Goal: Task Accomplishment & Management: Use online tool/utility

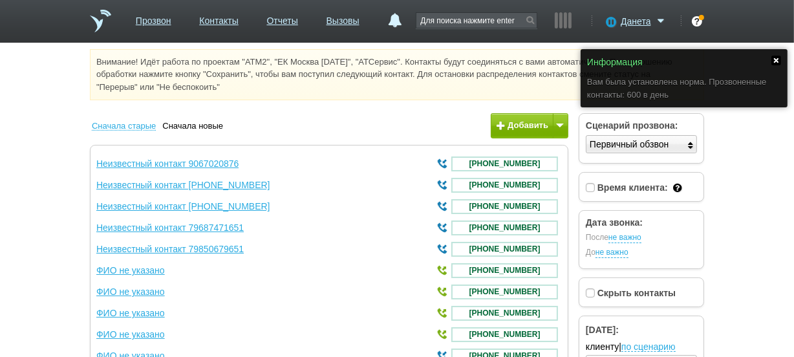
click at [777, 61] on link at bounding box center [776, 61] width 10 height 10
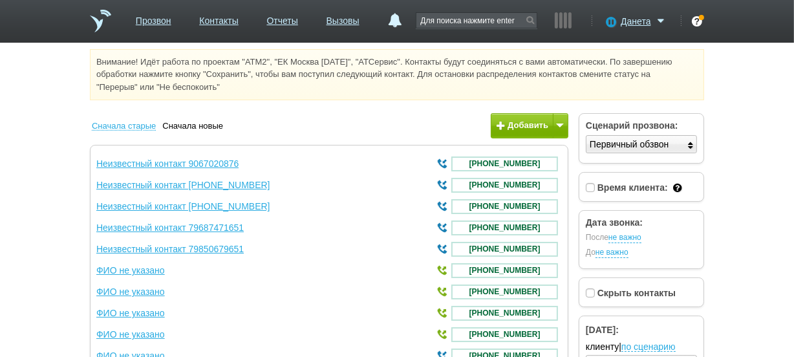
click at [102, 21] on link at bounding box center [100, 21] width 21 height 23
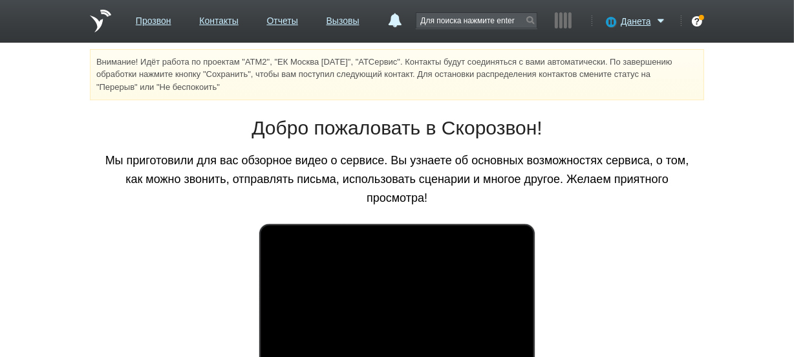
drag, startPoint x: 719, startPoint y: 0, endPoint x: 107, endPoint y: 127, distance: 625.4
click at [107, 127] on h1 "Добро пожаловать в Скорозвон!" at bounding box center [397, 127] width 595 height 27
click at [610, 23] on icon at bounding box center [609, 21] width 17 height 13
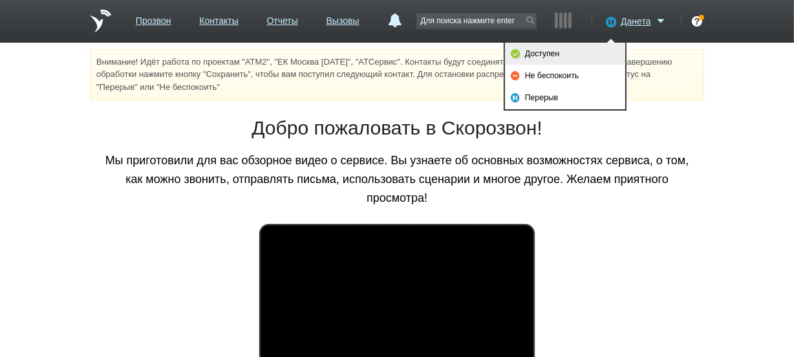
click at [588, 50] on link "Доступен" at bounding box center [565, 54] width 120 height 22
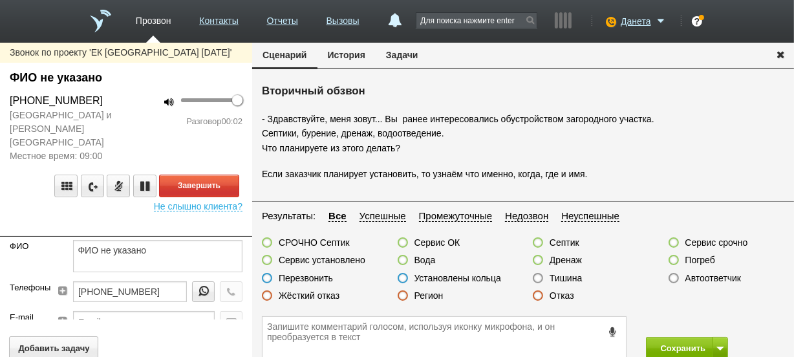
click at [338, 61] on button "История" at bounding box center [347, 55] width 58 height 25
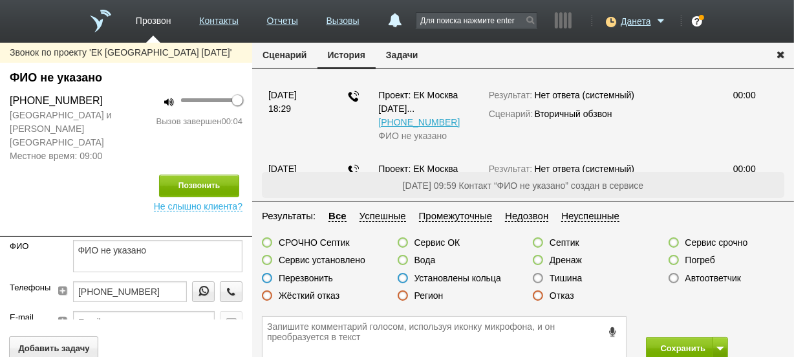
scroll to position [233, 0]
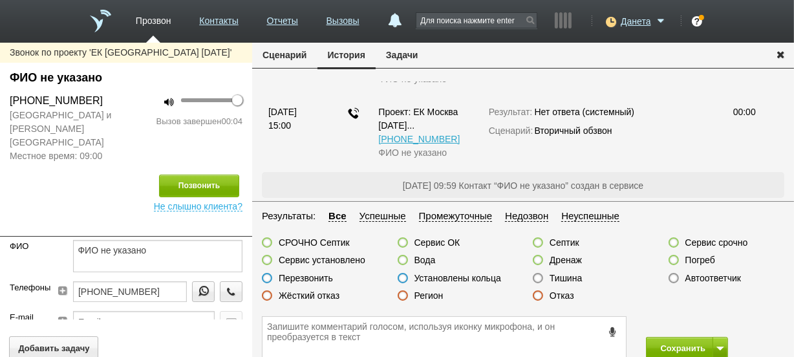
click at [541, 297] on label at bounding box center [538, 295] width 10 height 10
click at [0, 0] on input "Отказ" at bounding box center [0, 0] width 0 height 0
click at [607, 334] on icon at bounding box center [612, 332] width 14 height 10
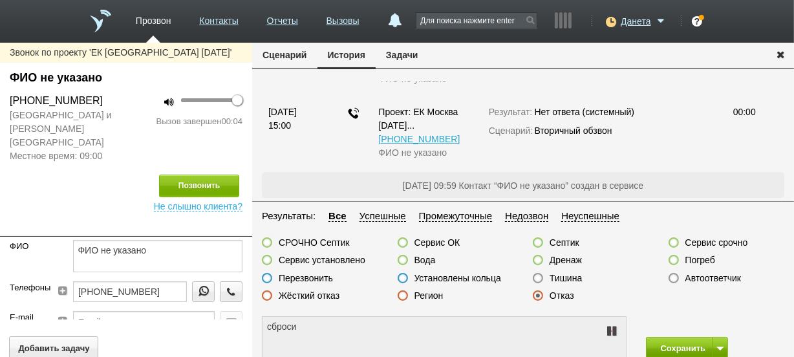
type textarea "сбросила"
click at [652, 346] on button "Сохранить" at bounding box center [680, 348] width 68 height 23
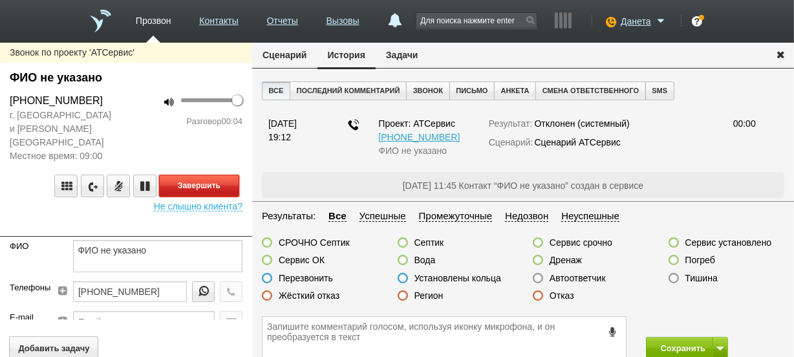
click at [213, 175] on button "Завершить" at bounding box center [199, 186] width 80 height 23
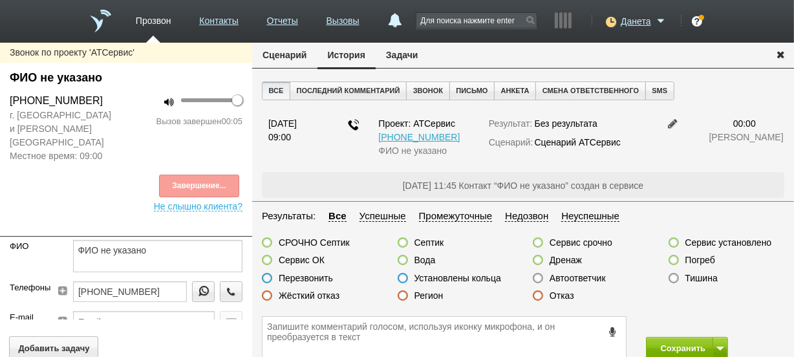
click at [538, 277] on label at bounding box center [538, 278] width 10 height 10
click at [0, 0] on input "Автоответчик" at bounding box center [0, 0] width 0 height 0
click at [656, 349] on button "Сохранить" at bounding box center [680, 348] width 68 height 23
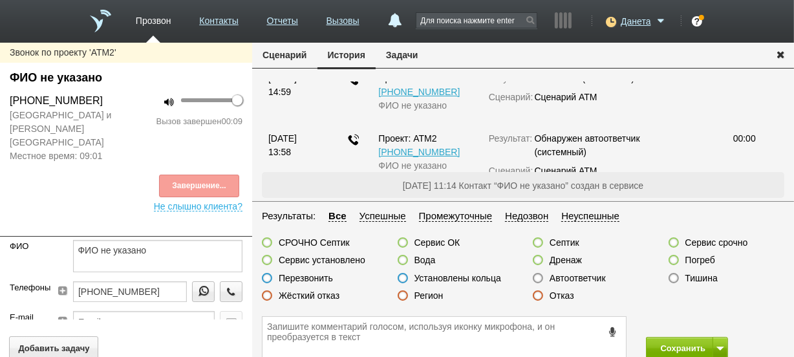
scroll to position [237, 0]
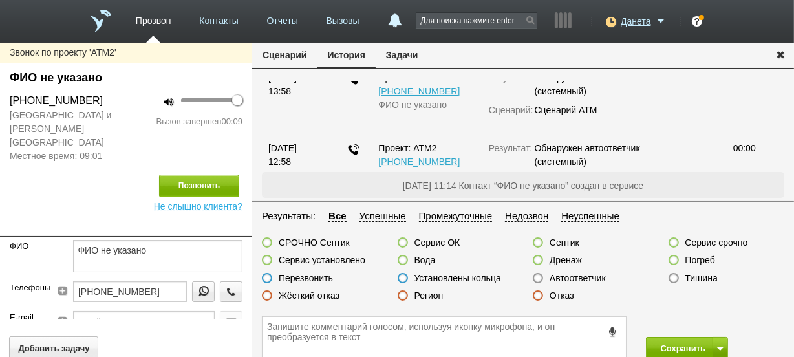
click at [537, 299] on label at bounding box center [538, 295] width 10 height 10
click at [0, 0] on input "Отказ" at bounding box center [0, 0] width 0 height 0
click at [609, 327] on icon at bounding box center [612, 332] width 14 height 10
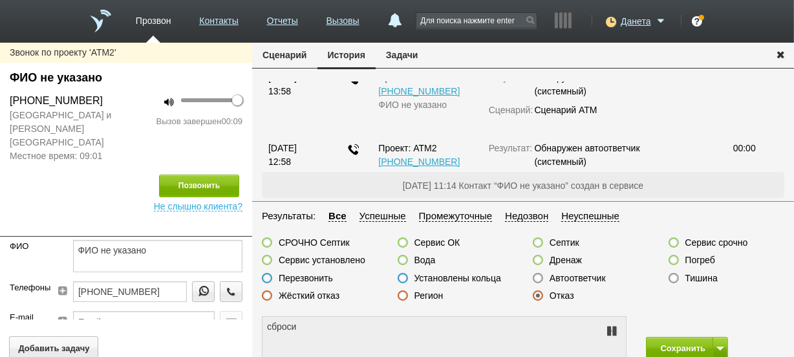
type textarea "сбросила"
click at [651, 346] on button "Сохранить" at bounding box center [680, 348] width 68 height 23
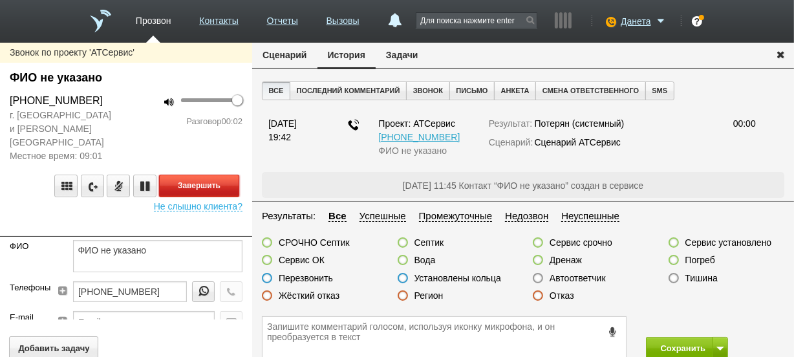
click at [210, 175] on button "Завершить" at bounding box center [199, 186] width 80 height 23
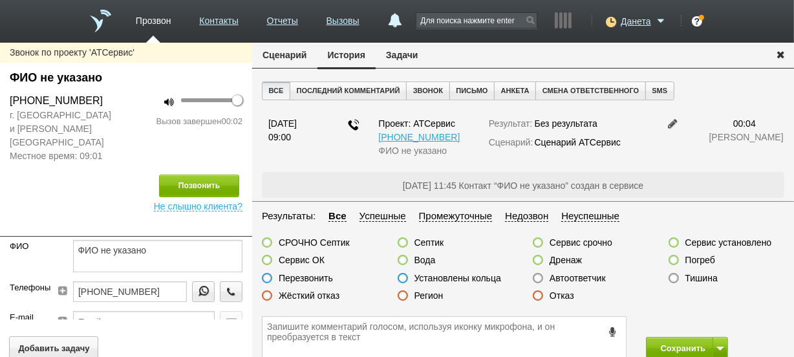
click at [538, 280] on label at bounding box center [538, 278] width 10 height 10
click at [0, 0] on input "Автоответчик" at bounding box center [0, 0] width 0 height 0
click at [652, 343] on button "Сохранить" at bounding box center [680, 348] width 68 height 23
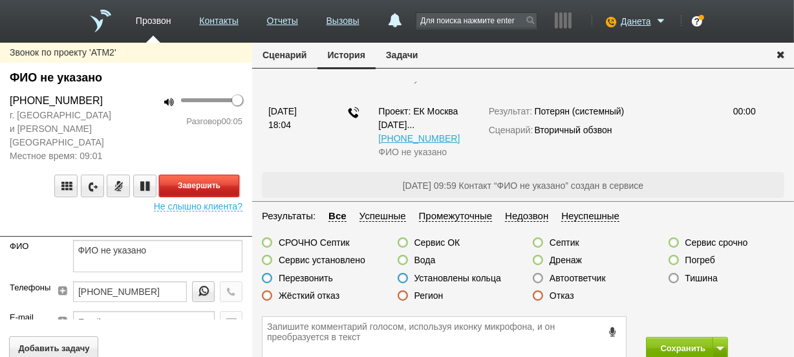
click at [220, 177] on button "Завершить" at bounding box center [199, 186] width 80 height 23
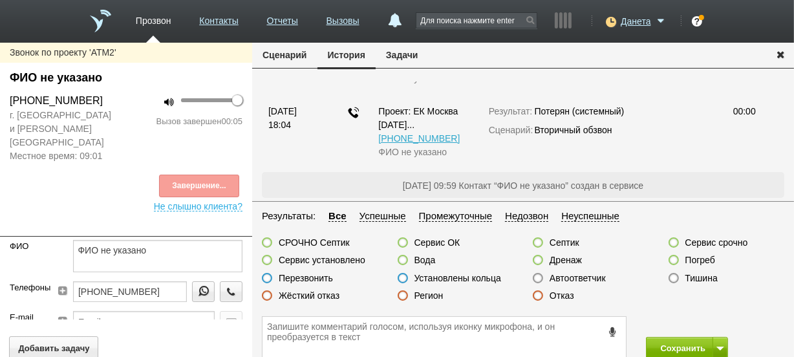
scroll to position [266, 0]
click at [541, 275] on label at bounding box center [538, 278] width 10 height 10
click at [0, 0] on input "Автоответчик" at bounding box center [0, 0] width 0 height 0
click at [655, 342] on button "Сохранить" at bounding box center [680, 348] width 68 height 23
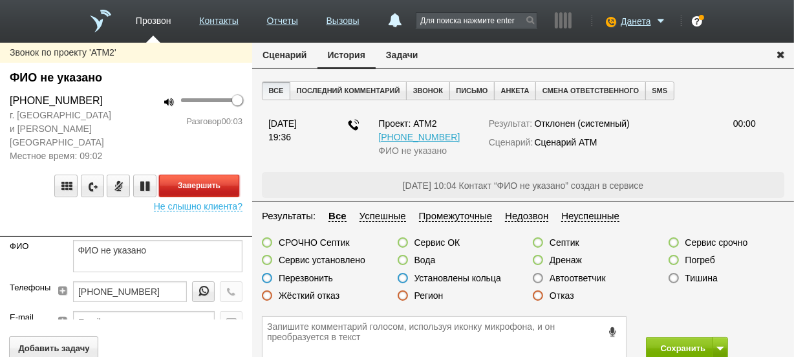
click at [233, 175] on button "Завершить" at bounding box center [199, 186] width 80 height 23
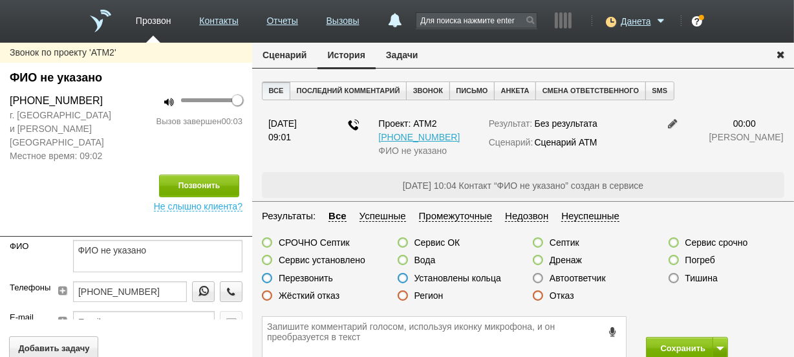
click at [537, 276] on label at bounding box center [538, 278] width 10 height 10
click at [0, 0] on input "Автоответчик" at bounding box center [0, 0] width 0 height 0
click at [651, 345] on button "Сохранить" at bounding box center [680, 348] width 68 height 23
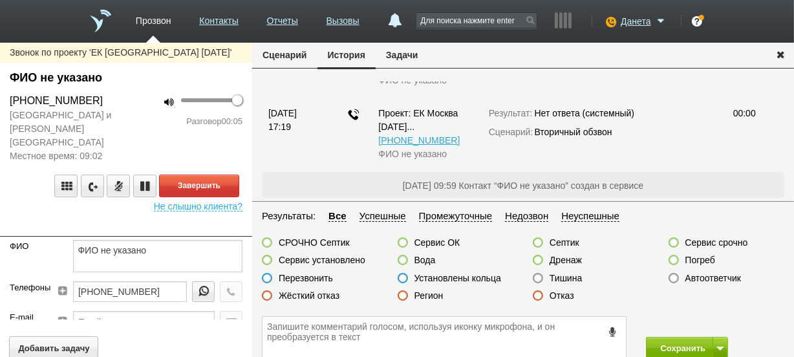
scroll to position [159, 0]
click at [535, 277] on label at bounding box center [538, 278] width 10 height 10
click at [0, 0] on input "Тишина" at bounding box center [0, 0] width 0 height 0
click at [535, 335] on textarea at bounding box center [444, 338] width 363 height 42
click at [224, 180] on button "Завершить" at bounding box center [199, 186] width 80 height 23
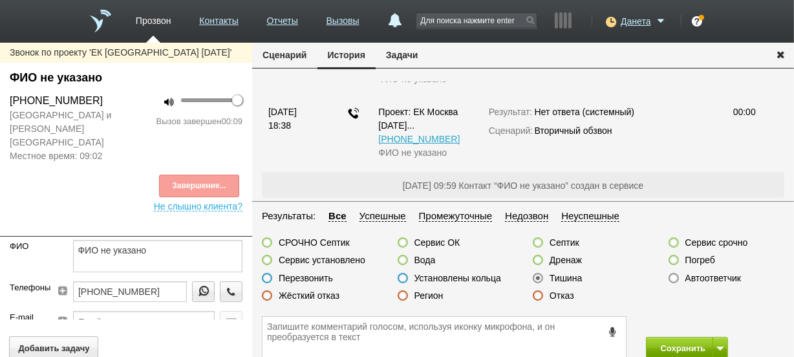
scroll to position [233, 0]
click at [665, 347] on button "Сохранить" at bounding box center [680, 348] width 68 height 23
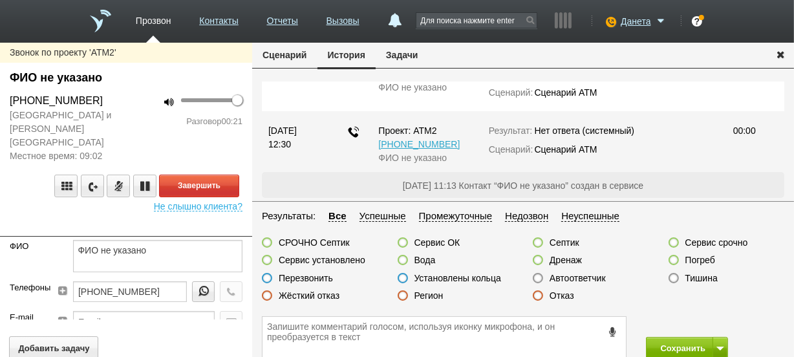
scroll to position [189, 0]
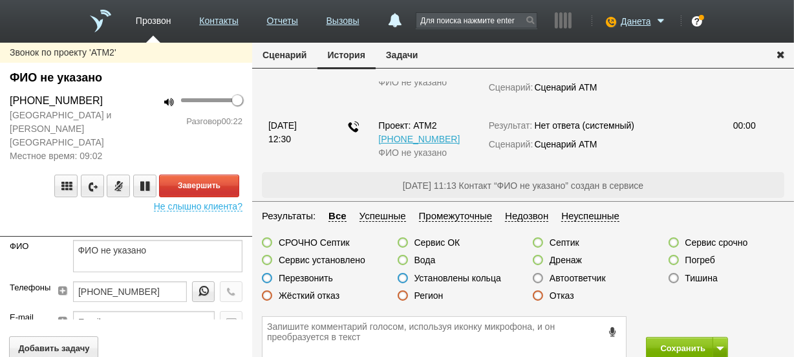
click at [537, 294] on label at bounding box center [538, 295] width 10 height 10
click at [0, 0] on input "Отказ" at bounding box center [0, 0] width 0 height 0
click at [541, 338] on textarea at bounding box center [444, 338] width 363 height 42
click at [200, 175] on button "Завершить" at bounding box center [199, 186] width 80 height 23
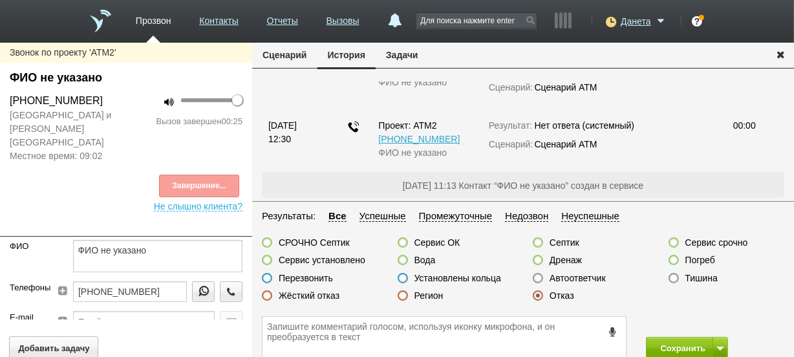
scroll to position [249, 0]
click at [613, 334] on icon at bounding box center [612, 332] width 14 height 10
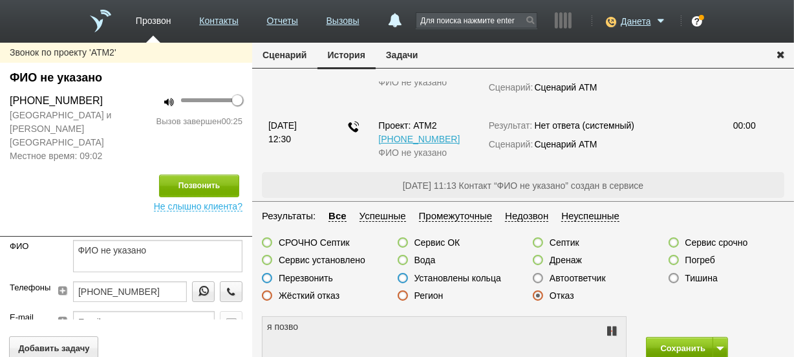
type textarea "я позвоню"
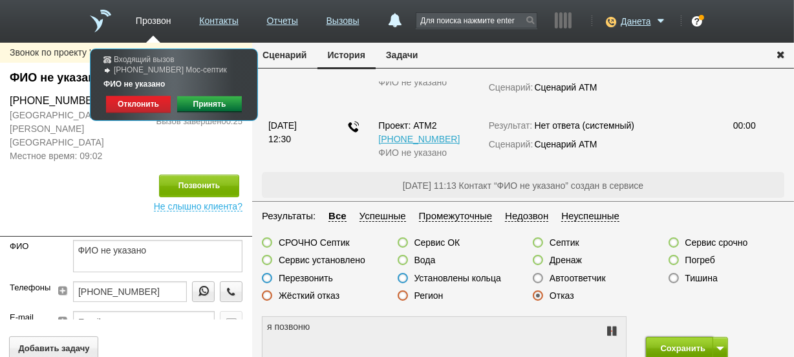
click at [659, 340] on button "Сохранить" at bounding box center [680, 348] width 68 height 23
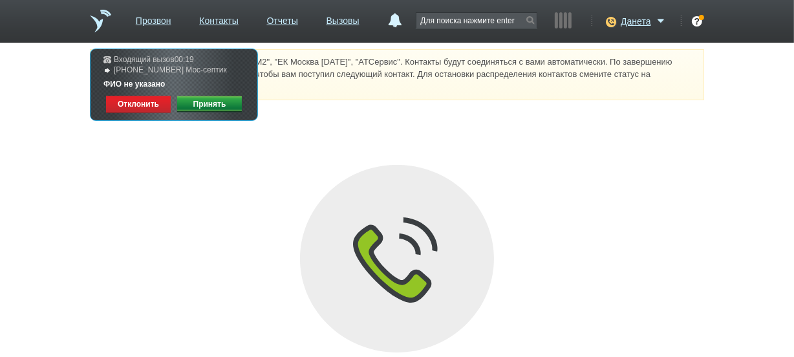
click at [218, 106] on link "Принять" at bounding box center [209, 104] width 65 height 17
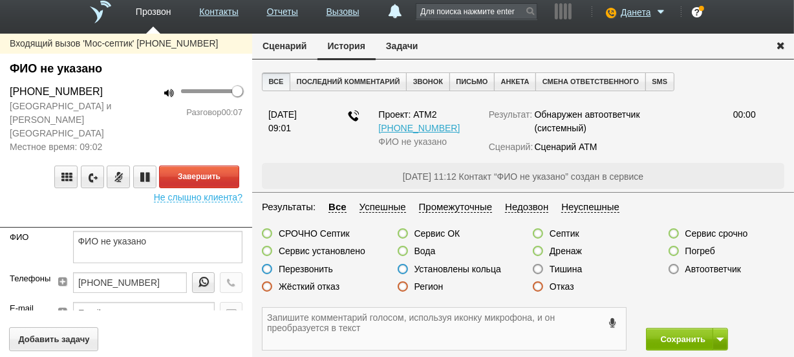
click at [305, 325] on textarea at bounding box center [444, 329] width 363 height 42
click at [300, 325] on textarea at bounding box center [444, 329] width 363 height 42
click at [268, 248] on label at bounding box center [267, 251] width 10 height 10
click at [0, 0] on input "Сервис установлено" at bounding box center [0, 0] width 0 height 0
click at [280, 320] on textarea at bounding box center [444, 329] width 363 height 42
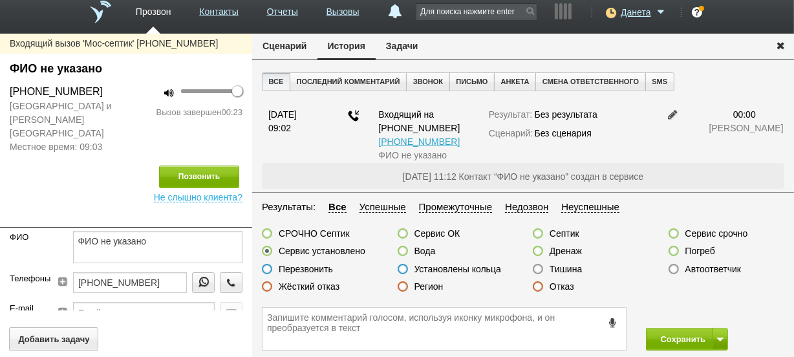
click at [610, 325] on icon at bounding box center [612, 323] width 14 height 10
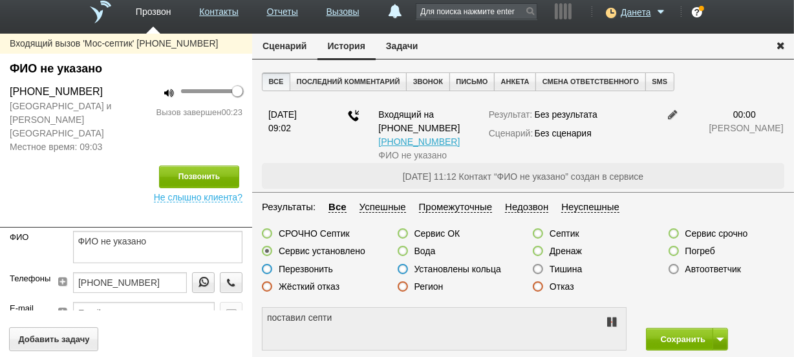
type textarea "поставил септик"
click at [610, 325] on icon at bounding box center [612, 322] width 16 height 10
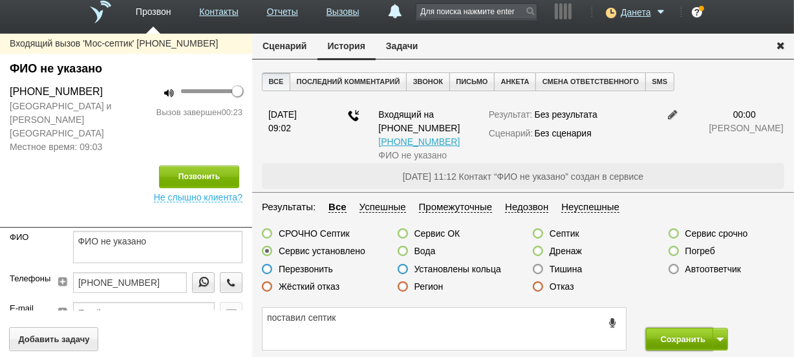
click at [649, 332] on button "Сохранить" at bounding box center [680, 339] width 68 height 23
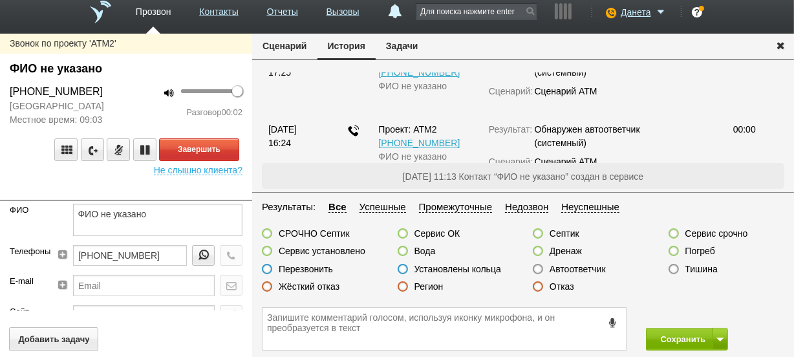
scroll to position [200, 0]
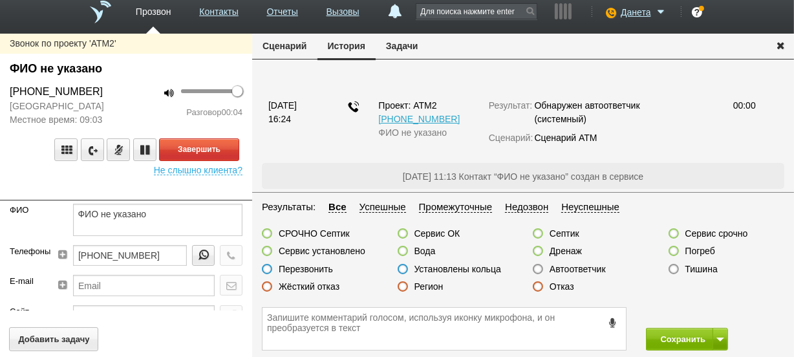
click at [403, 290] on label at bounding box center [403, 286] width 10 height 10
click at [0, 0] on input "Регион" at bounding box center [0, 0] width 0 height 0
click at [228, 154] on button "Завершить" at bounding box center [199, 149] width 80 height 23
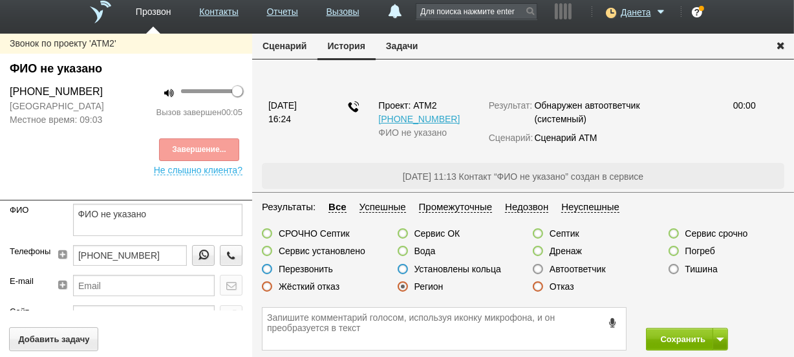
scroll to position [259, 0]
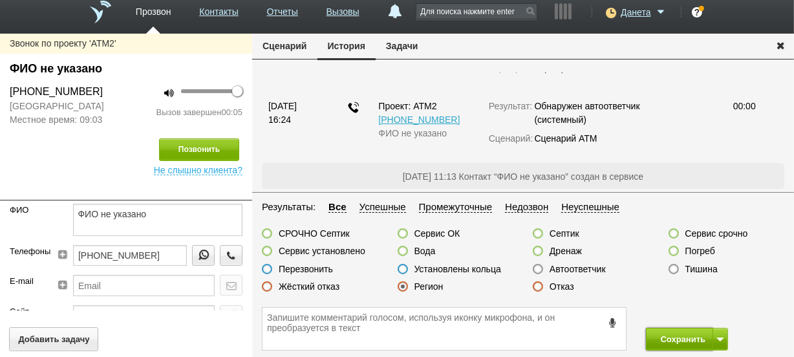
click at [651, 336] on button "Сохранить" at bounding box center [680, 339] width 68 height 23
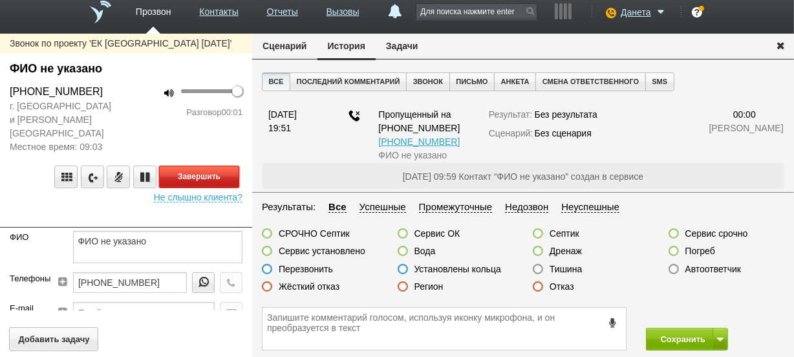
click at [214, 166] on button "Завершить" at bounding box center [199, 177] width 80 height 23
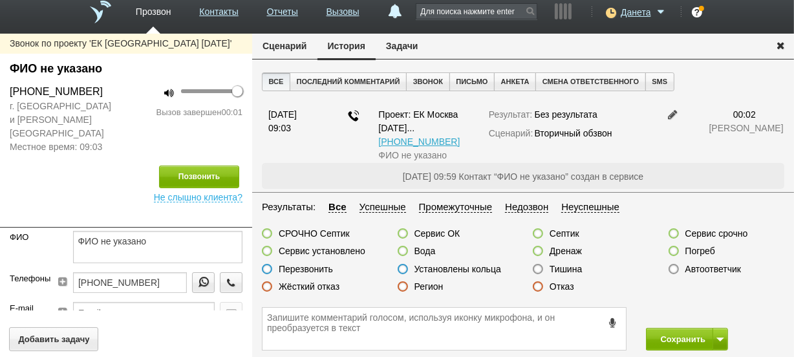
click at [669, 269] on label at bounding box center [674, 269] width 10 height 10
click at [0, 0] on input "Автоответчик" at bounding box center [0, 0] width 0 height 0
click at [674, 336] on button "Сохранить" at bounding box center [680, 339] width 68 height 23
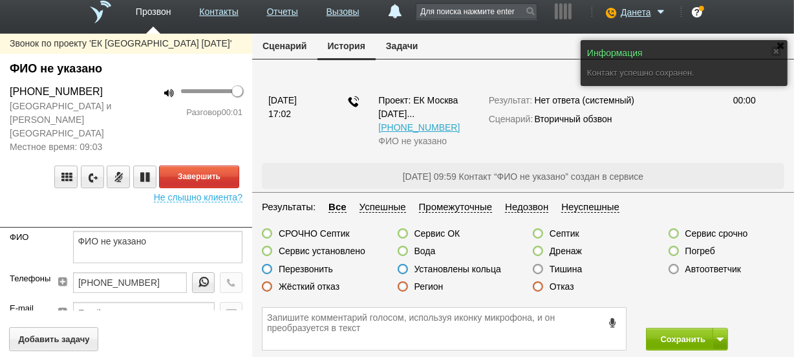
scroll to position [233, 0]
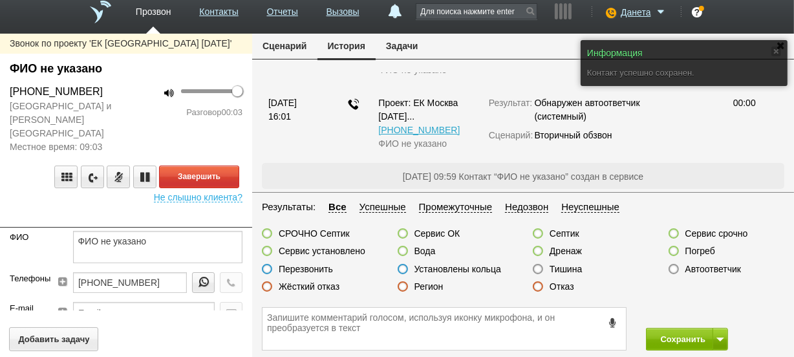
click at [537, 289] on label at bounding box center [538, 286] width 10 height 10
click at [0, 0] on input "Отказ" at bounding box center [0, 0] width 0 height 0
click at [543, 330] on textarea at bounding box center [444, 329] width 363 height 42
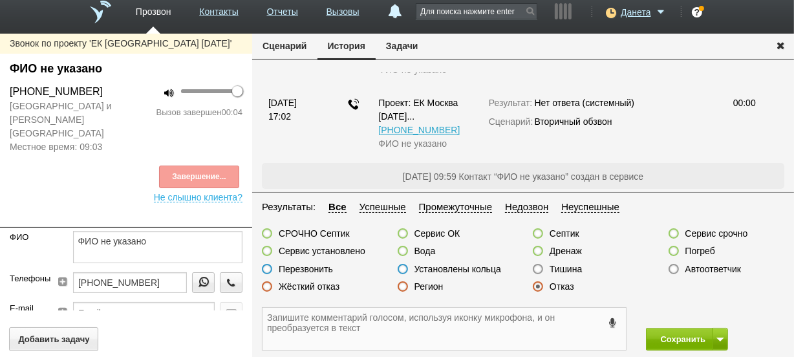
scroll to position [307, 0]
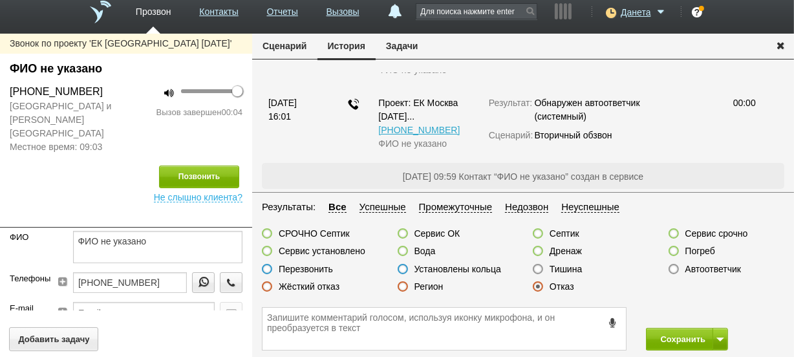
click at [608, 322] on icon at bounding box center [612, 323] width 14 height 10
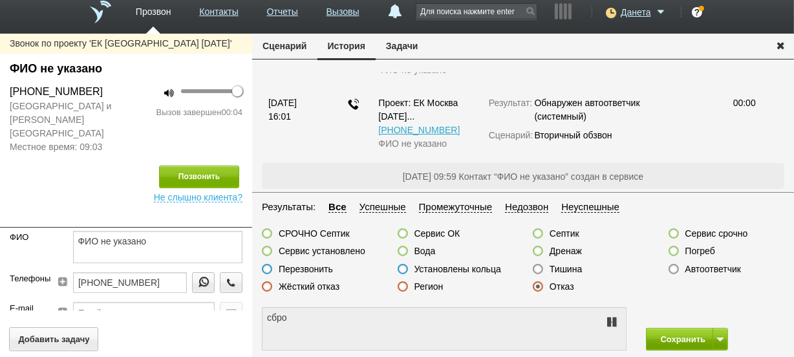
type textarea "сбросили"
click at [667, 334] on button "Сохранить" at bounding box center [680, 339] width 68 height 23
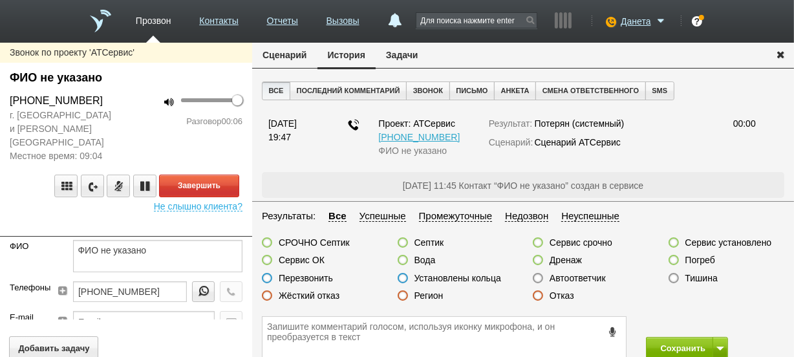
click at [535, 280] on label at bounding box center [538, 278] width 10 height 10
click at [0, 0] on input "Автоответчик" at bounding box center [0, 0] width 0 height 0
click at [188, 178] on button "Завершить" at bounding box center [199, 186] width 80 height 23
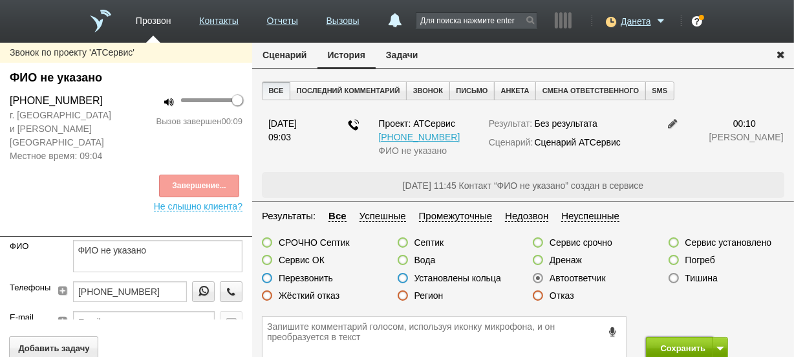
click at [676, 343] on button "Сохранить" at bounding box center [680, 348] width 68 height 23
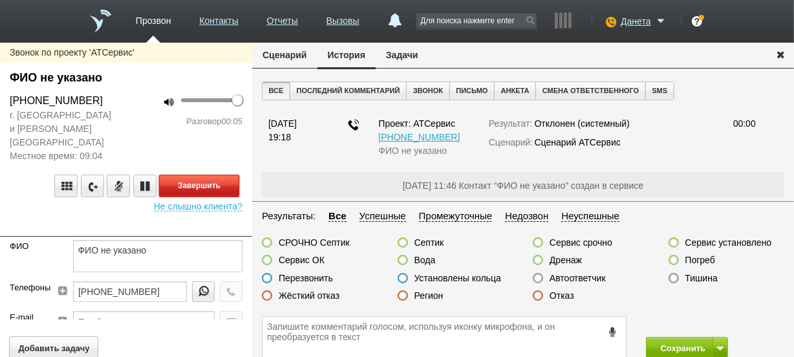
click at [231, 175] on button "Завершить" at bounding box center [199, 186] width 80 height 23
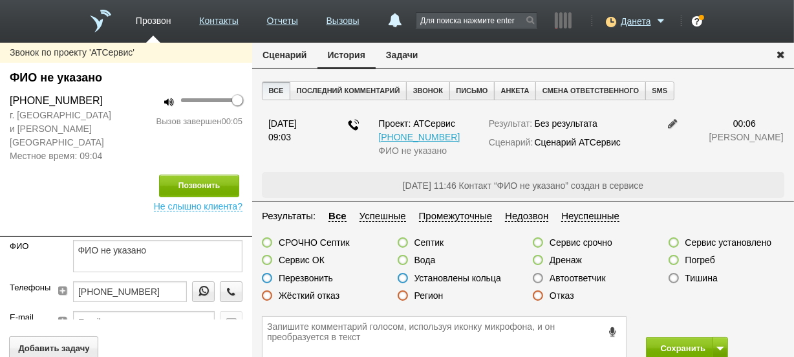
click at [537, 278] on label at bounding box center [538, 278] width 10 height 10
click at [0, 0] on input "Автоответчик" at bounding box center [0, 0] width 0 height 0
click at [656, 341] on button "Сохранить" at bounding box center [680, 348] width 68 height 23
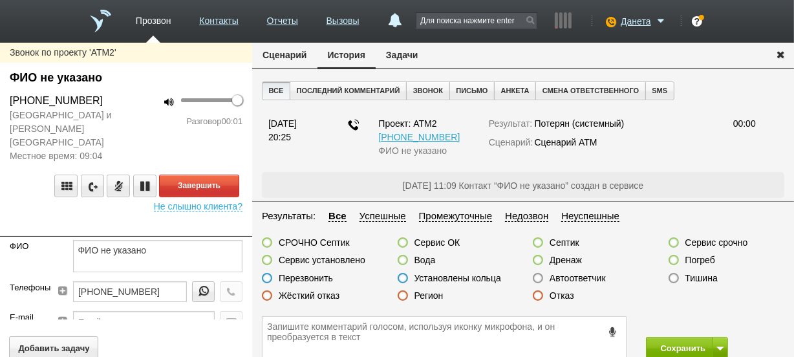
click at [12, 176] on div "Завершить" at bounding box center [126, 186] width 233 height 23
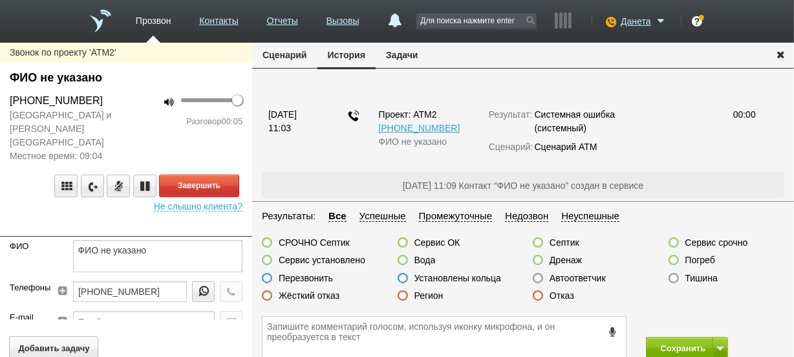
scroll to position [82, 0]
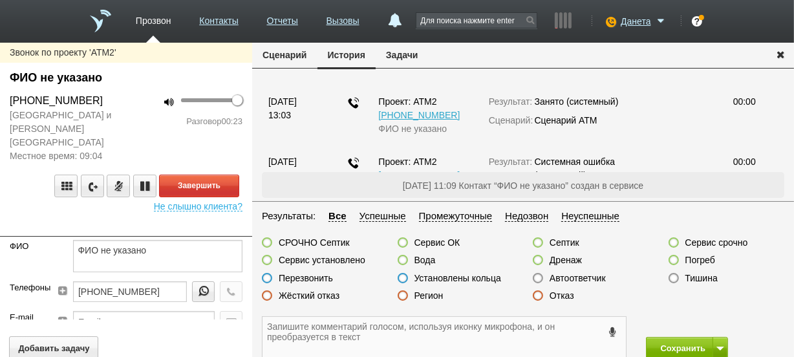
click at [329, 325] on textarea at bounding box center [444, 338] width 363 height 42
click at [264, 261] on label at bounding box center [267, 260] width 10 height 10
click at [0, 0] on input "Сервис установлено" at bounding box center [0, 0] width 0 height 0
click at [297, 334] on textarea at bounding box center [444, 338] width 363 height 42
click at [263, 327] on textarea "евролос" at bounding box center [444, 338] width 363 height 42
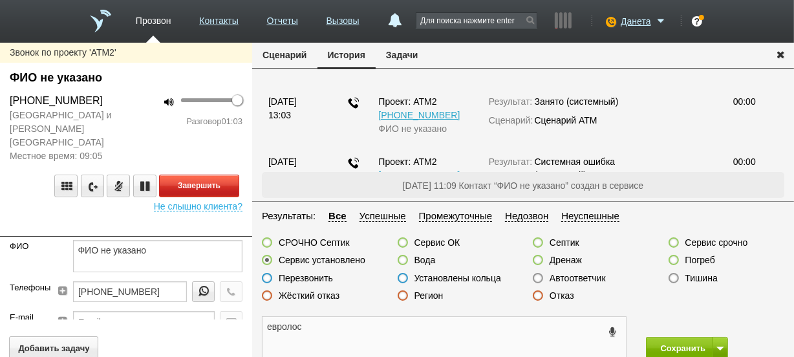
type textarea "евролос"
click at [233, 175] on button "Завершить" at bounding box center [199, 186] width 80 height 23
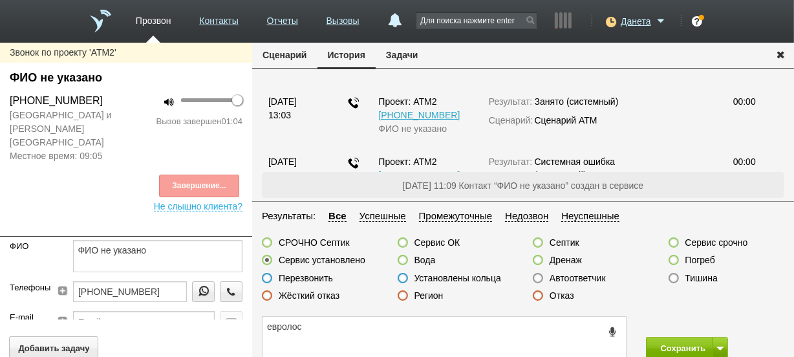
scroll to position [142, 0]
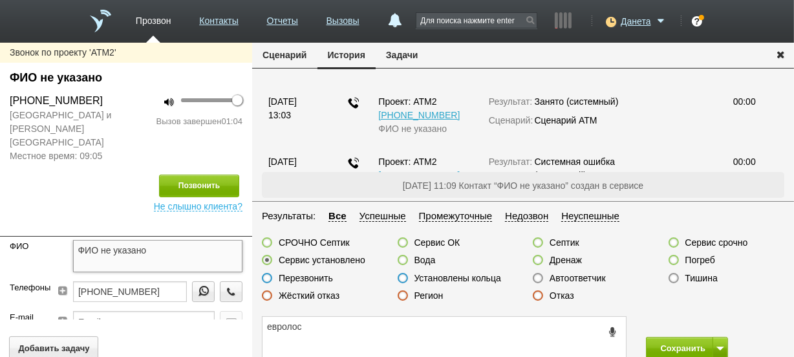
drag, startPoint x: 188, startPoint y: 242, endPoint x: 0, endPoint y: 251, distance: 187.8
click at [0, 251] on div "[PERSON_NAME] не указано" at bounding box center [126, 260] width 252 height 41
type textarea "[PERSON_NAME]"
drag, startPoint x: 38, startPoint y: 339, endPoint x: 12, endPoint y: 338, distance: 25.9
click at [13, 339] on div "Звонок по проекту 'АТМ2' ФИО не указано [PHONE_NUMBER] [GEOGRAPHIC_DATA] и [PER…" at bounding box center [397, 204] width 794 height 323
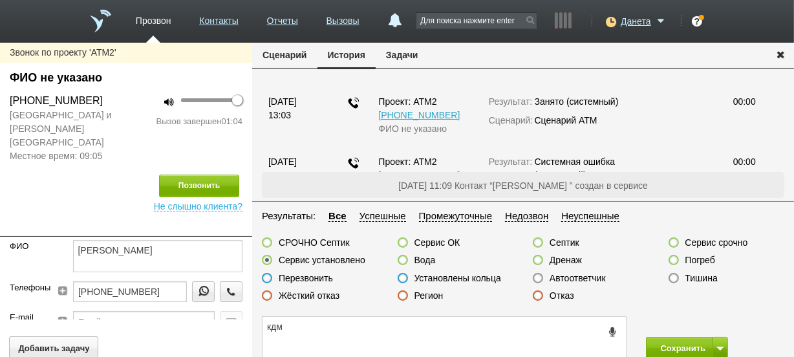
click at [613, 330] on icon at bounding box center [612, 332] width 14 height 10
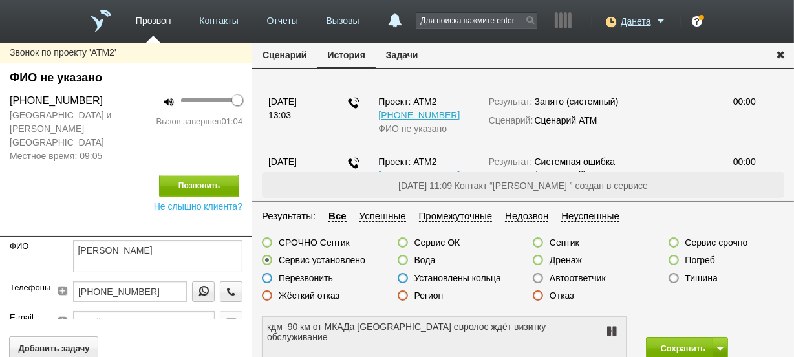
click at [613, 330] on icon at bounding box center [612, 331] width 16 height 10
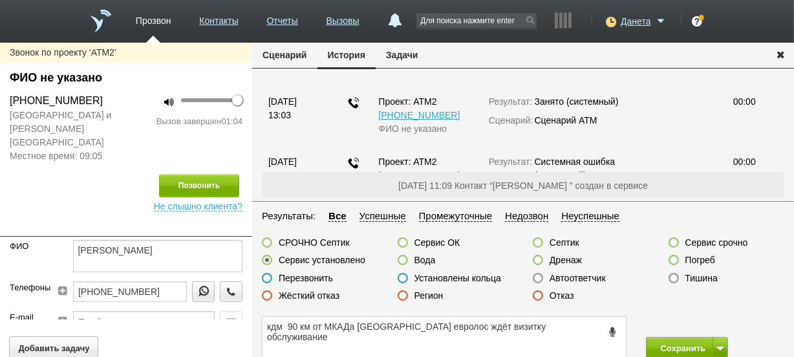
click at [404, 238] on label at bounding box center [403, 242] width 10 height 10
click at [0, 0] on input "Сервис ОК" at bounding box center [0, 0] width 0 height 0
click at [601, 323] on textarea "кдм 90 км от МКАДа [GEOGRAPHIC_DATA] евролос ждёт визитку обслуживание" at bounding box center [444, 338] width 363 height 42
type textarea "кдм 90 км от МКАДа [GEOGRAPHIC_DATA] евролос ждёт визитку обслуживания"
click at [659, 345] on button "Сохранить" at bounding box center [680, 348] width 68 height 23
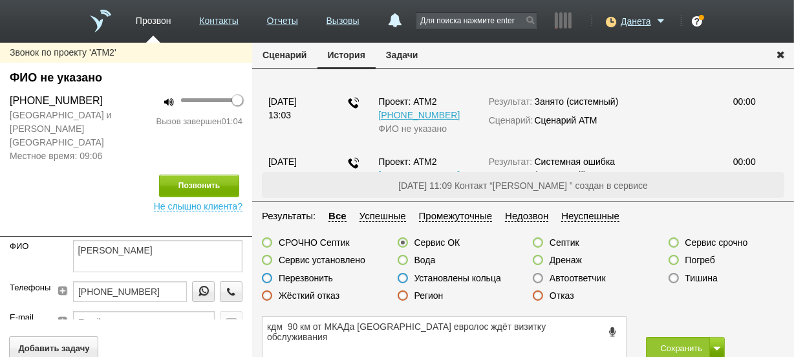
type textarea "[PERSON_NAME]"
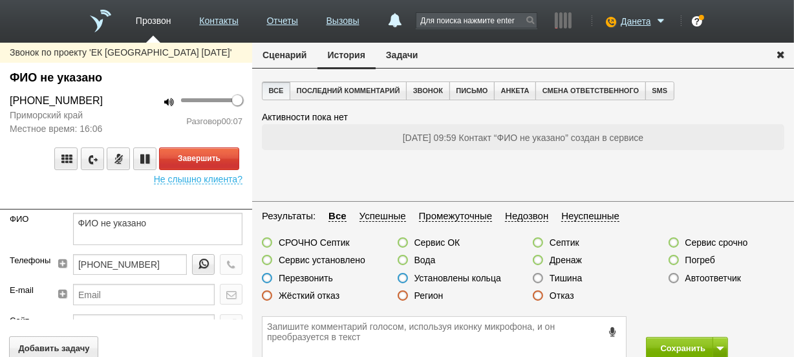
click at [405, 297] on label at bounding box center [403, 295] width 10 height 10
click at [0, 0] on input "Регион" at bounding box center [0, 0] width 0 height 0
click at [230, 160] on button "Завершить" at bounding box center [199, 158] width 80 height 23
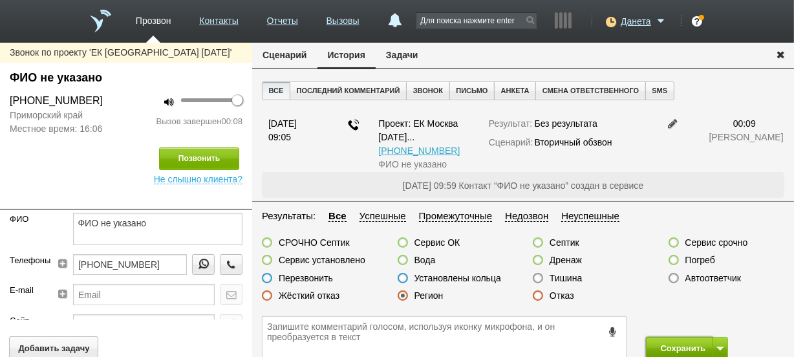
click at [672, 340] on button "Сохранить" at bounding box center [680, 348] width 68 height 23
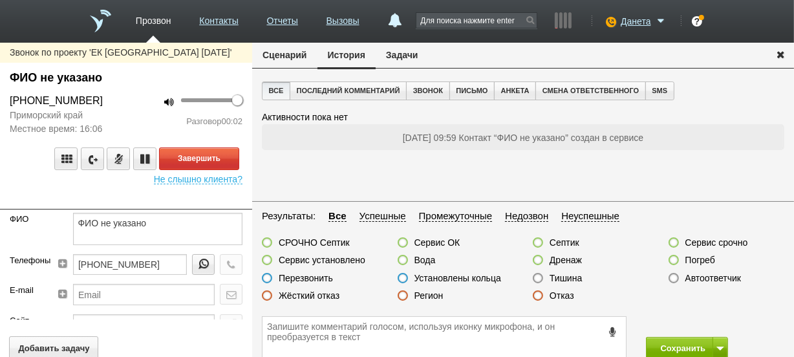
click at [406, 294] on label at bounding box center [403, 295] width 10 height 10
click at [0, 0] on input "Регион" at bounding box center [0, 0] width 0 height 0
click at [419, 330] on textarea at bounding box center [444, 338] width 363 height 42
click at [323, 343] on textarea at bounding box center [444, 338] width 363 height 42
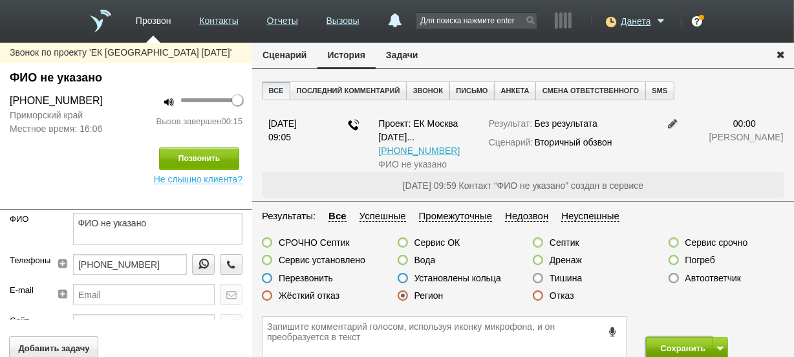
click at [668, 343] on button "Сохранить" at bounding box center [680, 348] width 68 height 23
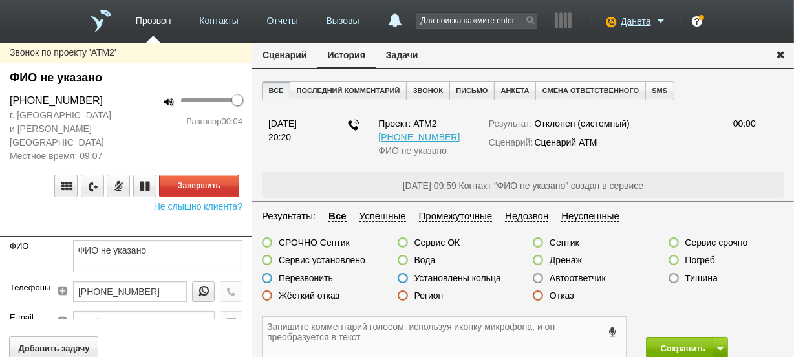
click at [304, 326] on textarea at bounding box center [444, 338] width 363 height 42
click at [187, 175] on button "Завершить" at bounding box center [199, 186] width 80 height 23
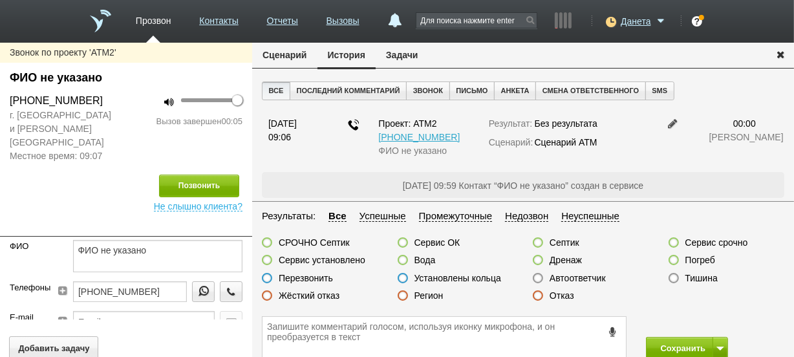
click at [535, 282] on label at bounding box center [538, 278] width 10 height 10
click at [0, 0] on input "Автоответчик" at bounding box center [0, 0] width 0 height 0
click at [660, 349] on button "Сохранить" at bounding box center [680, 348] width 68 height 23
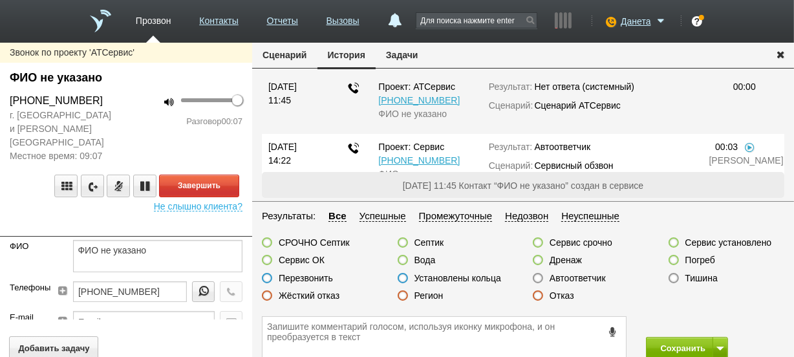
scroll to position [118, 0]
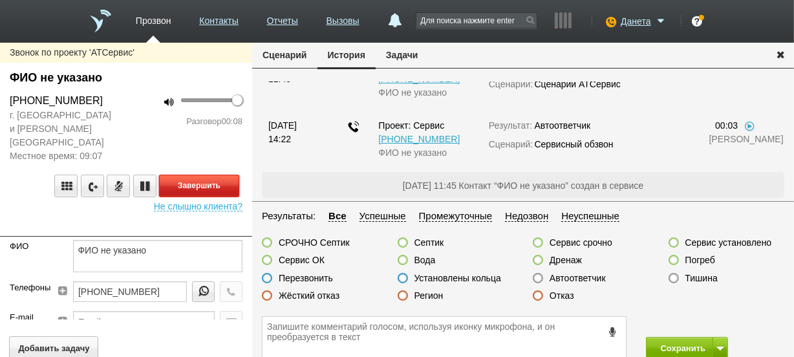
click at [228, 175] on button "Завершить" at bounding box center [199, 186] width 80 height 23
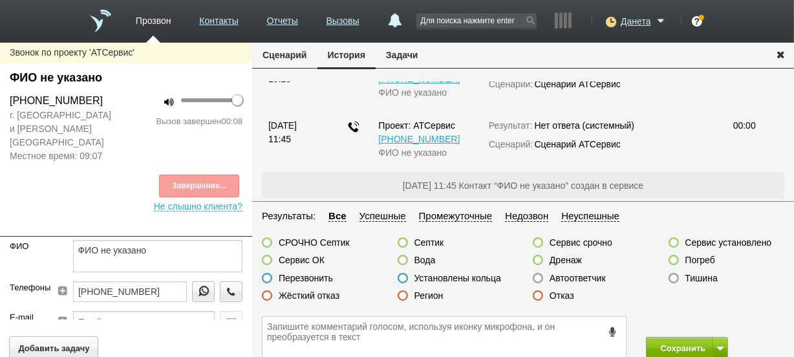
scroll to position [178, 0]
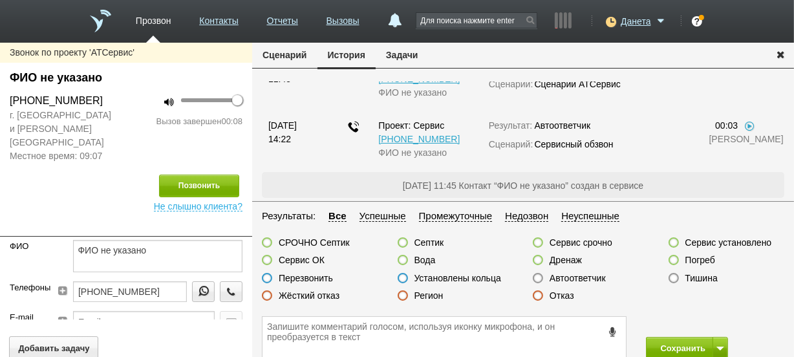
click at [669, 277] on label at bounding box center [674, 278] width 10 height 10
click at [0, 0] on input "Тишина" at bounding box center [0, 0] width 0 height 0
click at [671, 340] on button "Сохранить" at bounding box center [680, 348] width 68 height 23
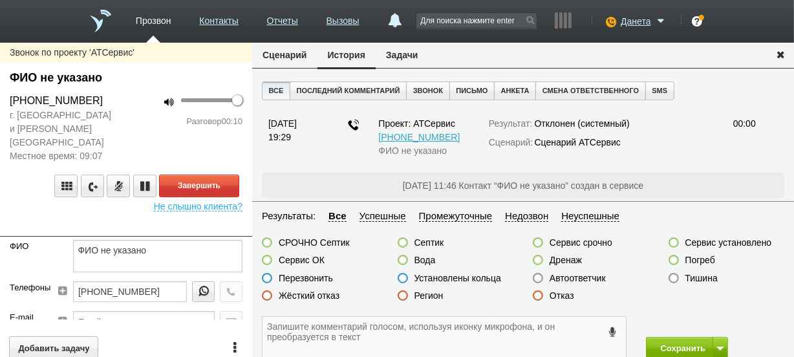
click at [305, 331] on textarea at bounding box center [444, 338] width 363 height 42
click at [537, 295] on label at bounding box center [538, 295] width 10 height 10
click at [0, 0] on input "Отказ" at bounding box center [0, 0] width 0 height 0
click at [539, 329] on textarea at bounding box center [444, 338] width 363 height 42
click at [213, 176] on button "Завершить" at bounding box center [199, 186] width 80 height 23
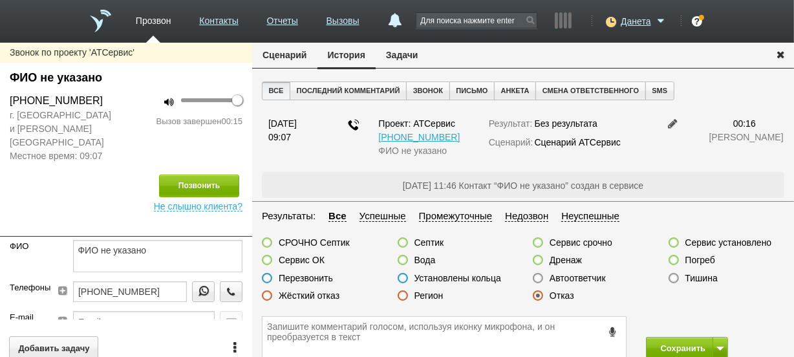
click at [609, 330] on icon at bounding box center [612, 332] width 14 height 10
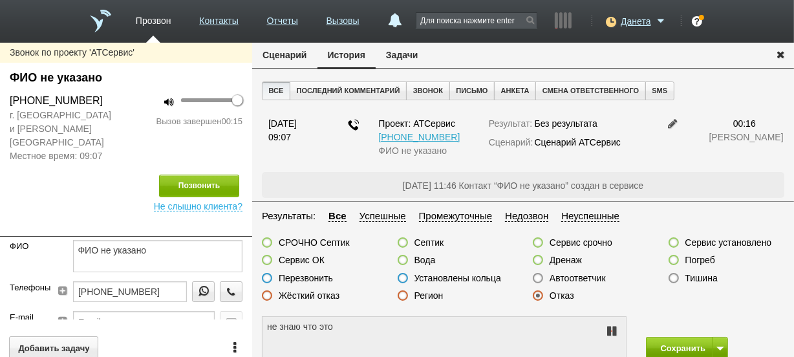
type textarea "не знаю что это такое"
click at [673, 346] on button "Сохранить" at bounding box center [680, 348] width 68 height 23
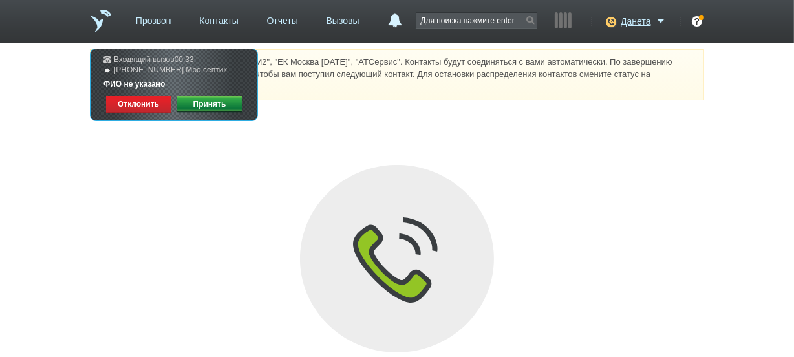
click at [203, 107] on link "Принять" at bounding box center [209, 104] width 65 height 17
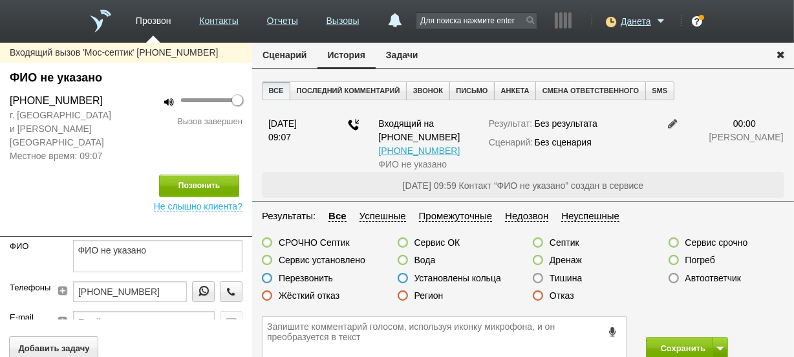
click at [537, 292] on label at bounding box center [538, 295] width 10 height 10
click at [0, 0] on input "Отказ" at bounding box center [0, 0] width 0 height 0
click at [652, 345] on button "Сохранить" at bounding box center [680, 348] width 68 height 23
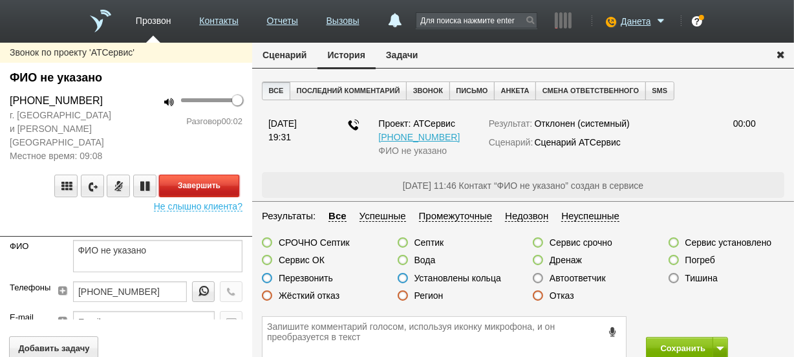
click at [225, 175] on button "Завершить" at bounding box center [199, 186] width 80 height 23
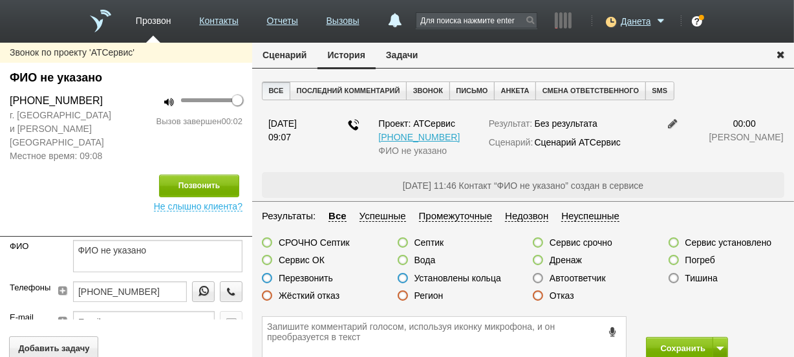
click at [541, 277] on label at bounding box center [538, 278] width 10 height 10
click at [0, 0] on input "Автоответчик" at bounding box center [0, 0] width 0 height 0
click at [664, 347] on button "Сохранить" at bounding box center [680, 348] width 68 height 23
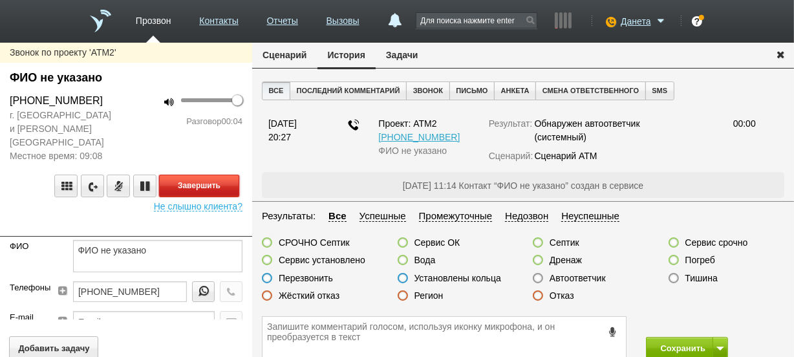
click at [182, 181] on button "Завершить" at bounding box center [199, 186] width 80 height 23
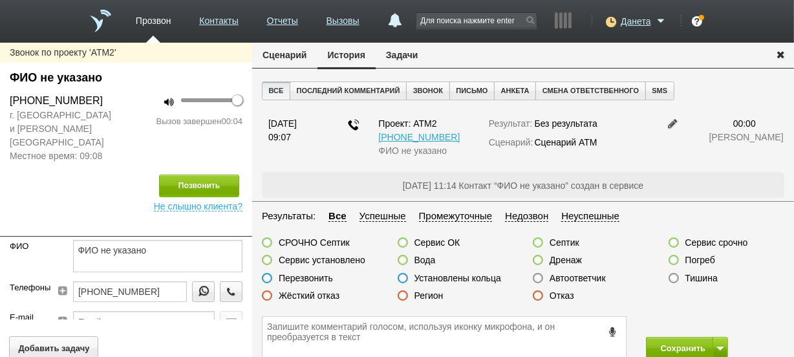
click at [537, 274] on label at bounding box center [538, 278] width 10 height 10
click at [0, 0] on input "Автоответчик" at bounding box center [0, 0] width 0 height 0
click at [653, 349] on button "Сохранить" at bounding box center [680, 348] width 68 height 23
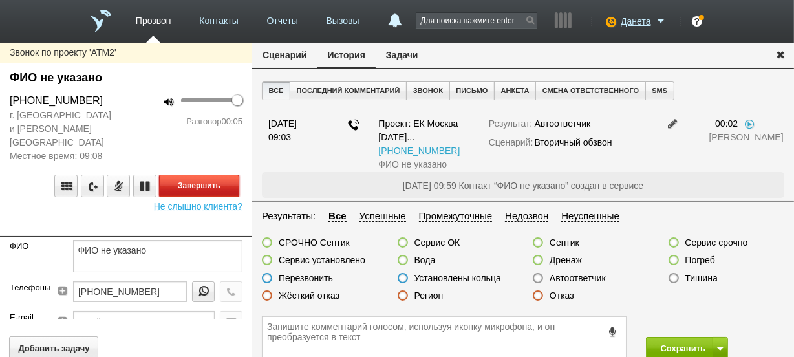
click at [193, 176] on button "Завершить" at bounding box center [199, 186] width 80 height 23
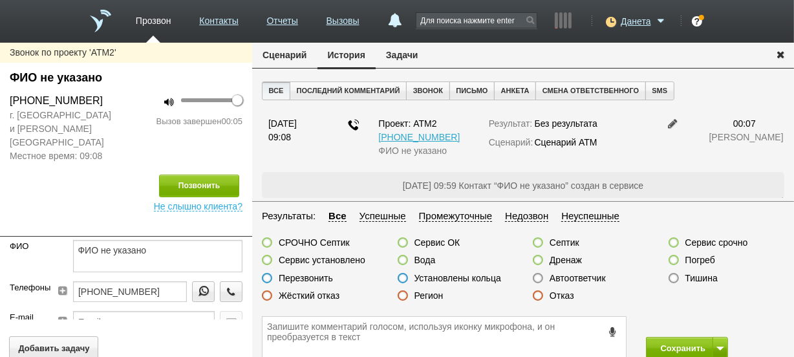
click at [534, 277] on label at bounding box center [538, 278] width 10 height 10
click at [0, 0] on input "Автоответчик" at bounding box center [0, 0] width 0 height 0
click at [654, 347] on button "Сохранить" at bounding box center [680, 348] width 68 height 23
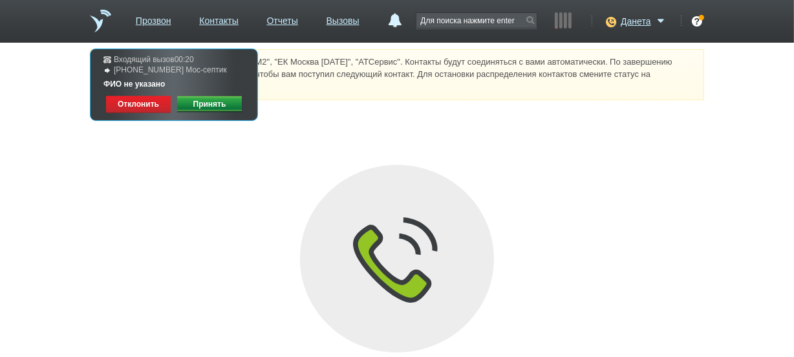
click at [209, 103] on link "Принять" at bounding box center [209, 104] width 65 height 17
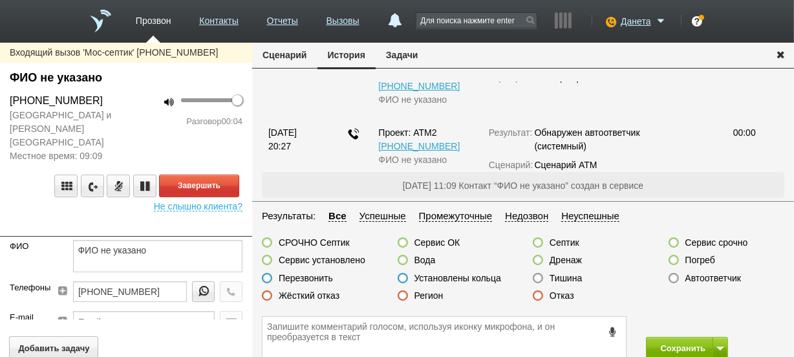
scroll to position [52, 0]
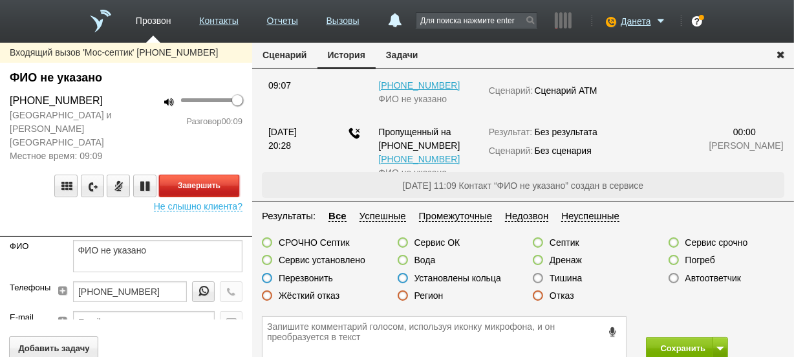
click at [188, 175] on button "Завершить" at bounding box center [199, 186] width 80 height 23
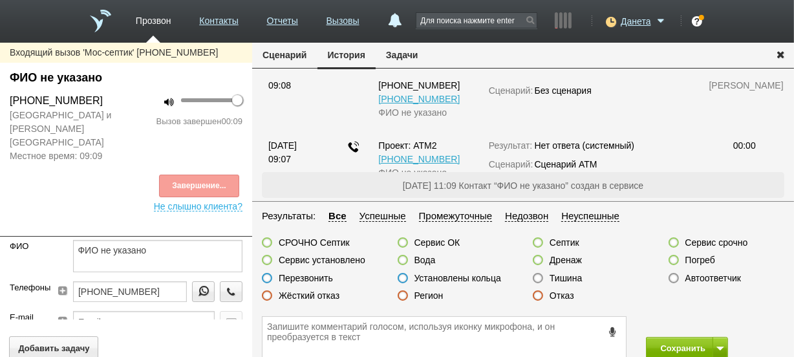
scroll to position [125, 0]
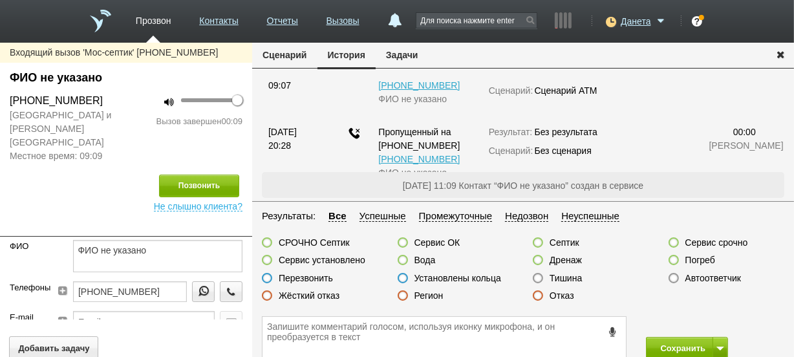
click at [270, 297] on label at bounding box center [267, 295] width 10 height 10
click at [0, 0] on input "Жёсткий отказ" at bounding box center [0, 0] width 0 height 0
click at [657, 337] on button "Сохранить" at bounding box center [680, 348] width 68 height 23
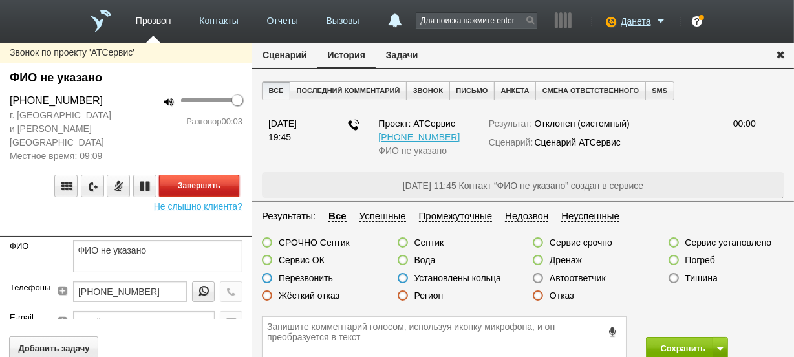
click at [186, 175] on button "Завершить" at bounding box center [199, 186] width 80 height 23
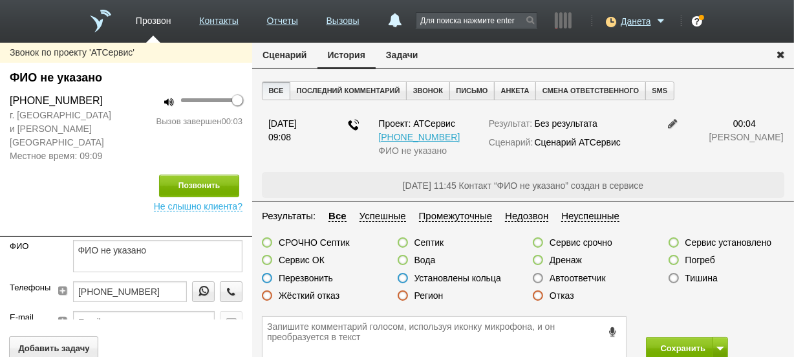
click at [540, 281] on label at bounding box center [538, 278] width 10 height 10
click at [0, 0] on input "Автоответчик" at bounding box center [0, 0] width 0 height 0
click at [651, 342] on button "Сохранить" at bounding box center [680, 348] width 68 height 23
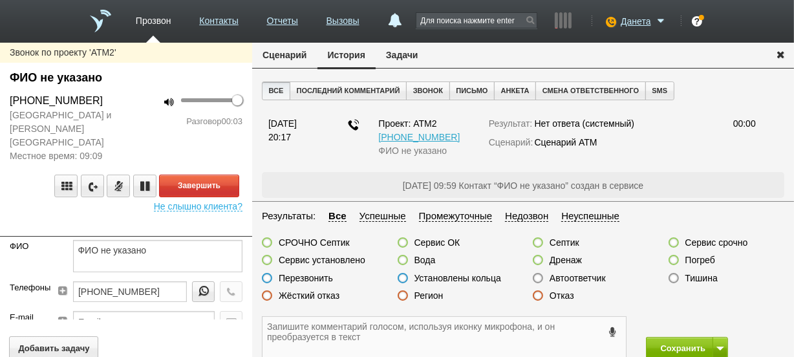
click at [530, 351] on textarea at bounding box center [444, 338] width 363 height 42
click at [539, 297] on label at bounding box center [538, 295] width 10 height 10
click at [0, 0] on input "Отказ" at bounding box center [0, 0] width 0 height 0
click at [538, 330] on textarea at bounding box center [444, 338] width 363 height 42
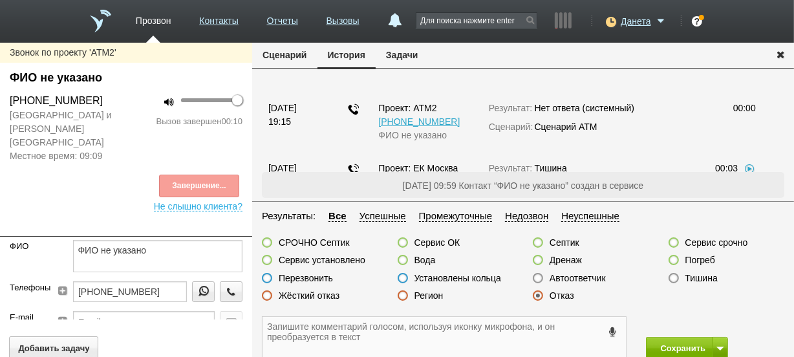
scroll to position [177, 0]
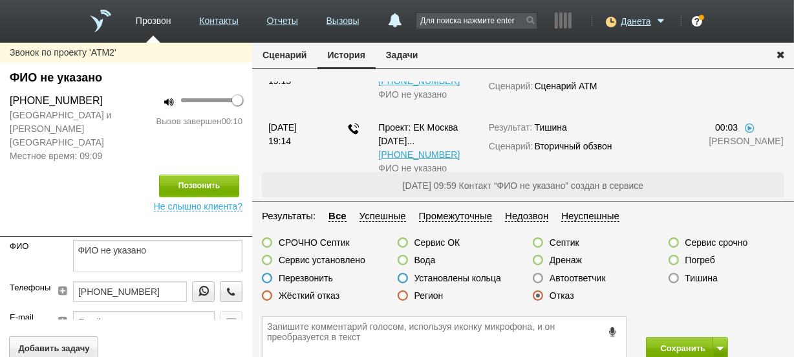
click at [613, 329] on icon at bounding box center [612, 332] width 14 height 10
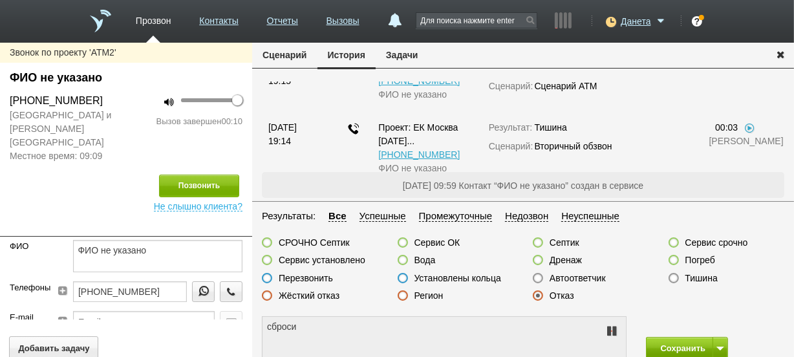
type textarea "сбросила"
click at [658, 343] on button "Сохранить" at bounding box center [680, 348] width 68 height 23
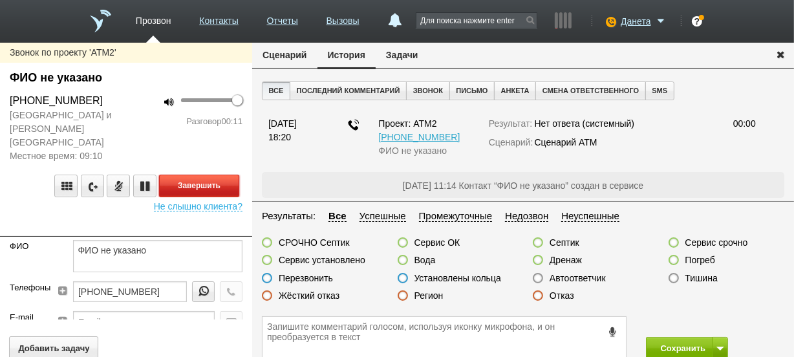
click at [174, 175] on button "Завершить" at bounding box center [199, 186] width 80 height 23
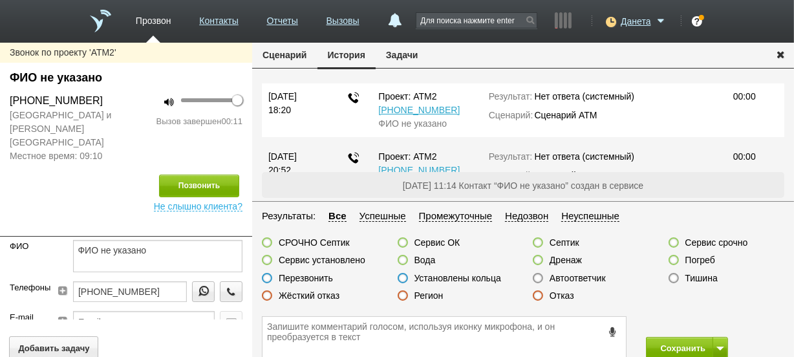
scroll to position [117, 0]
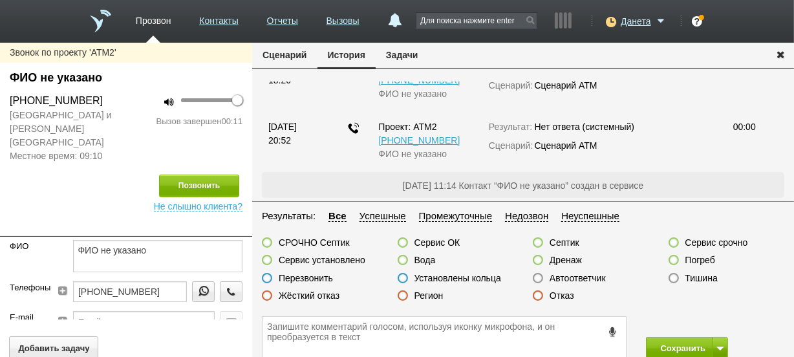
click at [673, 275] on label at bounding box center [674, 278] width 10 height 10
click at [0, 0] on input "Тишина" at bounding box center [0, 0] width 0 height 0
click at [679, 352] on button "Сохранить" at bounding box center [680, 348] width 68 height 23
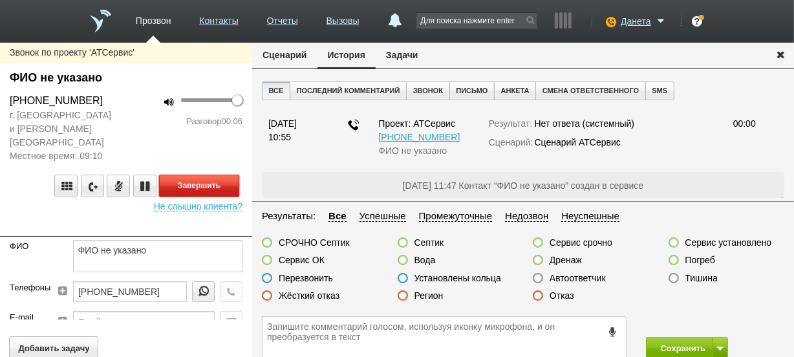
click at [211, 175] on button "Завершить" at bounding box center [199, 186] width 80 height 23
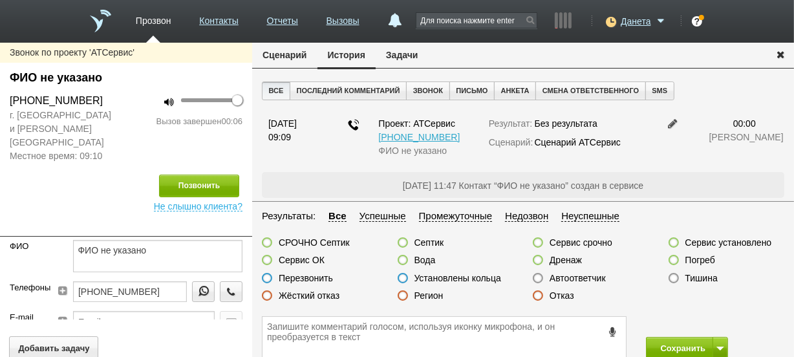
click at [537, 278] on label at bounding box center [538, 278] width 10 height 10
click at [0, 0] on input "Автоответчик" at bounding box center [0, 0] width 0 height 0
click at [653, 345] on button "Сохранить" at bounding box center [680, 348] width 68 height 23
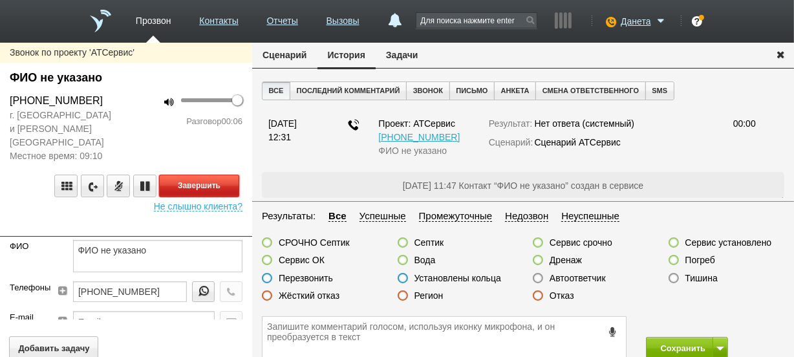
click at [211, 175] on button "Завершить" at bounding box center [199, 186] width 80 height 23
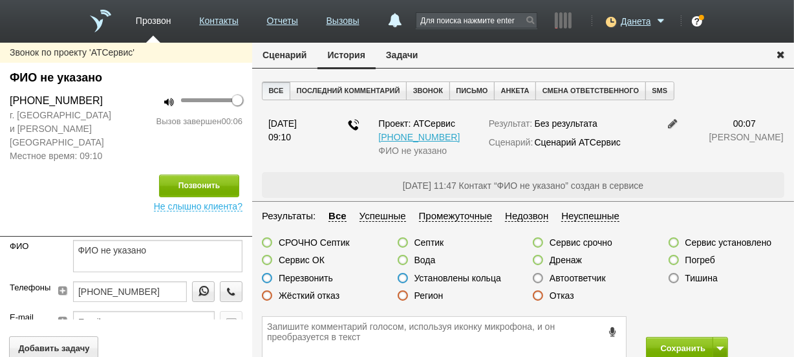
click at [539, 274] on label at bounding box center [538, 278] width 10 height 10
click at [0, 0] on input "Автоответчик" at bounding box center [0, 0] width 0 height 0
click at [650, 343] on button "Сохранить" at bounding box center [680, 348] width 68 height 23
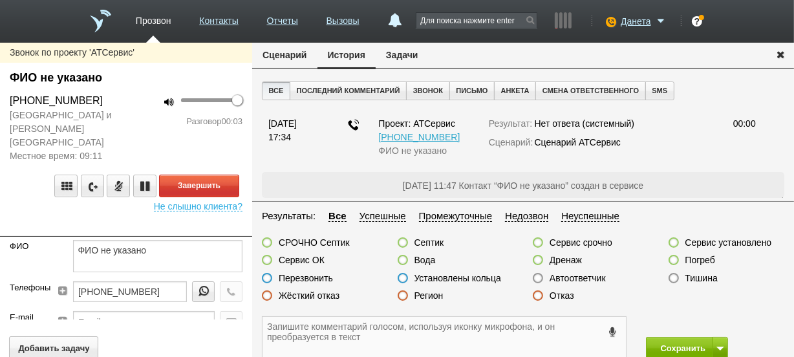
click at [446, 326] on textarea at bounding box center [444, 338] width 363 height 42
click at [537, 296] on label at bounding box center [538, 295] width 10 height 10
click at [0, 0] on input "Отказ" at bounding box center [0, 0] width 0 height 0
click at [537, 332] on textarea at bounding box center [444, 338] width 363 height 42
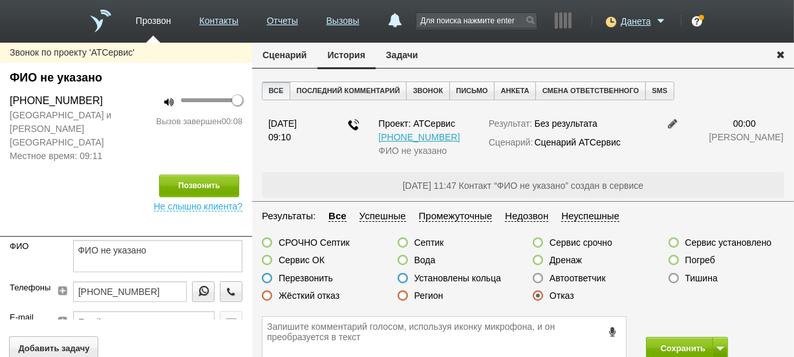
click at [615, 327] on icon at bounding box center [612, 332] width 14 height 10
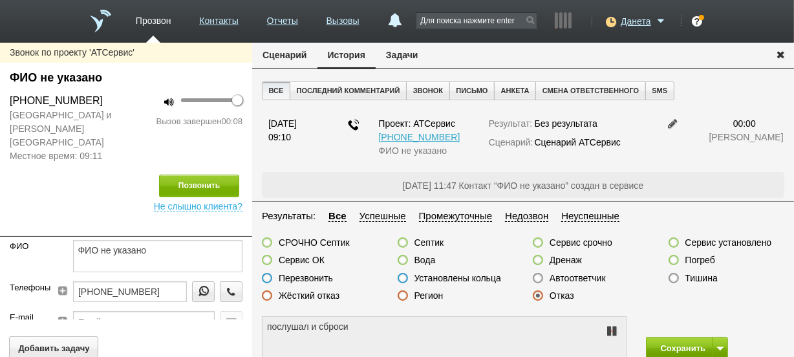
type textarea "послушал и сбросил"
click at [651, 338] on button "Сохранить" at bounding box center [680, 348] width 68 height 23
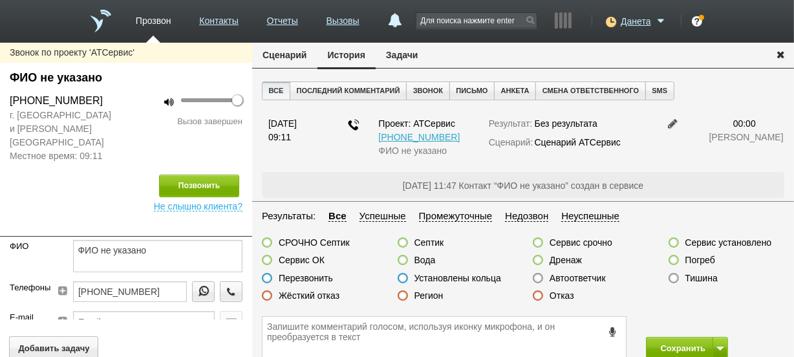
click at [537, 292] on label at bounding box center [538, 295] width 10 height 10
click at [0, 0] on input "Отказ" at bounding box center [0, 0] width 0 height 0
click at [620, 334] on textarea at bounding box center [444, 338] width 363 height 42
click at [615, 334] on icon at bounding box center [612, 332] width 14 height 10
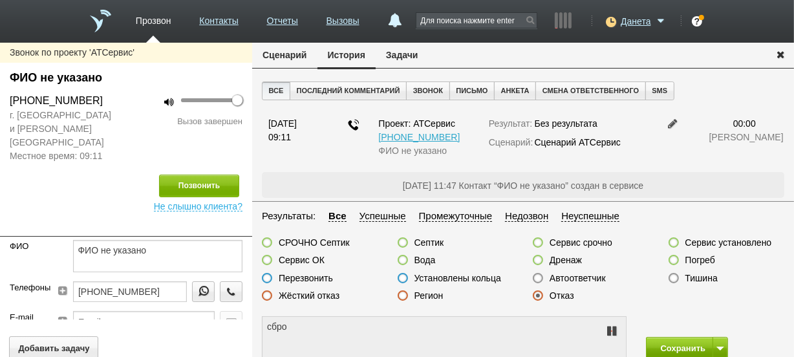
type textarea "сброс"
click at [673, 348] on button "Сохранить" at bounding box center [680, 348] width 68 height 23
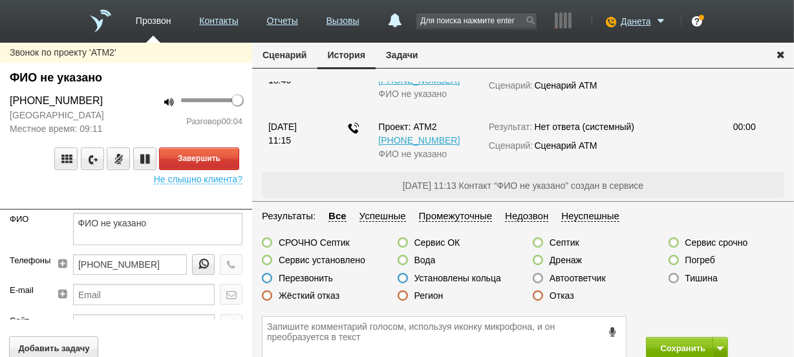
scroll to position [118, 0]
click at [541, 293] on label at bounding box center [538, 295] width 10 height 10
click at [0, 0] on input "Отказ" at bounding box center [0, 0] width 0 height 0
click at [540, 330] on textarea at bounding box center [444, 338] width 363 height 42
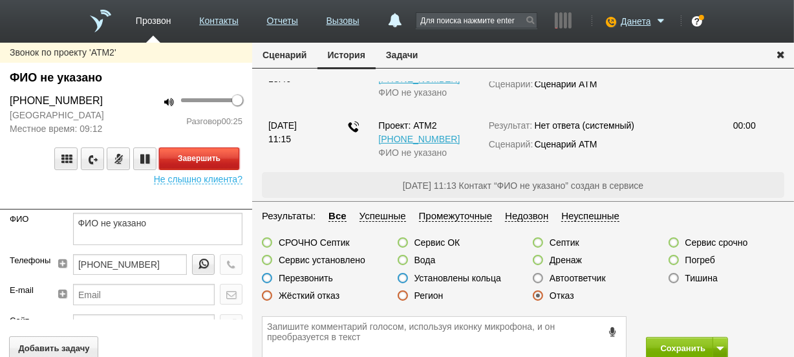
click at [228, 155] on button "Завершить" at bounding box center [199, 158] width 80 height 23
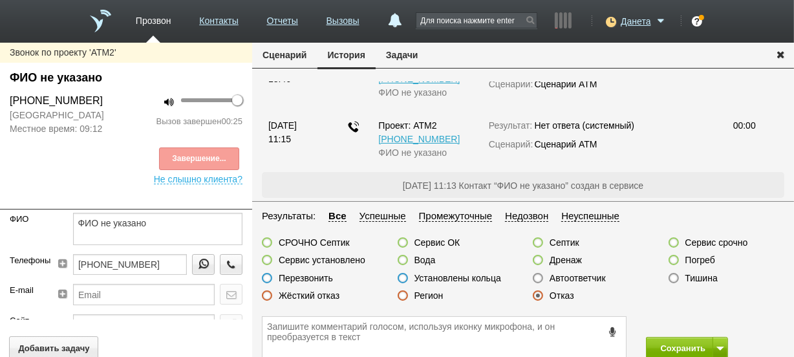
scroll to position [178, 0]
click at [607, 331] on icon at bounding box center [612, 332] width 14 height 10
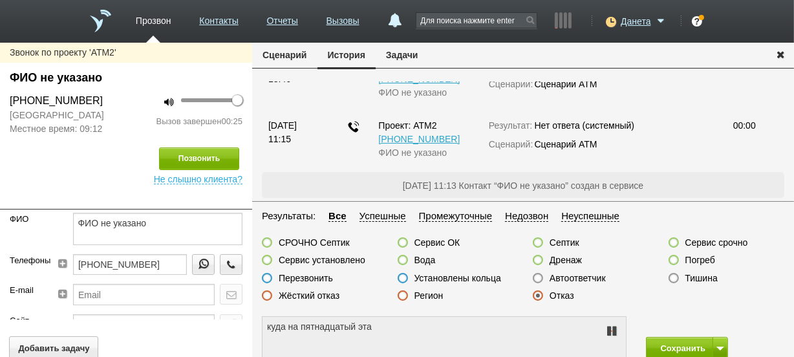
type textarea "куда на пятнадцатый этаж"
click at [607, 331] on icon at bounding box center [612, 331] width 16 height 10
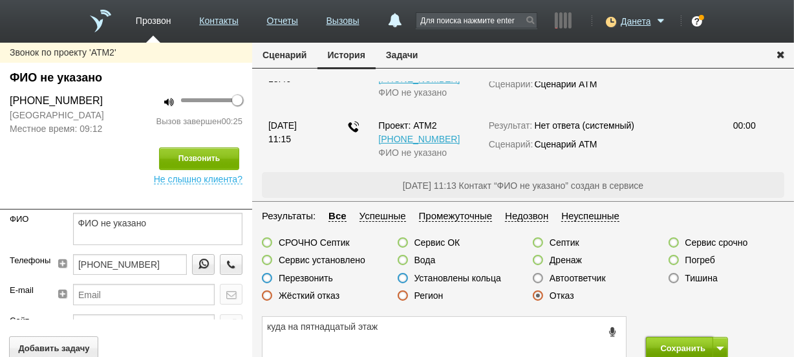
click at [666, 352] on button "Сохранить" at bounding box center [680, 348] width 68 height 23
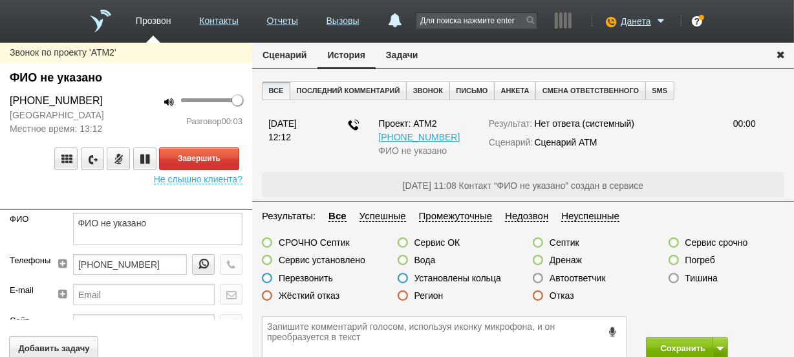
click at [402, 293] on label at bounding box center [403, 295] width 10 height 10
click at [0, 0] on input "Регион" at bounding box center [0, 0] width 0 height 0
click at [401, 338] on textarea at bounding box center [444, 338] width 363 height 42
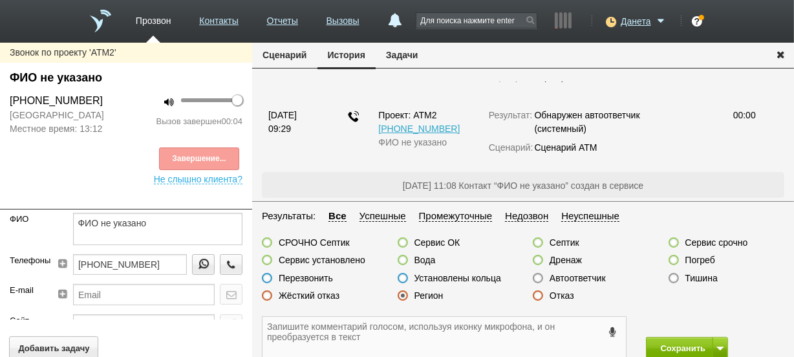
scroll to position [200, 0]
click at [665, 338] on button "Сохранить" at bounding box center [680, 348] width 68 height 23
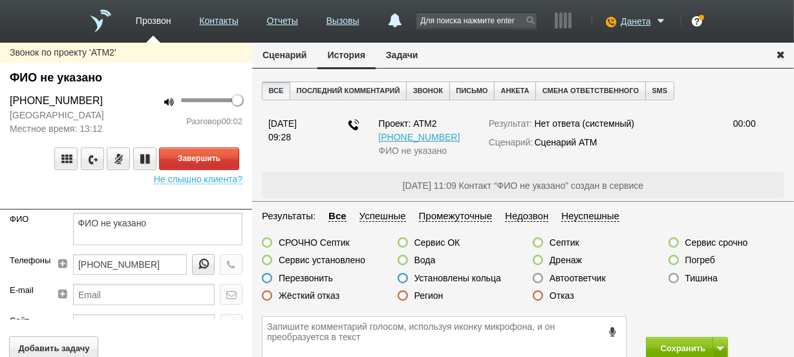
click at [402, 290] on div "Регион" at bounding box center [421, 297] width 46 height 14
click at [401, 298] on label at bounding box center [403, 295] width 10 height 10
click at [0, 0] on input "Регион" at bounding box center [0, 0] width 0 height 0
click at [406, 330] on textarea at bounding box center [444, 338] width 363 height 42
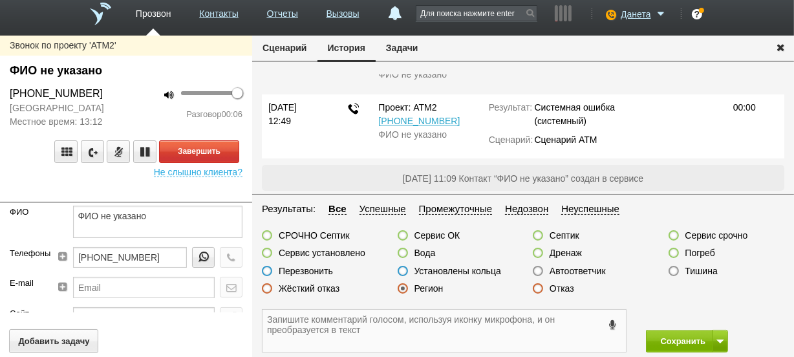
scroll to position [9, 0]
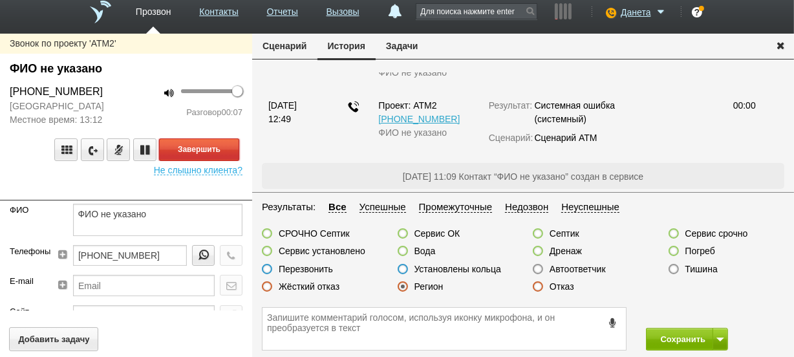
click at [213, 155] on button "Завершить" at bounding box center [199, 149] width 80 height 23
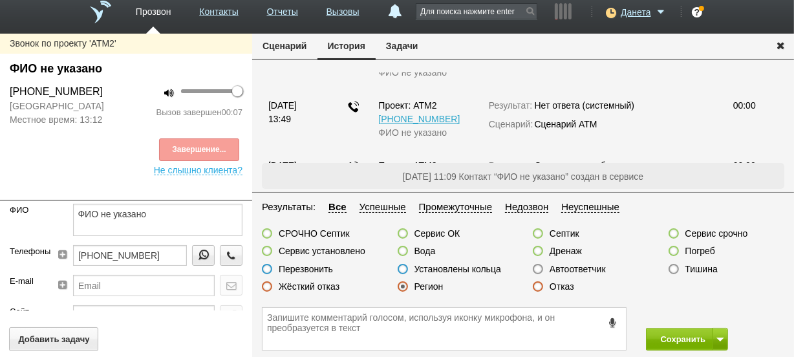
scroll to position [189, 0]
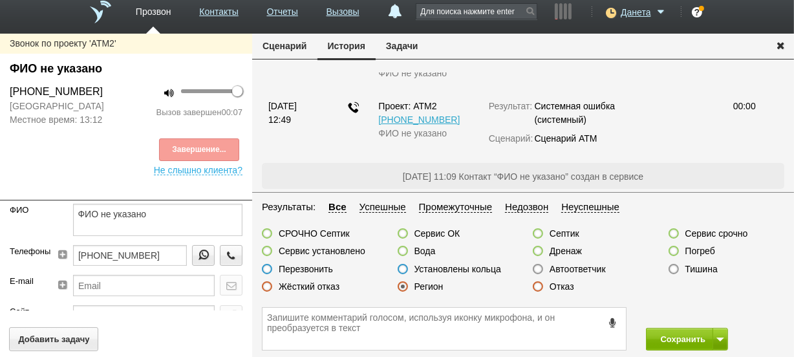
click at [650, 326] on div "Сохранить" at bounding box center [523, 329] width 542 height 56
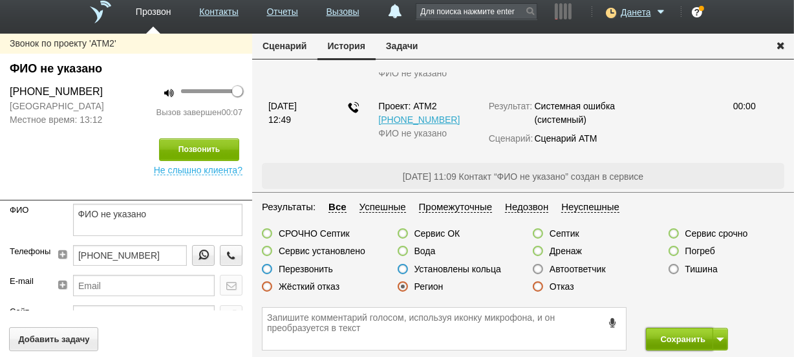
click at [652, 332] on button "Сохранить" at bounding box center [680, 339] width 68 height 23
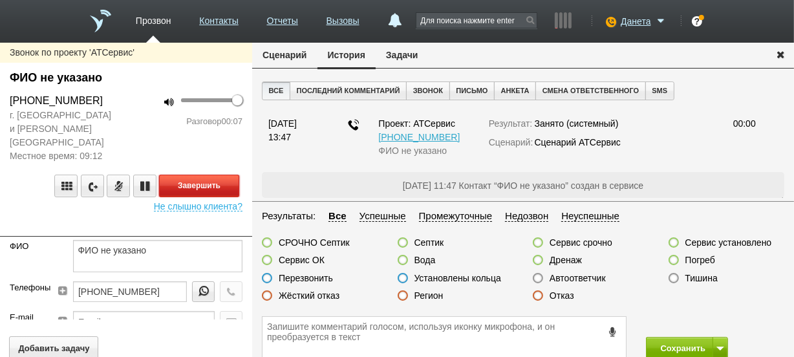
click at [173, 175] on button "Завершить" at bounding box center [199, 186] width 80 height 23
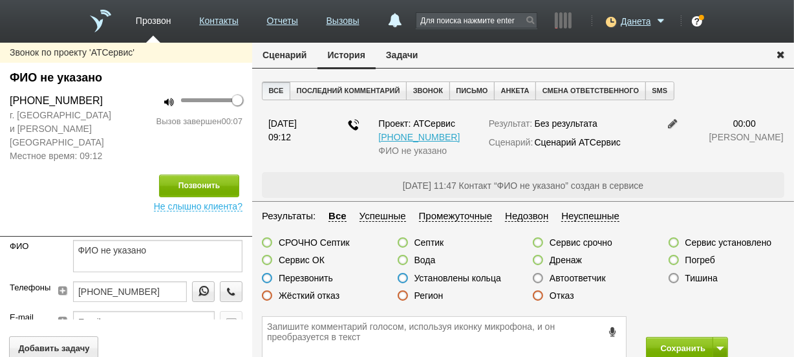
click at [535, 278] on label at bounding box center [538, 278] width 10 height 10
click at [0, 0] on input "Автоответчик" at bounding box center [0, 0] width 0 height 0
click at [664, 343] on button "Сохранить" at bounding box center [680, 348] width 68 height 23
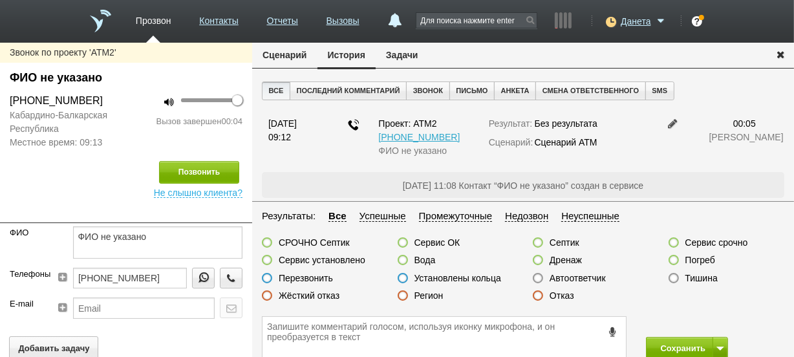
click at [404, 296] on label at bounding box center [403, 295] width 10 height 10
click at [0, 0] on input "Регион" at bounding box center [0, 0] width 0 height 0
click at [658, 340] on button "Сохранить" at bounding box center [680, 348] width 68 height 23
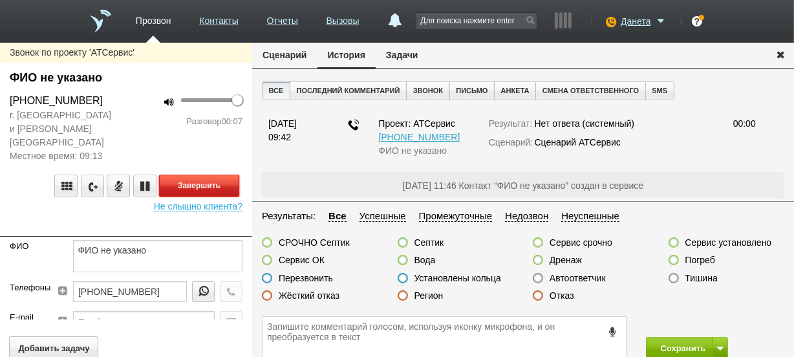
click at [226, 175] on button "Завершить" at bounding box center [199, 186] width 80 height 23
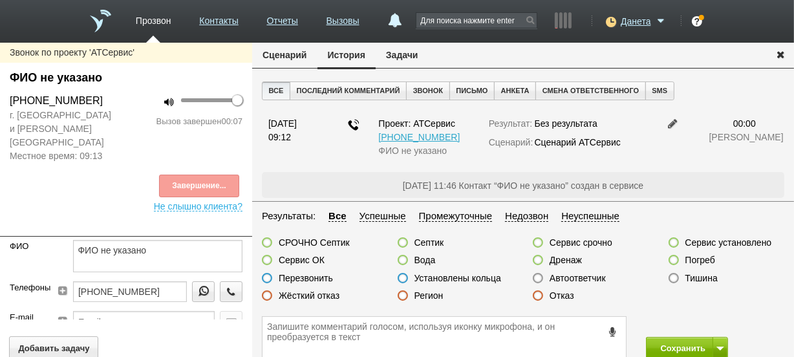
click at [537, 277] on label at bounding box center [538, 278] width 10 height 10
click at [0, 0] on input "Автоответчик" at bounding box center [0, 0] width 0 height 0
click at [651, 347] on button "Сохранить" at bounding box center [680, 348] width 68 height 23
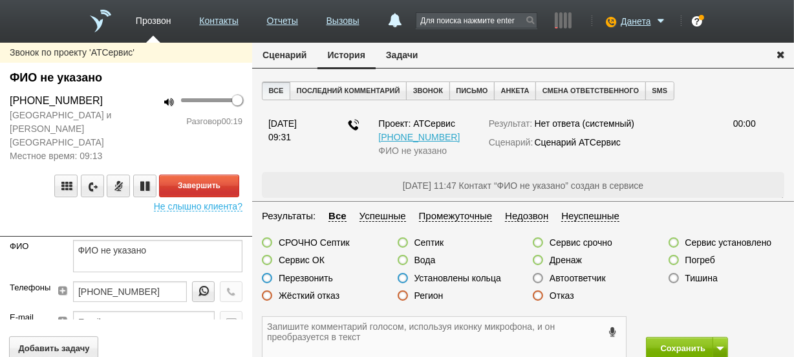
click at [530, 328] on textarea at bounding box center [444, 338] width 363 height 42
click at [537, 294] on label at bounding box center [538, 295] width 10 height 10
click at [0, 0] on input "Отказ" at bounding box center [0, 0] width 0 height 0
click at [524, 347] on textarea at bounding box center [444, 338] width 363 height 42
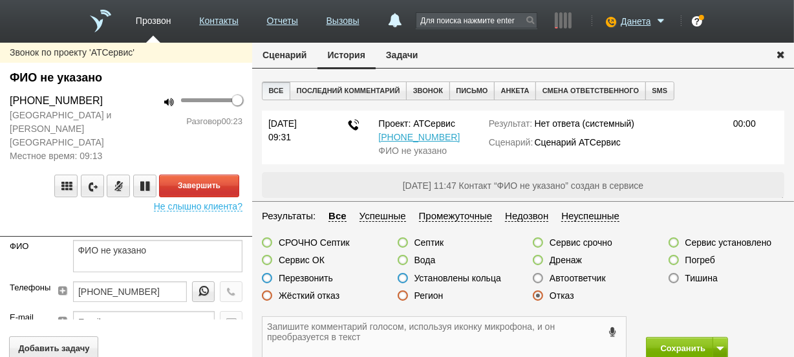
scroll to position [58, 0]
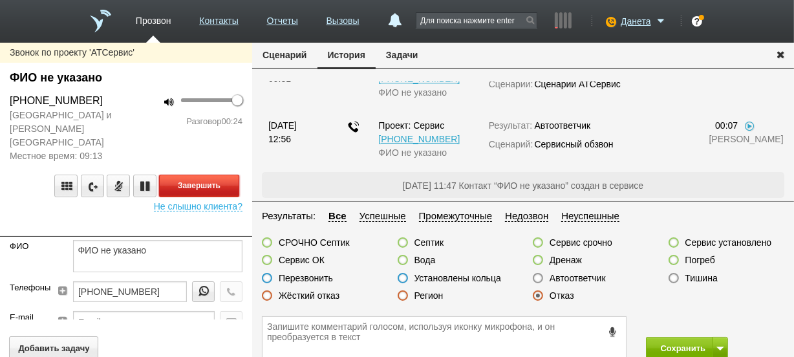
click at [220, 175] on button "Завершить" at bounding box center [199, 186] width 80 height 23
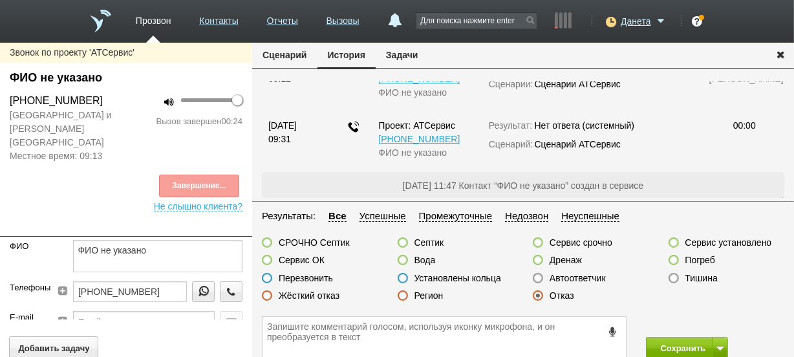
scroll to position [118, 0]
click at [609, 330] on icon at bounding box center [612, 332] width 14 height 10
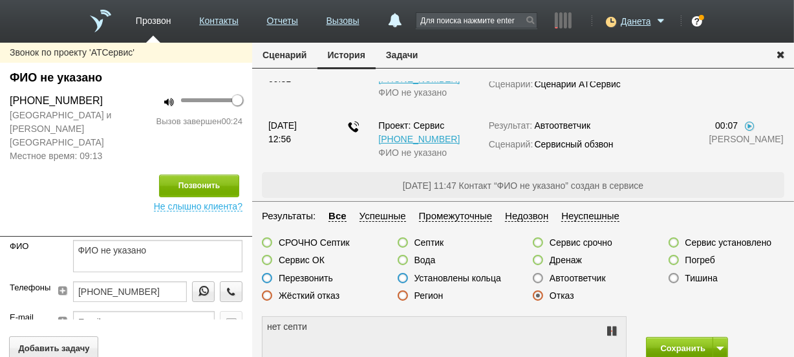
type textarea "нет септика"
click at [663, 343] on button "Сохранить" at bounding box center [680, 348] width 68 height 23
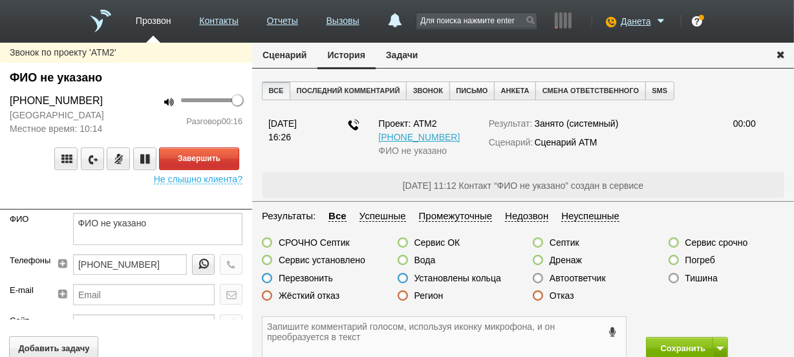
click at [343, 338] on textarea at bounding box center [444, 338] width 363 height 42
click at [401, 298] on label at bounding box center [403, 295] width 10 height 10
click at [0, 0] on input "Регион" at bounding box center [0, 0] width 0 height 0
click at [411, 334] on textarea at bounding box center [444, 338] width 363 height 42
click at [174, 153] on button "Завершить" at bounding box center [199, 158] width 80 height 23
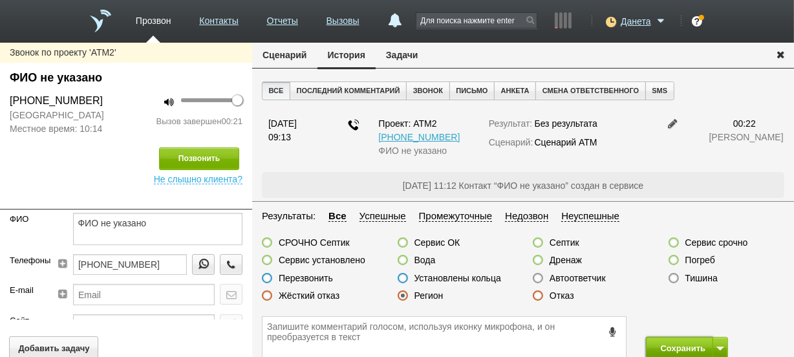
click at [651, 347] on button "Сохранить" at bounding box center [680, 348] width 68 height 23
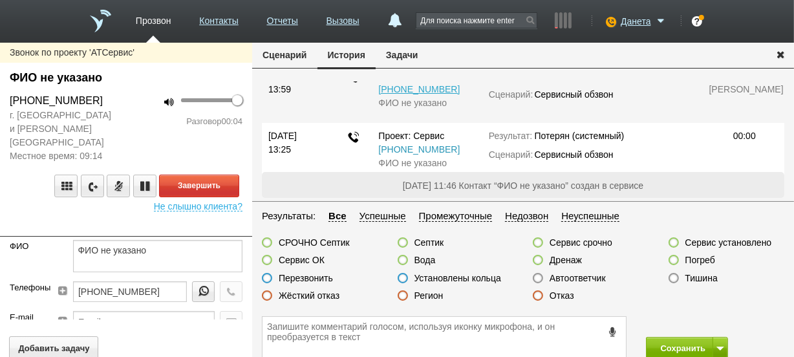
scroll to position [117, 0]
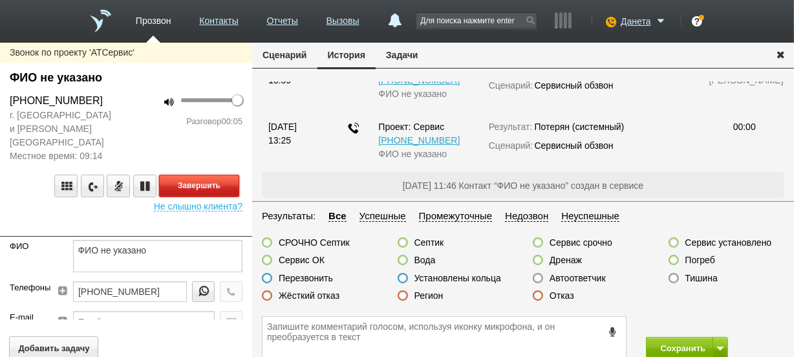
click at [223, 175] on button "Завершить" at bounding box center [199, 186] width 80 height 23
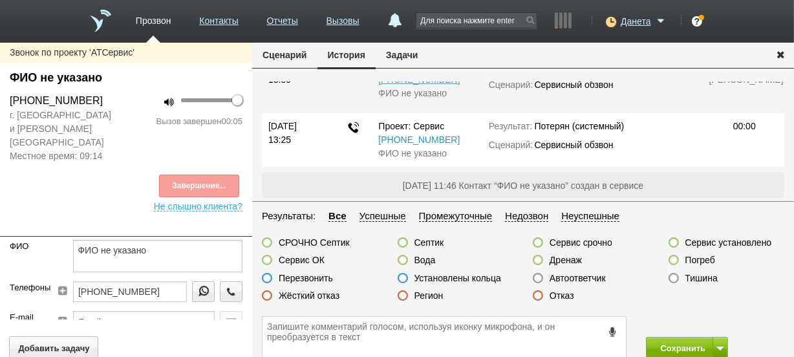
scroll to position [119, 0]
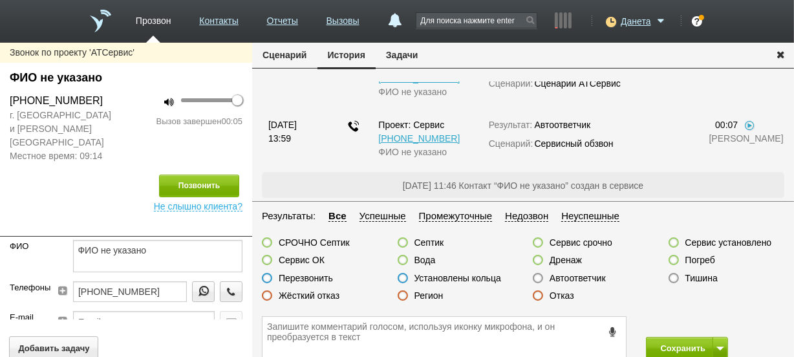
click at [539, 275] on label at bounding box center [538, 278] width 10 height 10
click at [0, 0] on input "Автоответчик" at bounding box center [0, 0] width 0 height 0
click at [658, 348] on button "Сохранить" at bounding box center [680, 348] width 68 height 23
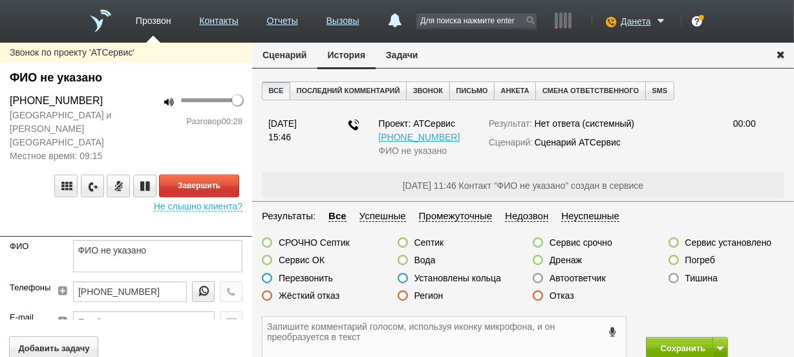
click at [316, 343] on textarea at bounding box center [444, 338] width 363 height 42
click at [201, 175] on button "Завершить" at bounding box center [199, 186] width 80 height 23
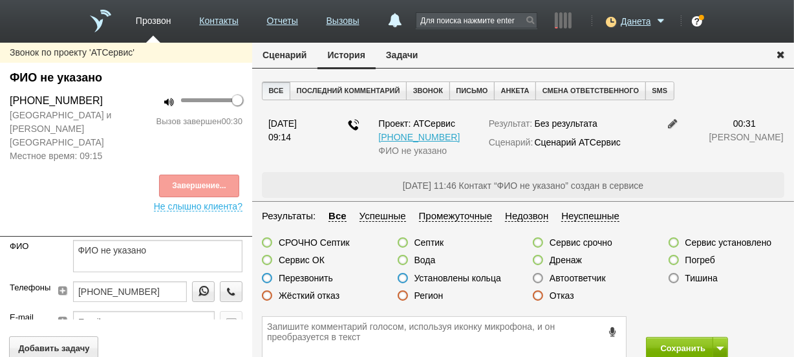
click at [543, 295] on div "Отказ" at bounding box center [553, 297] width 41 height 14
click at [539, 292] on label at bounding box center [538, 295] width 10 height 10
click at [0, 0] on input "Отказ" at bounding box center [0, 0] width 0 height 0
click at [614, 327] on icon at bounding box center [612, 332] width 14 height 10
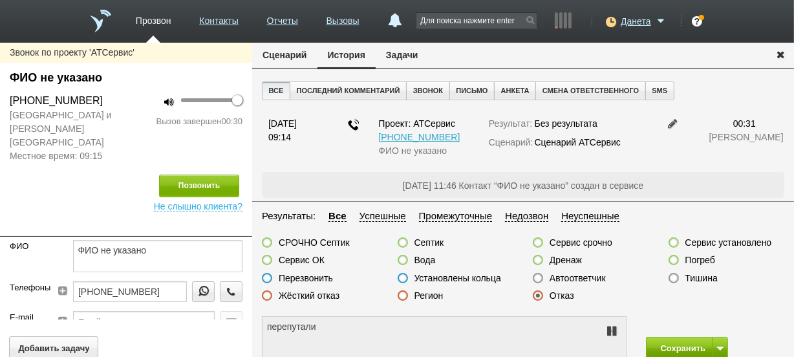
type textarea "перепутали номер"
click at [667, 345] on button "Сохранить" at bounding box center [680, 348] width 68 height 23
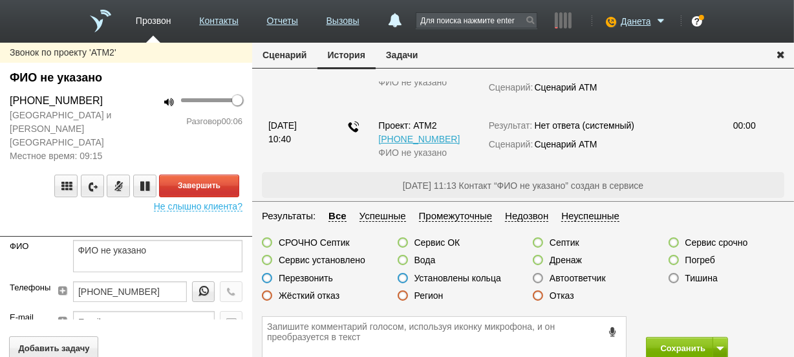
scroll to position [129, 0]
click at [535, 295] on label at bounding box center [538, 295] width 10 height 10
click at [0, 0] on input "Отказ" at bounding box center [0, 0] width 0 height 0
click at [533, 336] on textarea at bounding box center [444, 338] width 363 height 42
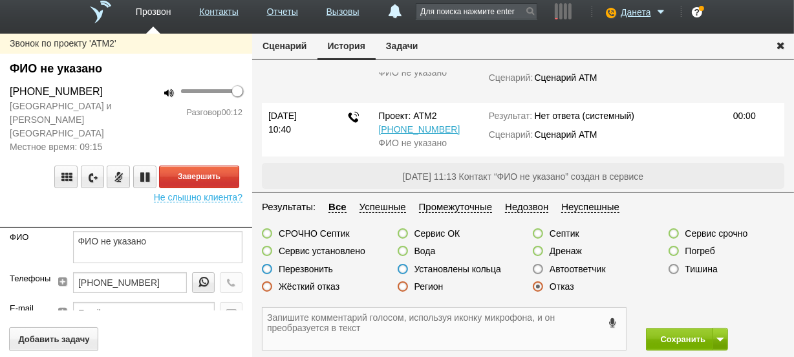
scroll to position [0, 0]
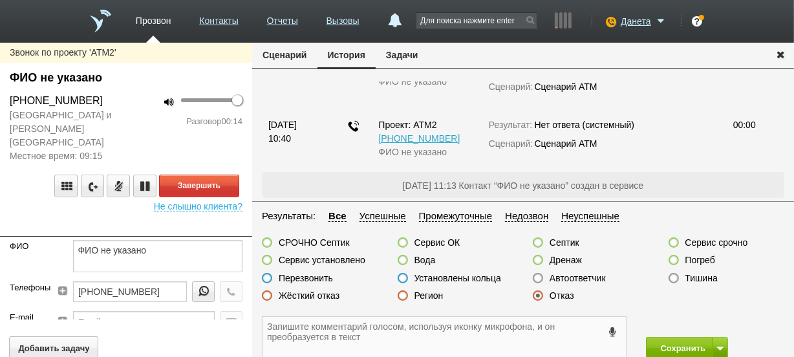
click at [339, 329] on textarea at bounding box center [444, 338] width 363 height 42
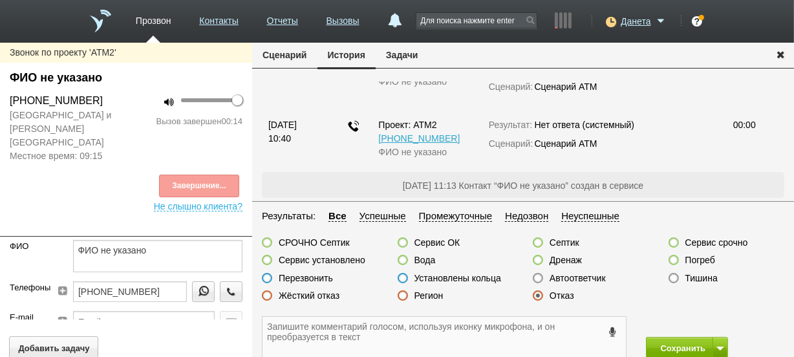
scroll to position [189, 0]
click at [606, 331] on icon at bounding box center [612, 332] width 14 height 10
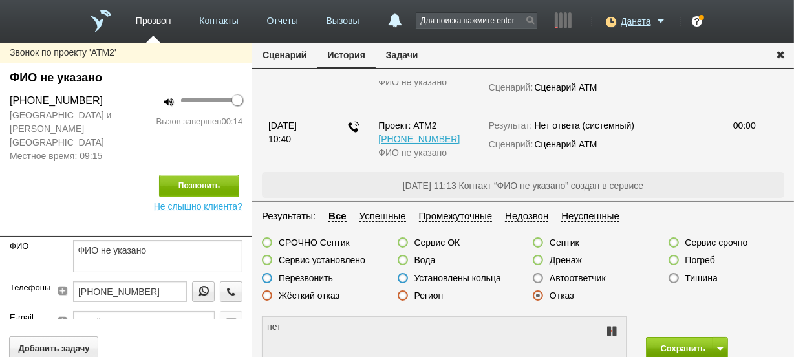
type textarea "Нет спасибо"
click at [670, 344] on button "Сохранить" at bounding box center [680, 348] width 68 height 23
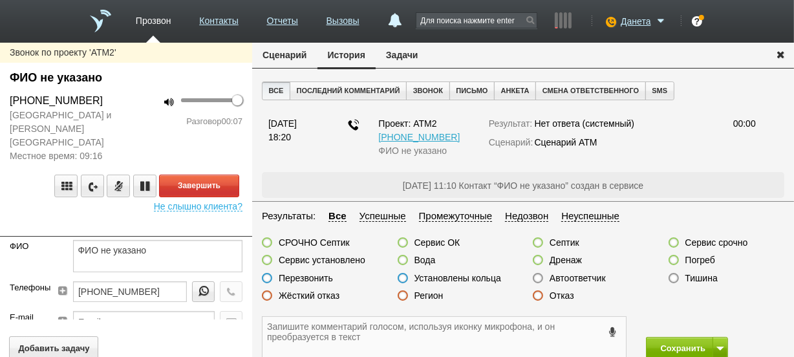
click at [338, 324] on textarea at bounding box center [444, 338] width 363 height 42
click at [540, 297] on label at bounding box center [538, 295] width 10 height 10
click at [0, 0] on input "Отказ" at bounding box center [0, 0] width 0 height 0
click at [537, 279] on label at bounding box center [538, 278] width 10 height 10
click at [0, 0] on input "Автоответчик" at bounding box center [0, 0] width 0 height 0
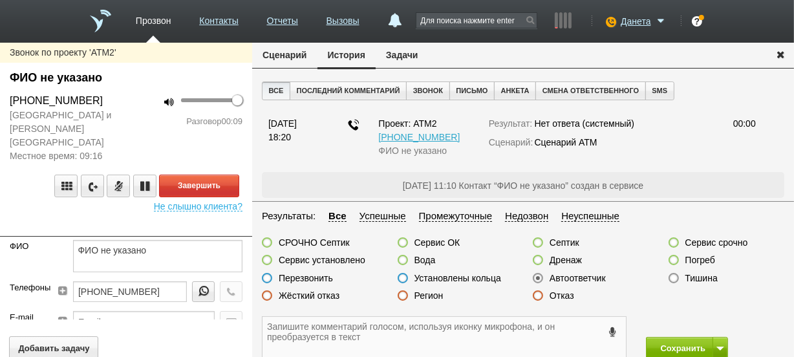
click at [533, 330] on textarea at bounding box center [444, 338] width 363 height 42
click at [198, 175] on button "Завершить" at bounding box center [199, 186] width 80 height 23
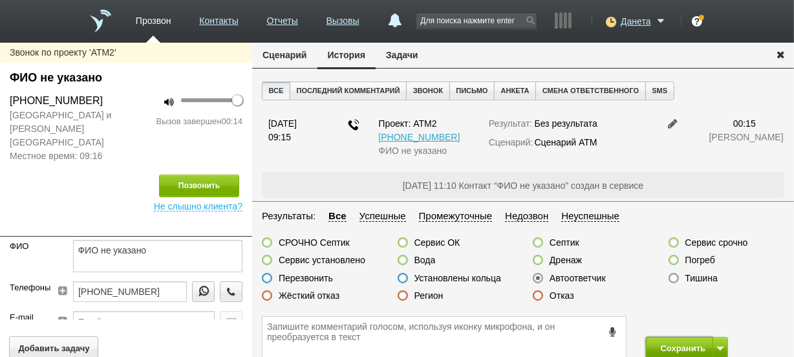
click at [651, 346] on button "Сохранить" at bounding box center [680, 348] width 68 height 23
click at [537, 297] on label at bounding box center [538, 295] width 10 height 10
click at [0, 0] on input "Отказ" at bounding box center [0, 0] width 0 height 0
click at [607, 329] on icon at bounding box center [612, 332] width 14 height 10
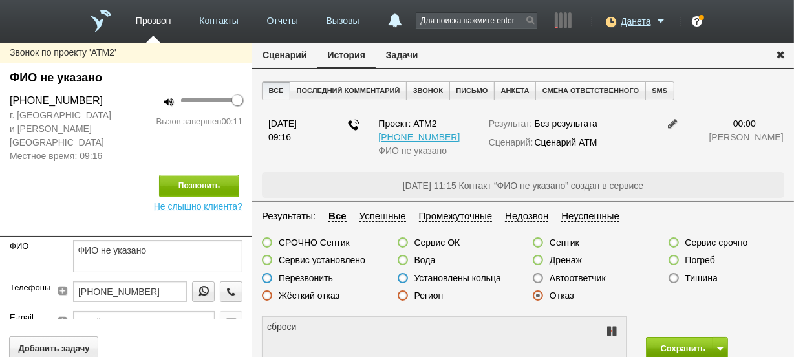
type textarea "сбросил"
click at [655, 347] on button "Сохранить" at bounding box center [680, 348] width 68 height 23
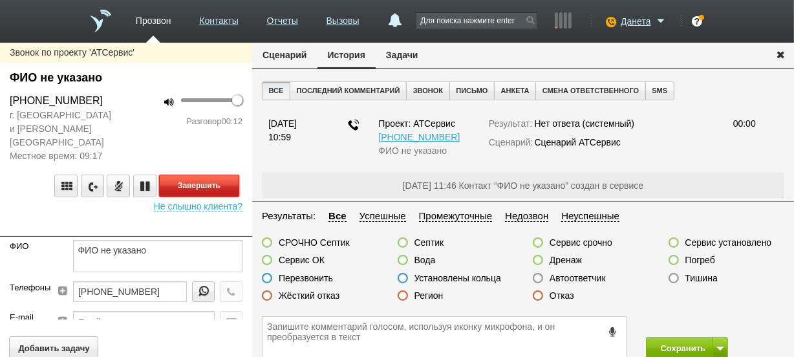
click at [215, 178] on button "Завершить" at bounding box center [199, 186] width 80 height 23
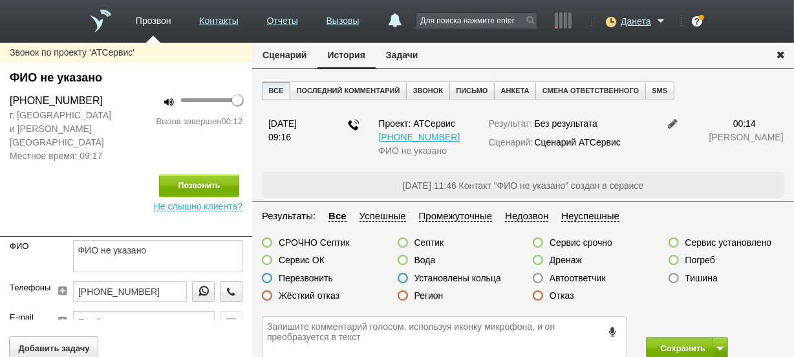
click at [541, 277] on label at bounding box center [538, 278] width 10 height 10
click at [0, 0] on input "Автоответчик" at bounding box center [0, 0] width 0 height 0
click at [654, 341] on button "Сохранить" at bounding box center [680, 348] width 68 height 23
click at [450, 338] on textarea at bounding box center [444, 338] width 363 height 42
click at [539, 292] on label at bounding box center [538, 295] width 10 height 10
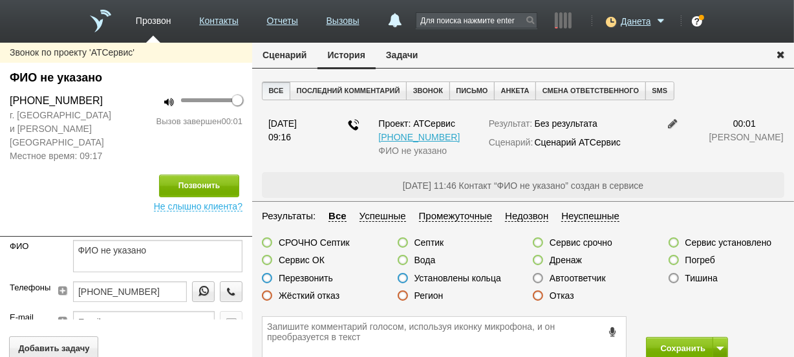
click at [0, 0] on input "Отказ" at bounding box center [0, 0] width 0 height 0
click at [619, 330] on icon at bounding box center [612, 332] width 14 height 10
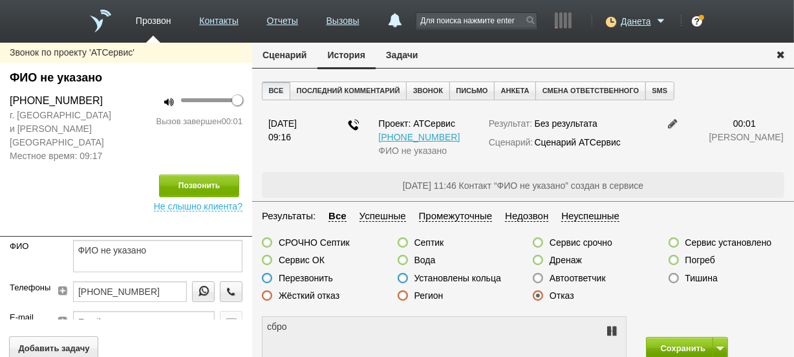
type textarea "сброс"
click at [662, 349] on button "Сохранить" at bounding box center [680, 348] width 68 height 23
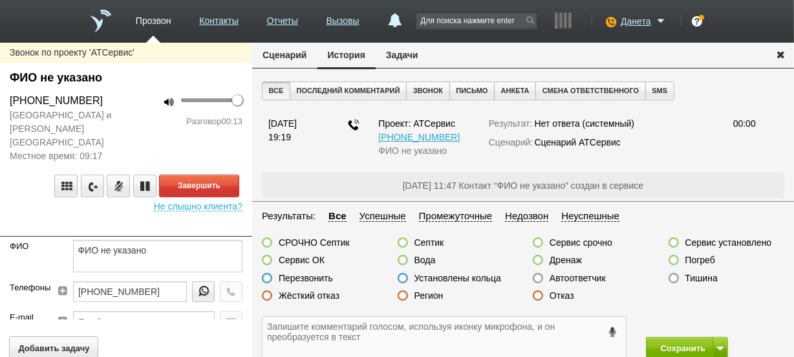
click at [292, 327] on textarea at bounding box center [444, 338] width 363 height 42
click at [268, 257] on label at bounding box center [267, 260] width 10 height 10
click at [0, 0] on input "Сервис ОК" at bounding box center [0, 0] width 0 height 0
click at [319, 330] on textarea "кдм мо" at bounding box center [444, 338] width 363 height 42
click at [336, 337] on textarea "кдм мо астра" at bounding box center [444, 338] width 363 height 42
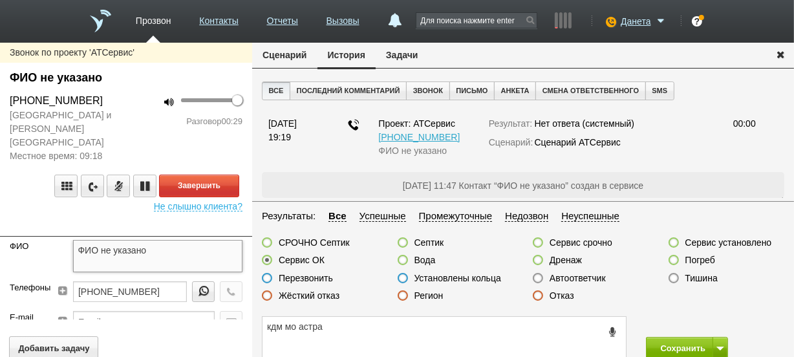
drag, startPoint x: 177, startPoint y: 233, endPoint x: 6, endPoint y: 241, distance: 170.2
click at [6, 241] on div "[PERSON_NAME] не указано" at bounding box center [126, 260] width 252 height 41
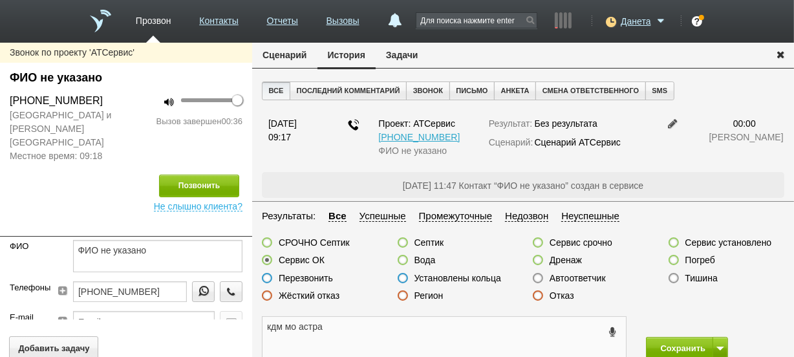
click at [375, 332] on textarea "кдм мо астра" at bounding box center [444, 338] width 363 height 42
click at [611, 329] on icon at bounding box center [612, 332] width 14 height 10
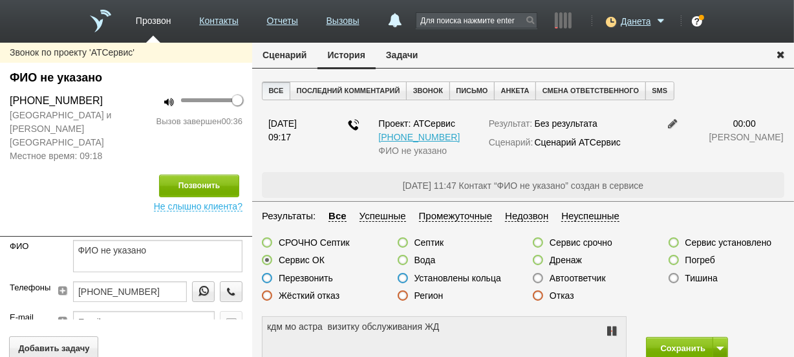
type textarea "кдм мо астра визитку обслуживания ждёт"
click at [611, 329] on icon at bounding box center [612, 331] width 16 height 10
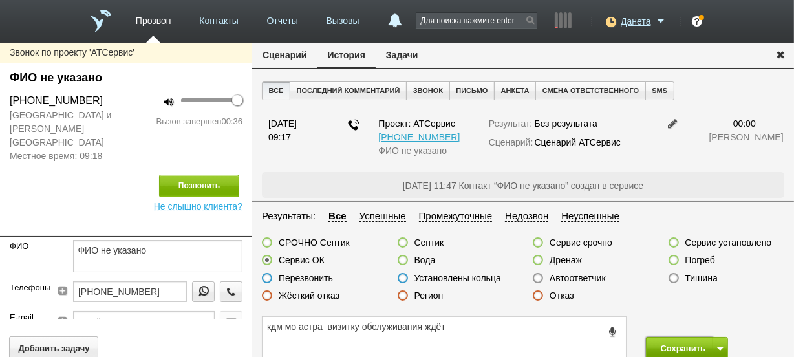
click at [649, 347] on button "Сохранить" at bounding box center [680, 348] width 68 height 23
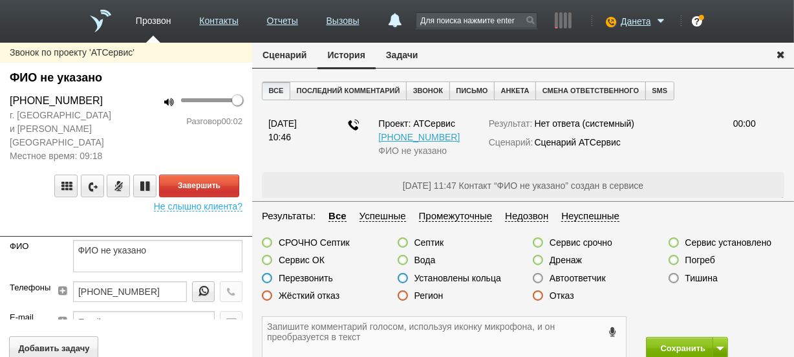
click at [337, 341] on textarea at bounding box center [444, 338] width 363 height 42
click at [537, 297] on label at bounding box center [538, 295] width 10 height 10
click at [0, 0] on input "Отказ" at bounding box center [0, 0] width 0 height 0
click at [539, 278] on label at bounding box center [538, 278] width 10 height 10
click at [0, 0] on input "Автоответчик" at bounding box center [0, 0] width 0 height 0
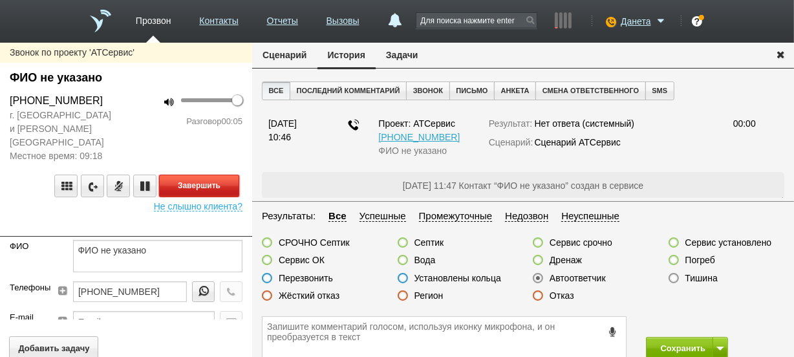
click at [230, 177] on button "Завершить" at bounding box center [199, 186] width 80 height 23
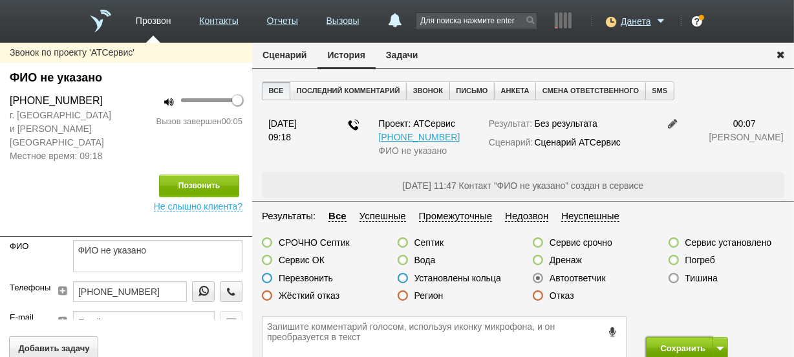
click at [662, 346] on button "Сохранить" at bounding box center [680, 348] width 68 height 23
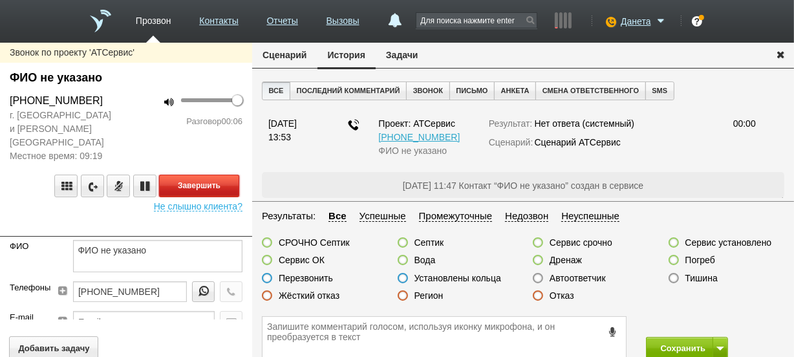
click at [204, 175] on button "Завершить" at bounding box center [199, 186] width 80 height 23
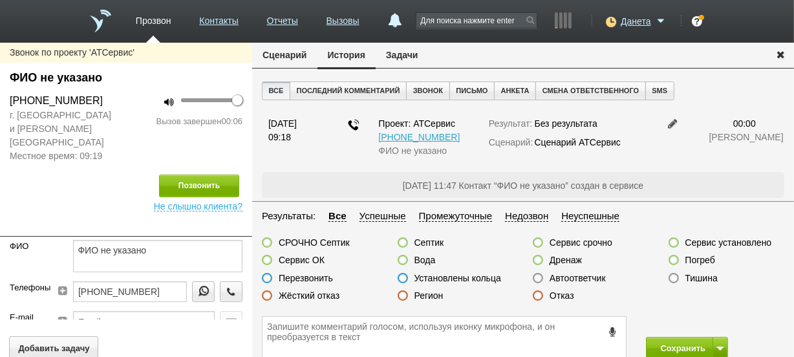
click at [537, 274] on label at bounding box center [538, 278] width 10 height 10
click at [0, 0] on input "Автоответчик" at bounding box center [0, 0] width 0 height 0
click at [652, 340] on button "Сохранить" at bounding box center [680, 348] width 68 height 23
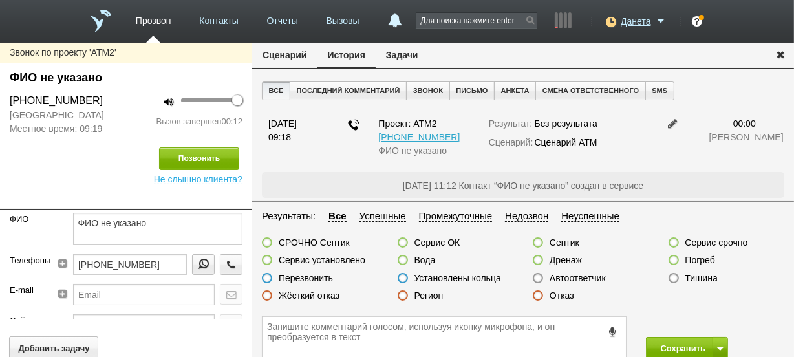
click at [405, 296] on label at bounding box center [403, 295] width 10 height 10
click at [0, 0] on input "Регион" at bounding box center [0, 0] width 0 height 0
click at [651, 341] on button "Сохранить" at bounding box center [680, 348] width 68 height 23
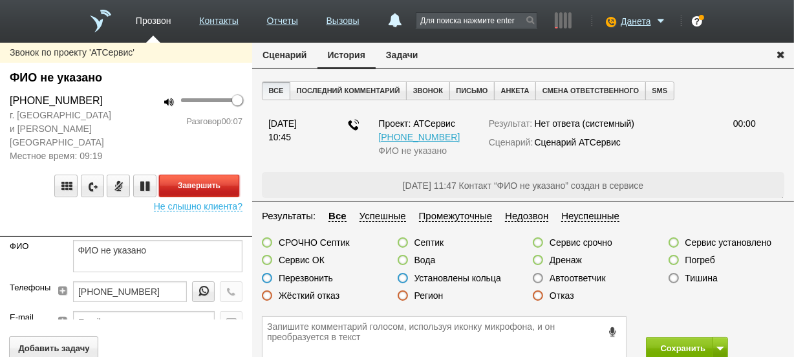
click at [213, 175] on button "Завершить" at bounding box center [199, 186] width 80 height 23
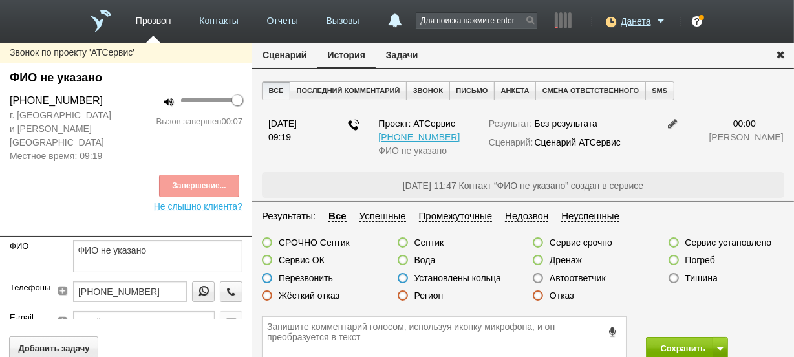
click at [535, 279] on label at bounding box center [538, 278] width 10 height 10
click at [0, 0] on input "Автоответчик" at bounding box center [0, 0] width 0 height 0
click at [663, 338] on button "Сохранить" at bounding box center [680, 348] width 68 height 23
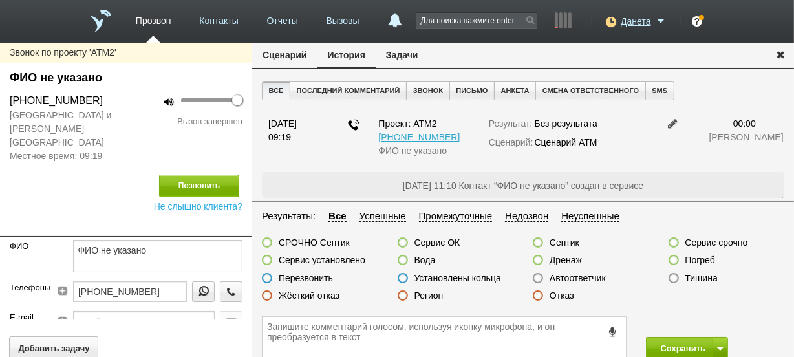
click at [540, 294] on label at bounding box center [538, 295] width 10 height 10
click at [0, 0] on input "Отказ" at bounding box center [0, 0] width 0 height 0
click at [612, 329] on icon at bounding box center [612, 332] width 14 height 10
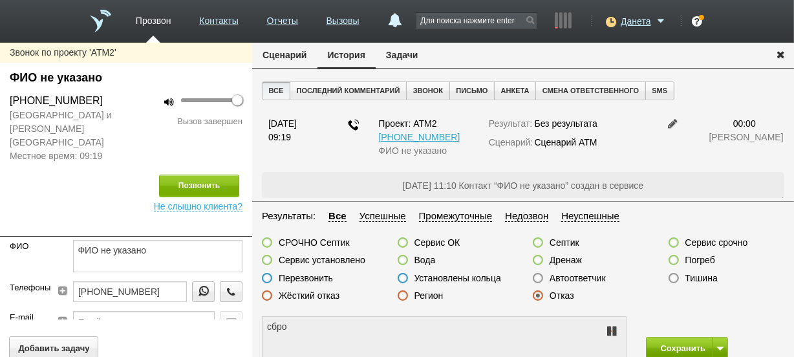
type textarea "сброс"
click at [653, 340] on button "Сохранить" at bounding box center [680, 348] width 68 height 23
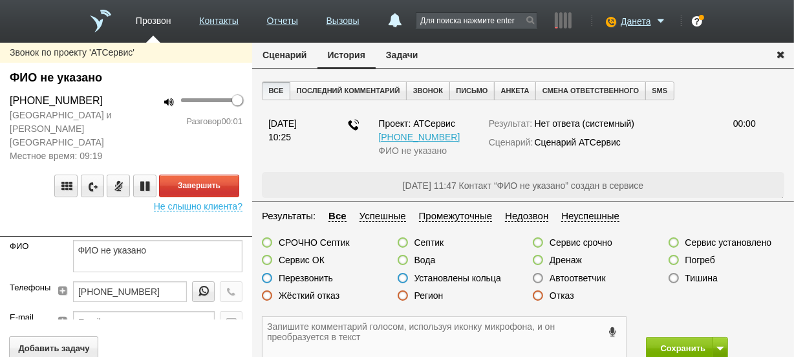
click at [375, 329] on textarea at bounding box center [444, 338] width 363 height 42
click at [540, 296] on label at bounding box center [538, 295] width 10 height 10
click at [0, 0] on input "Отказ" at bounding box center [0, 0] width 0 height 0
click at [546, 336] on textarea at bounding box center [444, 338] width 363 height 42
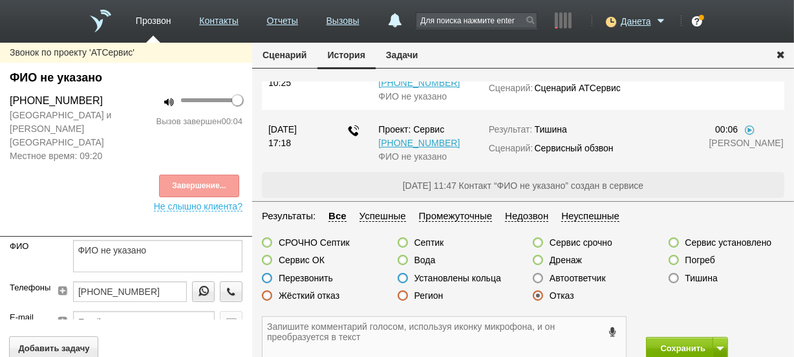
scroll to position [118, 0]
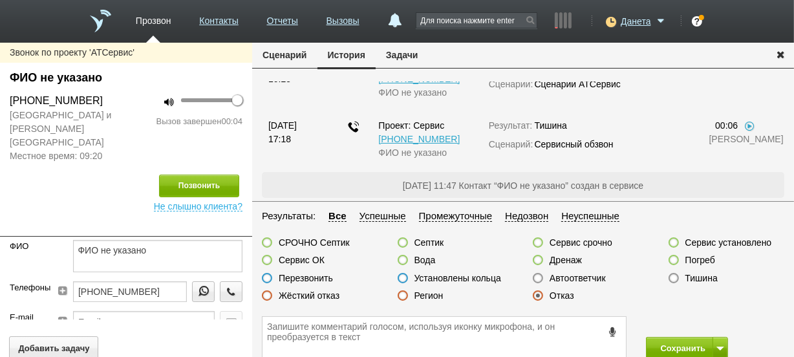
click at [609, 330] on icon at bounding box center [612, 332] width 14 height 10
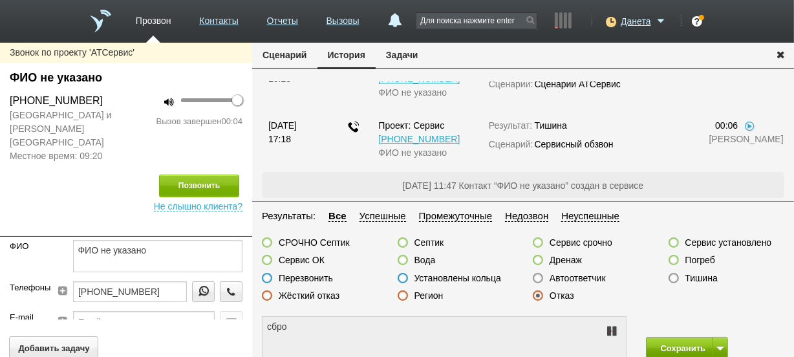
type textarea "сбросили"
click at [657, 347] on button "Сохранить" at bounding box center [680, 348] width 68 height 23
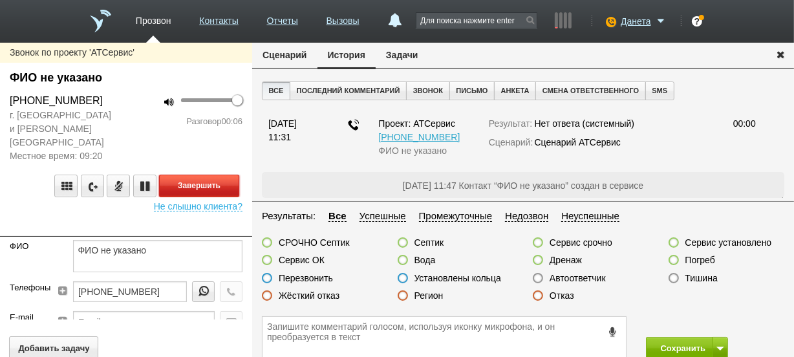
click at [169, 175] on button "Завершить" at bounding box center [199, 186] width 80 height 23
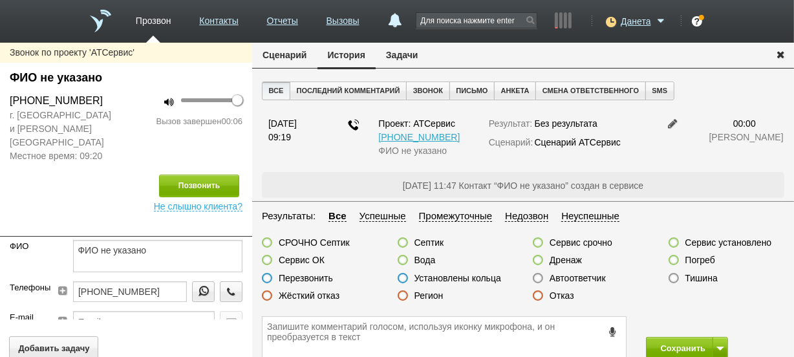
click at [536, 274] on label at bounding box center [538, 278] width 10 height 10
click at [0, 0] on input "Автоответчик" at bounding box center [0, 0] width 0 height 0
click at [666, 349] on button "Сохранить" at bounding box center [680, 348] width 68 height 23
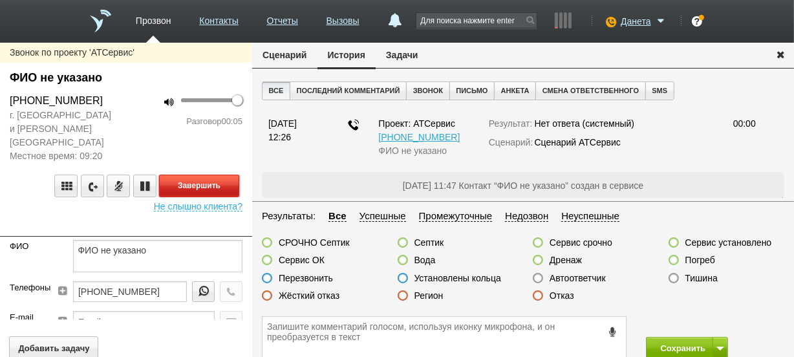
click at [228, 175] on button "Завершить" at bounding box center [199, 186] width 80 height 23
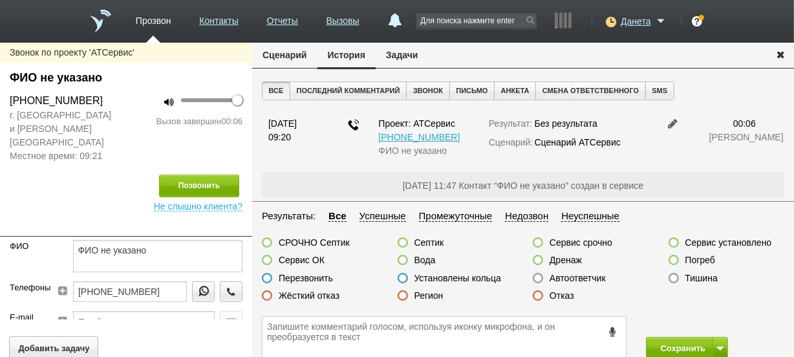
click at [537, 274] on label at bounding box center [538, 278] width 10 height 10
click at [0, 0] on input "Автоответчик" at bounding box center [0, 0] width 0 height 0
click at [680, 348] on button "Сохранить" at bounding box center [680, 348] width 68 height 23
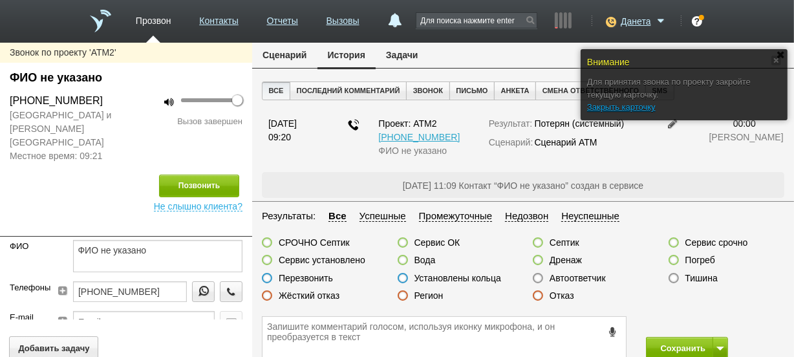
click at [541, 292] on label at bounding box center [538, 295] width 10 height 10
click at [0, 0] on input "Отказ" at bounding box center [0, 0] width 0 height 0
click at [652, 347] on button "Сохранить" at bounding box center [680, 348] width 68 height 23
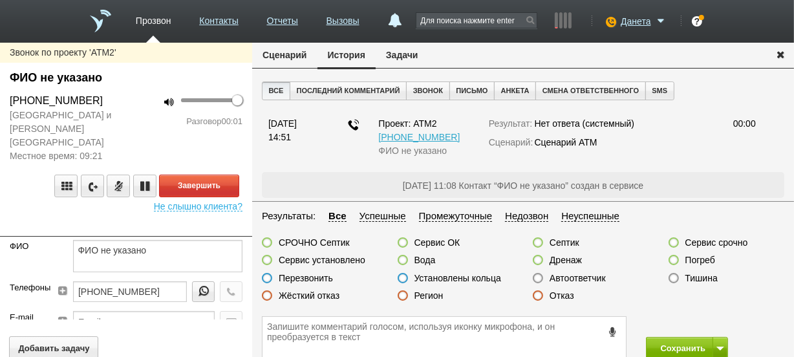
click at [540, 297] on label at bounding box center [538, 295] width 10 height 10
click at [0, 0] on input "Отказ" at bounding box center [0, 0] width 0 height 0
click at [546, 323] on textarea at bounding box center [444, 338] width 363 height 42
click at [352, 331] on textarea at bounding box center [444, 338] width 363 height 42
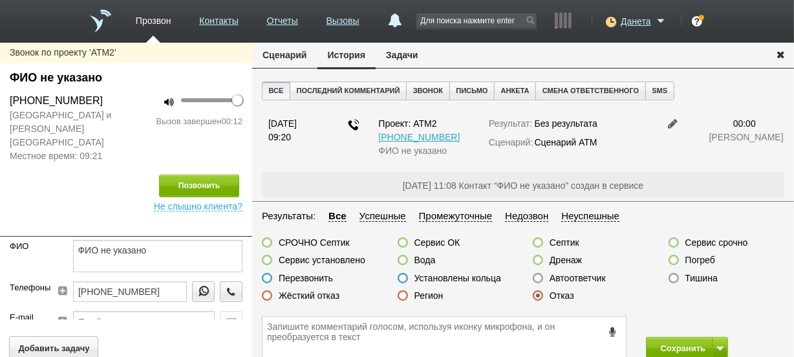
click at [610, 325] on span at bounding box center [612, 331] width 14 height 16
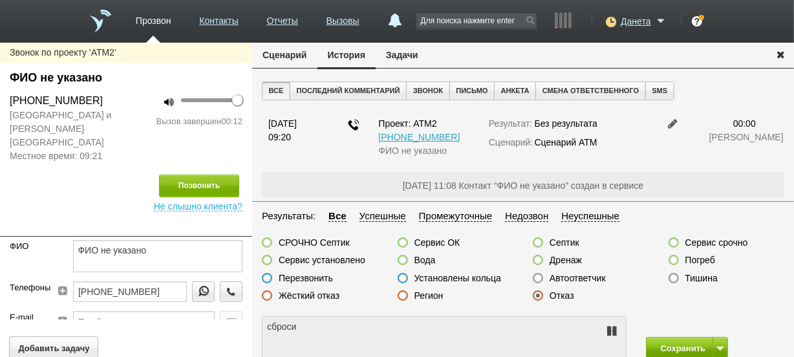
type textarea "сбросил"
click at [659, 343] on button "Сохранить" at bounding box center [680, 348] width 68 height 23
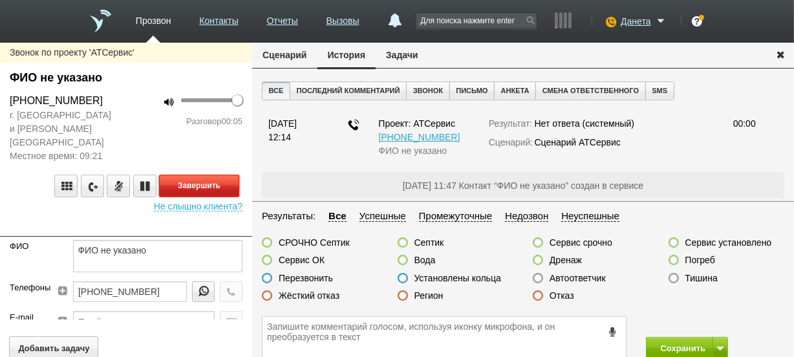
click at [200, 175] on button "Завершить" at bounding box center [199, 186] width 80 height 23
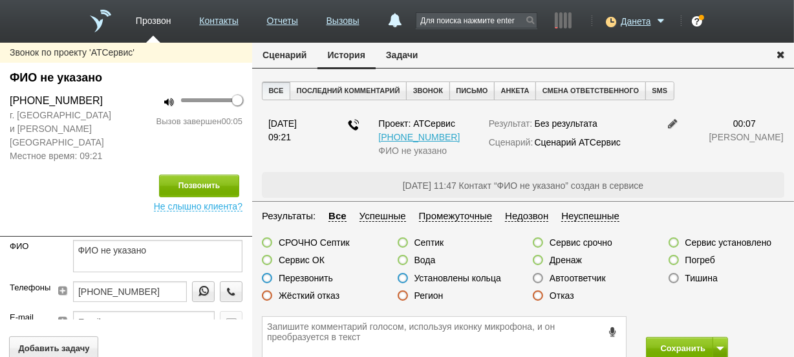
click at [539, 276] on label at bounding box center [538, 278] width 10 height 10
click at [0, 0] on input "Автоответчик" at bounding box center [0, 0] width 0 height 0
click at [658, 338] on button "Сохранить" at bounding box center [680, 348] width 68 height 23
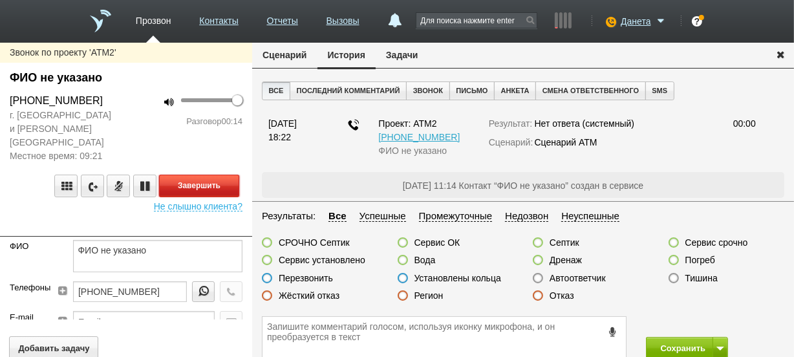
drag, startPoint x: 217, startPoint y: 175, endPoint x: 213, endPoint y: 164, distance: 12.1
click at [217, 175] on button "Завершить" at bounding box center [199, 186] width 80 height 23
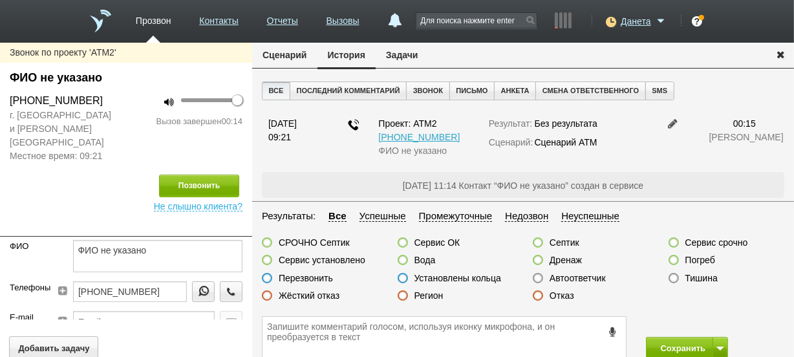
click at [669, 277] on label at bounding box center [674, 278] width 10 height 10
click at [0, 0] on input "Тишина" at bounding box center [0, 0] width 0 height 0
click at [663, 343] on button "Сохранить" at bounding box center [680, 348] width 68 height 23
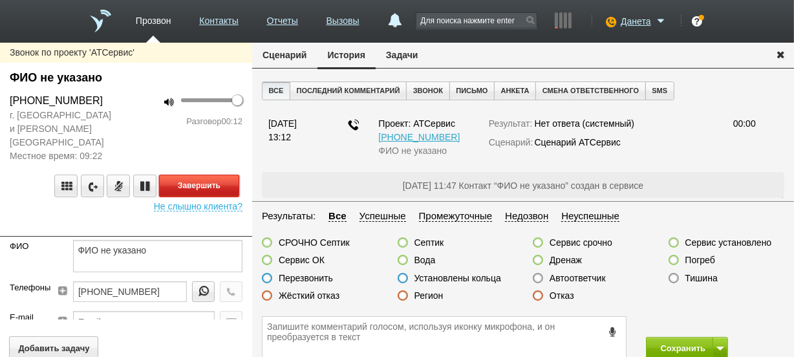
click at [193, 177] on button "Завершить" at bounding box center [199, 186] width 80 height 23
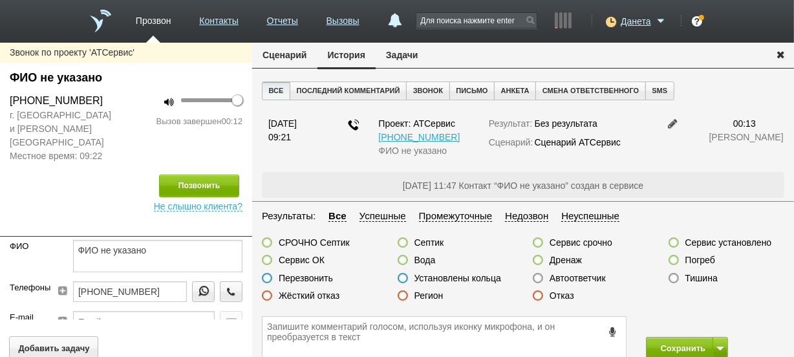
click at [537, 279] on label at bounding box center [538, 278] width 10 height 10
click at [0, 0] on input "Автоответчик" at bounding box center [0, 0] width 0 height 0
click at [654, 345] on button "Сохранить" at bounding box center [680, 348] width 68 height 23
click at [544, 297] on div "Отказ" at bounding box center [553, 297] width 41 height 14
click at [540, 294] on label at bounding box center [538, 295] width 10 height 10
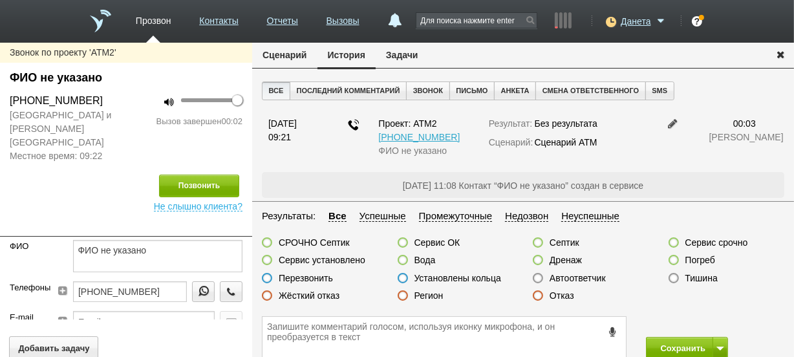
click at [0, 0] on input "Отказ" at bounding box center [0, 0] width 0 height 0
click at [612, 326] on span at bounding box center [612, 331] width 14 height 16
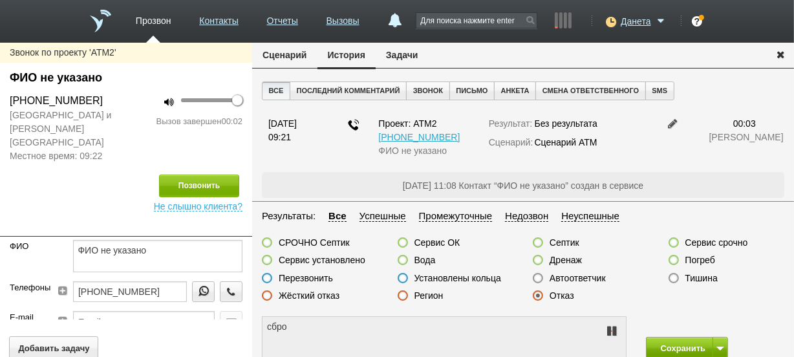
type textarea "сброс"
click at [651, 345] on button "Сохранить" at bounding box center [680, 348] width 68 height 23
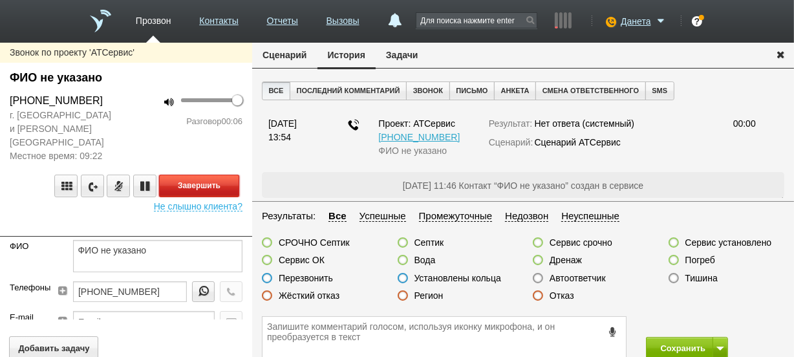
click at [193, 175] on button "Завершить" at bounding box center [199, 186] width 80 height 23
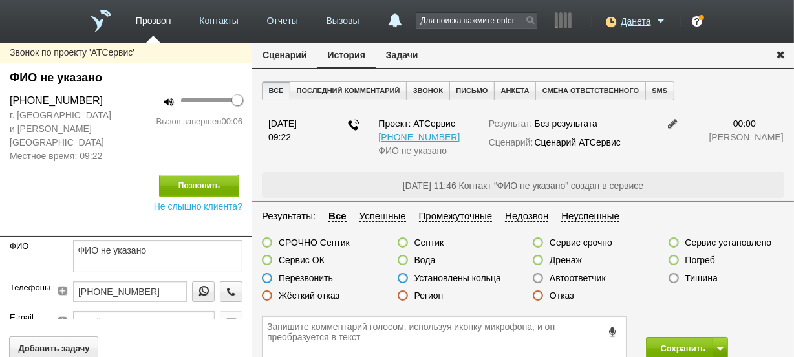
click at [538, 279] on label at bounding box center [538, 278] width 10 height 10
click at [0, 0] on input "Автоответчик" at bounding box center [0, 0] width 0 height 0
click at [666, 345] on button "Сохранить" at bounding box center [680, 348] width 68 height 23
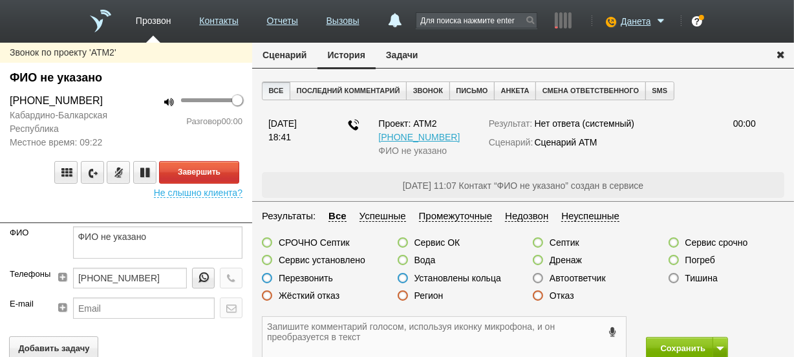
click at [286, 324] on textarea at bounding box center [444, 338] width 363 height 42
click at [403, 295] on label at bounding box center [403, 295] width 10 height 10
click at [0, 0] on input "Регион" at bounding box center [0, 0] width 0 height 0
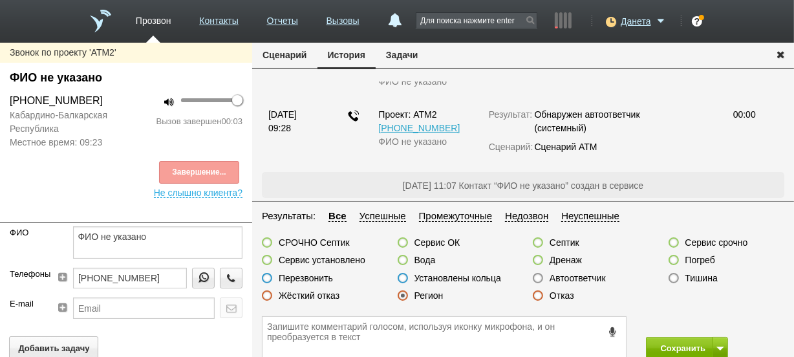
scroll to position [189, 0]
click at [662, 345] on button "Сохранить" at bounding box center [680, 348] width 68 height 23
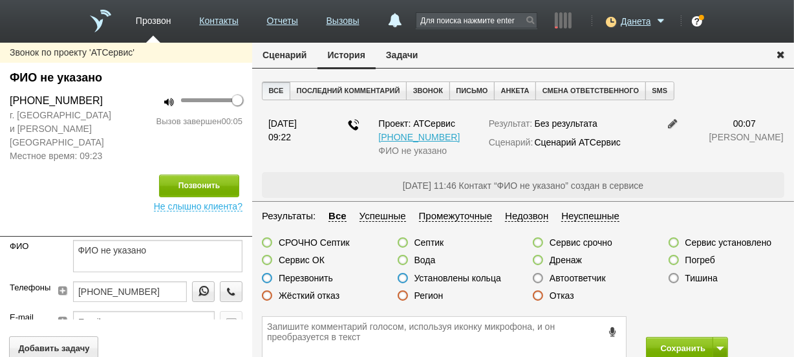
click at [537, 299] on label at bounding box center [538, 295] width 10 height 10
click at [0, 0] on input "Отказ" at bounding box center [0, 0] width 0 height 0
click at [618, 336] on span at bounding box center [612, 331] width 14 height 16
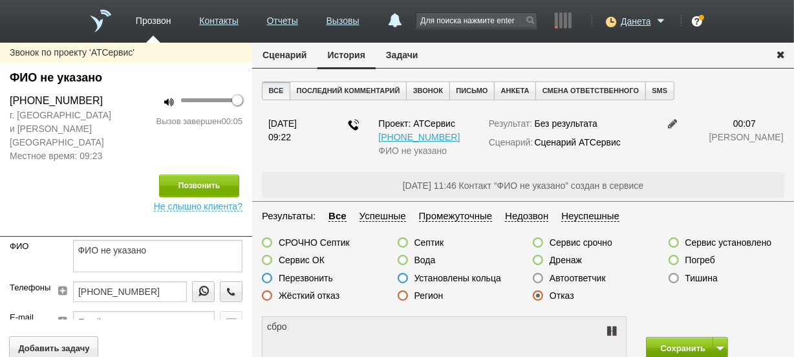
type textarea "сбросили"
click at [652, 346] on button "Сохранить" at bounding box center [680, 348] width 68 height 23
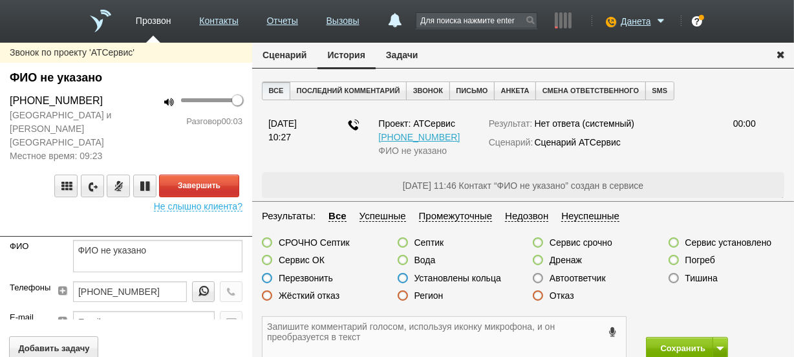
click at [472, 331] on textarea at bounding box center [444, 338] width 363 height 42
click at [541, 296] on label at bounding box center [538, 295] width 10 height 10
click at [0, 0] on input "Отказ" at bounding box center [0, 0] width 0 height 0
click at [235, 175] on button "Завершить" at bounding box center [199, 186] width 80 height 23
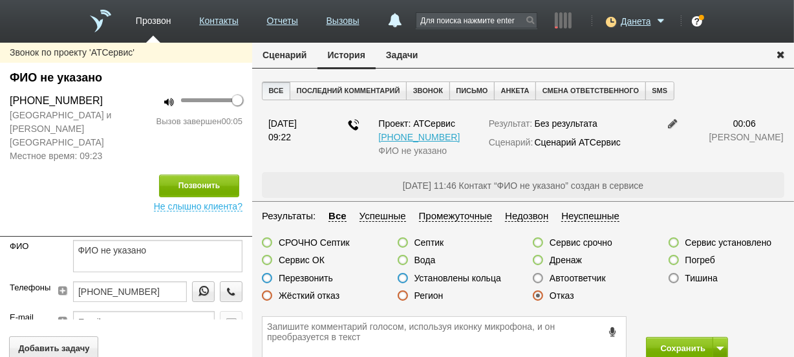
click at [535, 279] on label at bounding box center [538, 278] width 10 height 10
click at [0, 0] on input "Автоответчик" at bounding box center [0, 0] width 0 height 0
click at [649, 338] on button "Сохранить" at bounding box center [680, 348] width 68 height 23
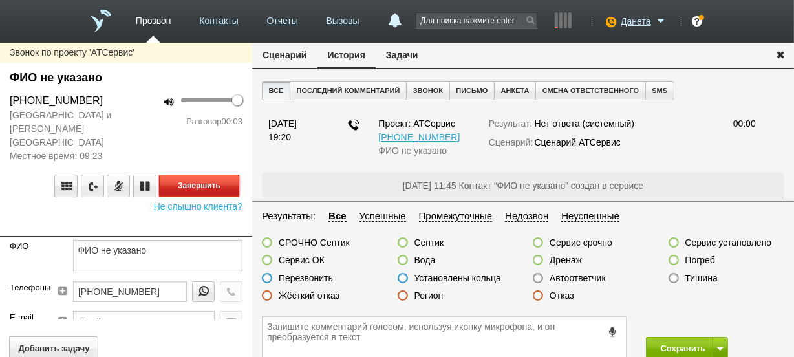
click at [191, 175] on button "Завершить" at bounding box center [199, 186] width 80 height 23
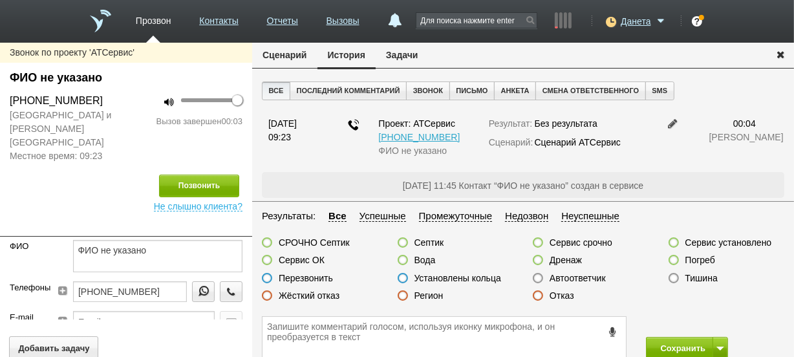
click at [540, 278] on label at bounding box center [538, 278] width 10 height 10
click at [0, 0] on input "Автоответчик" at bounding box center [0, 0] width 0 height 0
click at [652, 341] on button "Сохранить" at bounding box center [680, 348] width 68 height 23
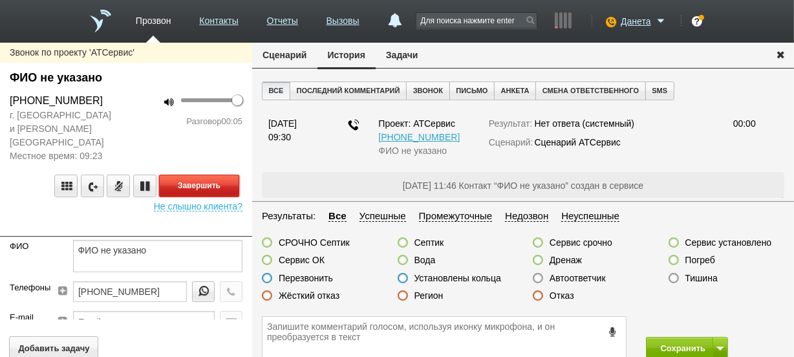
click at [217, 177] on button "Завершить" at bounding box center [199, 186] width 80 height 23
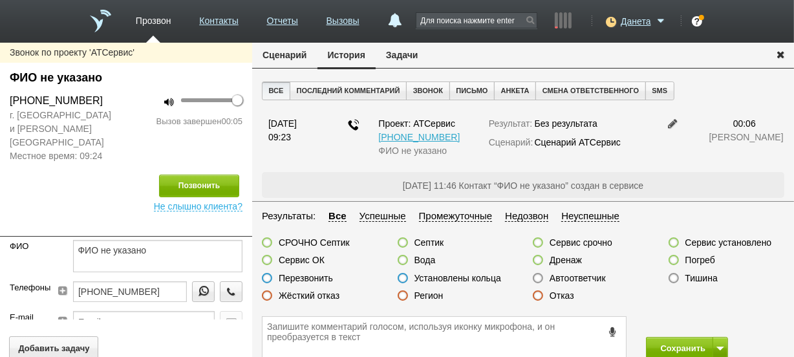
click at [535, 280] on label at bounding box center [538, 278] width 10 height 10
click at [0, 0] on input "Автоответчик" at bounding box center [0, 0] width 0 height 0
click at [656, 340] on button "Сохранить" at bounding box center [680, 348] width 68 height 23
click at [537, 297] on label at bounding box center [538, 295] width 10 height 10
click at [0, 0] on input "Отказ" at bounding box center [0, 0] width 0 height 0
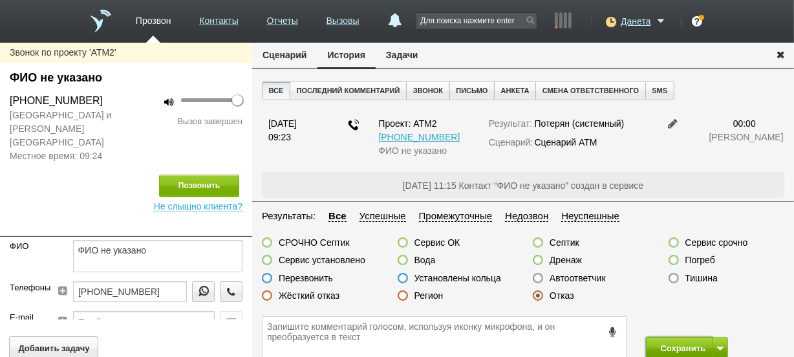
click at [649, 349] on button "Сохранить" at bounding box center [680, 348] width 68 height 23
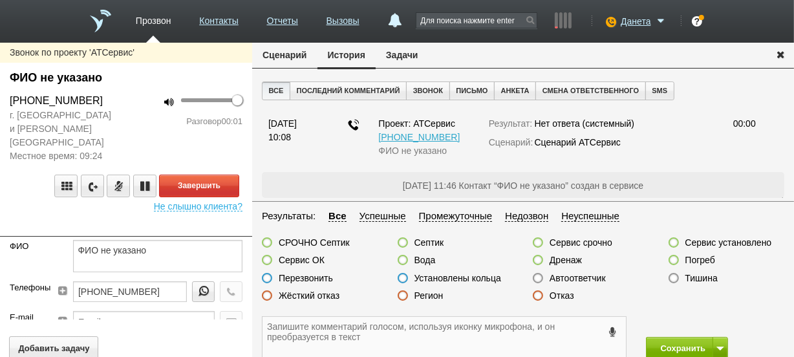
click at [338, 332] on textarea at bounding box center [444, 338] width 363 height 42
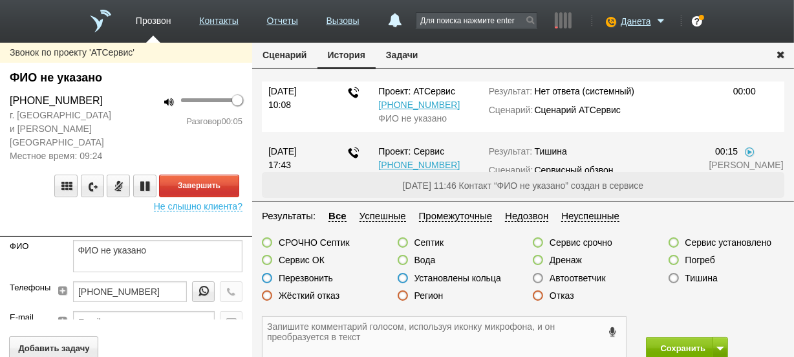
scroll to position [58, 0]
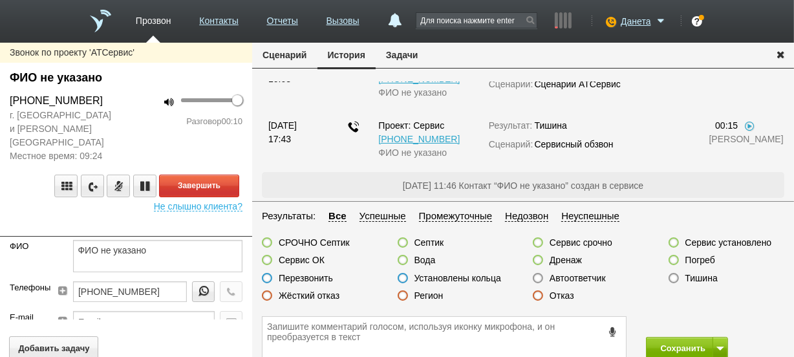
click at [537, 292] on label at bounding box center [538, 295] width 10 height 10
click at [0, 0] on input "Отказ" at bounding box center [0, 0] width 0 height 0
click at [554, 329] on textarea at bounding box center [444, 338] width 363 height 42
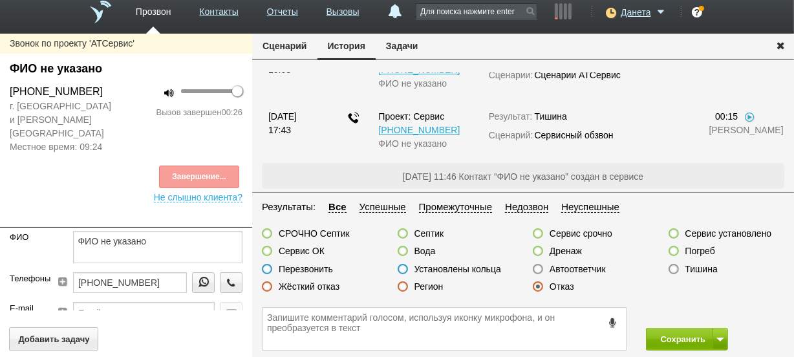
scroll to position [118, 0]
click at [613, 323] on icon at bounding box center [612, 323] width 14 height 10
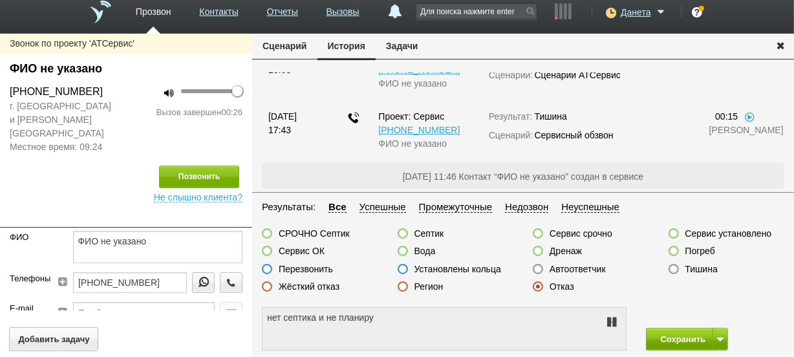
type textarea "нет септика и не планируем"
click at [672, 336] on button "Сохранить" at bounding box center [680, 339] width 68 height 23
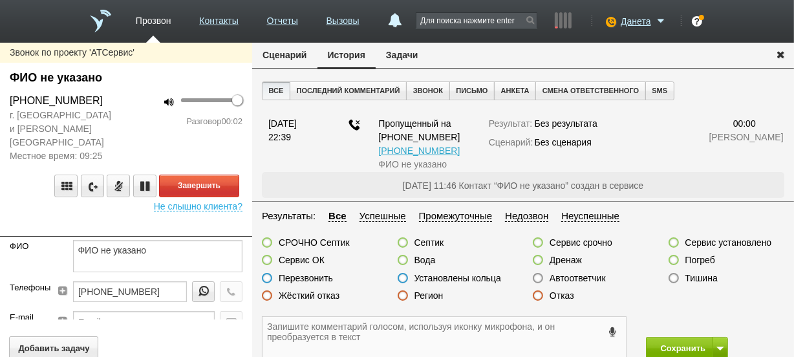
click at [558, 340] on textarea at bounding box center [444, 338] width 363 height 42
click at [539, 297] on label at bounding box center [538, 295] width 10 height 10
click at [0, 0] on input "Отказ" at bounding box center [0, 0] width 0 height 0
click at [543, 326] on textarea at bounding box center [444, 338] width 363 height 42
click at [221, 180] on button "Завершить" at bounding box center [199, 186] width 80 height 23
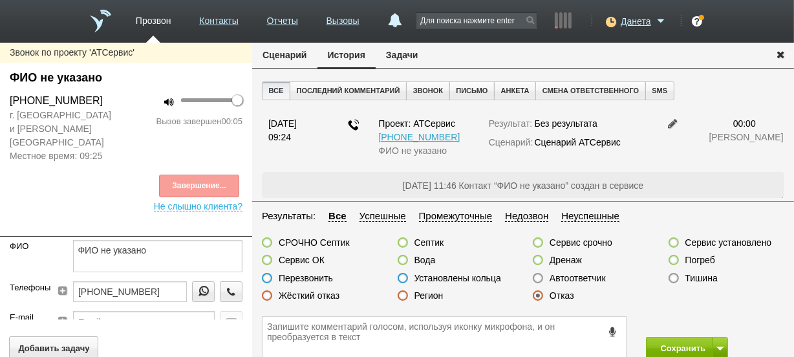
click at [537, 277] on label at bounding box center [538, 278] width 10 height 10
click at [0, 0] on input "Автоответчик" at bounding box center [0, 0] width 0 height 0
click at [663, 349] on button "Сохранить" at bounding box center [680, 348] width 68 height 23
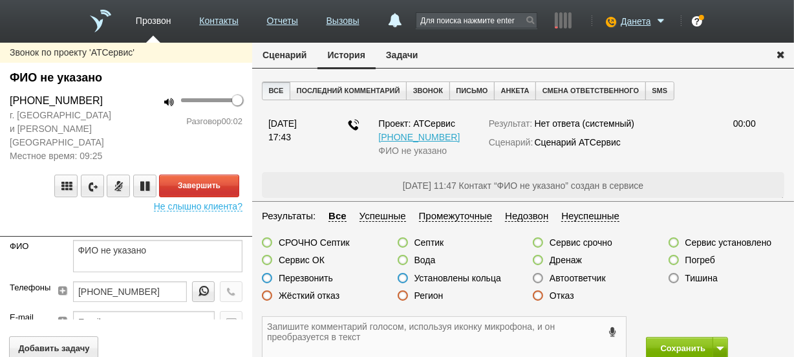
click at [431, 325] on textarea at bounding box center [444, 338] width 363 height 42
click at [537, 296] on label at bounding box center [538, 295] width 10 height 10
click at [0, 0] on input "Отказ" at bounding box center [0, 0] width 0 height 0
click at [541, 332] on textarea at bounding box center [444, 338] width 363 height 42
click at [486, 332] on textarea at bounding box center [444, 338] width 363 height 42
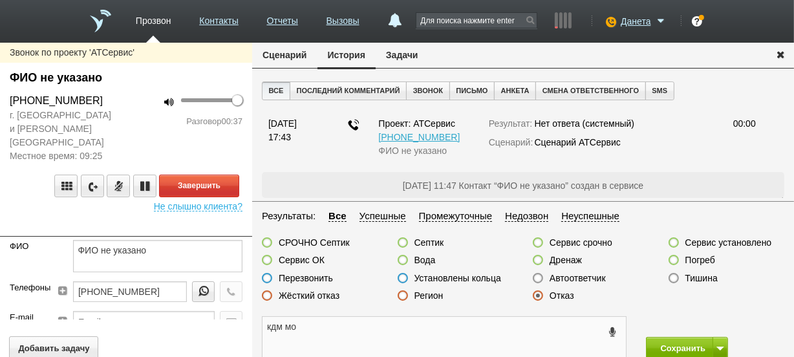
type textarea "кдм мо"
drag, startPoint x: 190, startPoint y: 247, endPoint x: 0, endPoint y: 239, distance: 190.3
click at [0, 240] on div "[PERSON_NAME] не указано" at bounding box center [126, 260] width 252 height 41
type textarea "т"
click at [169, 175] on button "Завершить" at bounding box center [199, 186] width 80 height 23
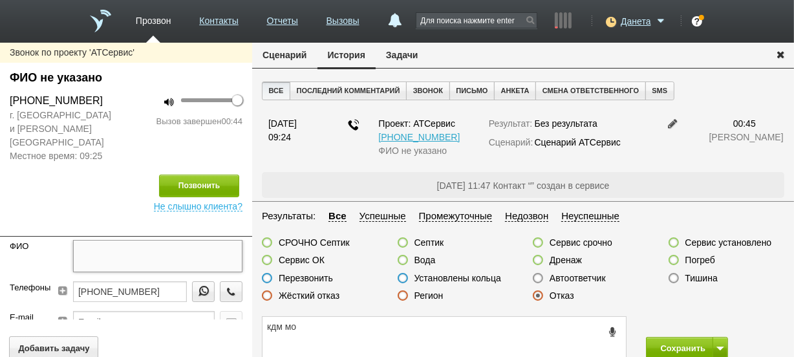
click at [120, 240] on textarea at bounding box center [158, 256] width 170 height 32
type textarea "[PERSON_NAME]"
click at [303, 326] on textarea "кдм мо" at bounding box center [444, 338] width 363 height 42
click at [614, 334] on icon at bounding box center [612, 332] width 14 height 10
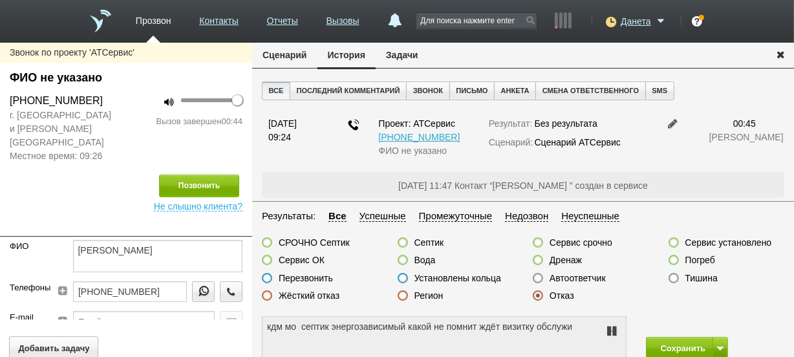
type textarea "кдм мо септик энергозависимый какой не помнит ждёт визитку обслуживания"
click at [614, 330] on icon at bounding box center [612, 331] width 16 height 10
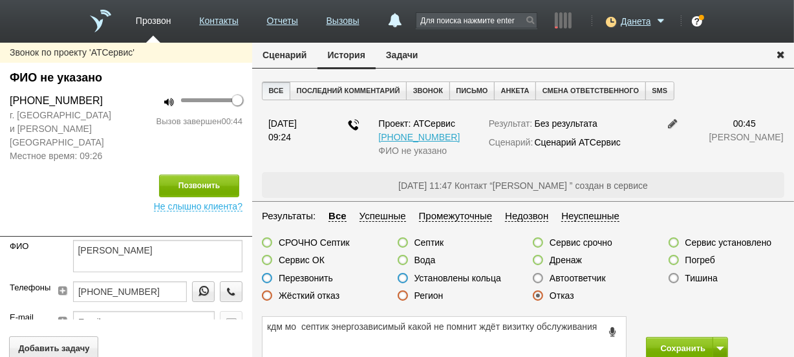
click at [265, 258] on label at bounding box center [267, 260] width 10 height 10
click at [0, 0] on input "Сервис ОК" at bounding box center [0, 0] width 0 height 0
click at [658, 339] on button "Сохранить" at bounding box center [680, 348] width 68 height 23
type textarea "[PERSON_NAME]"
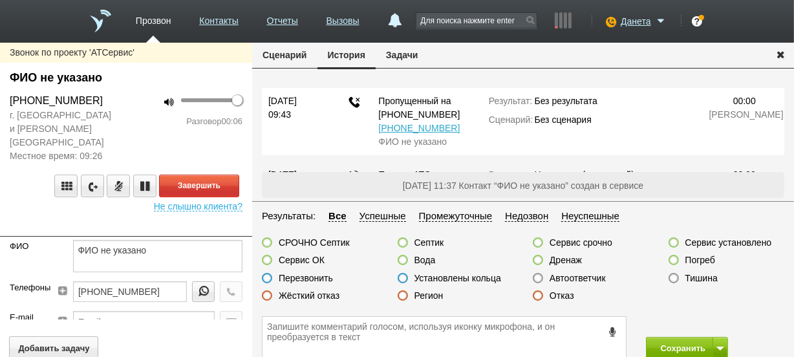
scroll to position [16, 0]
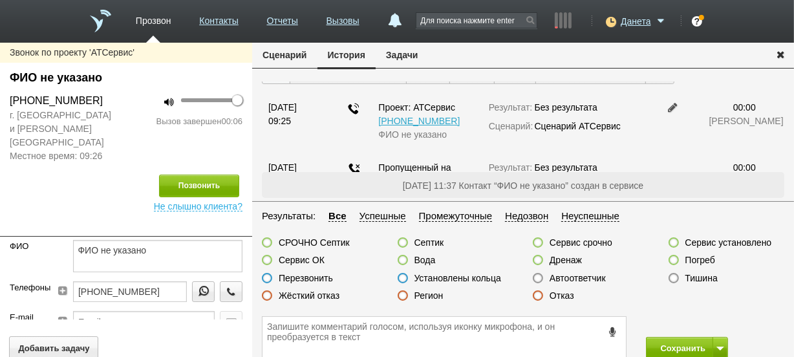
click at [535, 297] on label at bounding box center [538, 295] width 10 height 10
click at [0, 0] on input "Отказ" at bounding box center [0, 0] width 0 height 0
click at [610, 329] on icon at bounding box center [612, 332] width 14 height 10
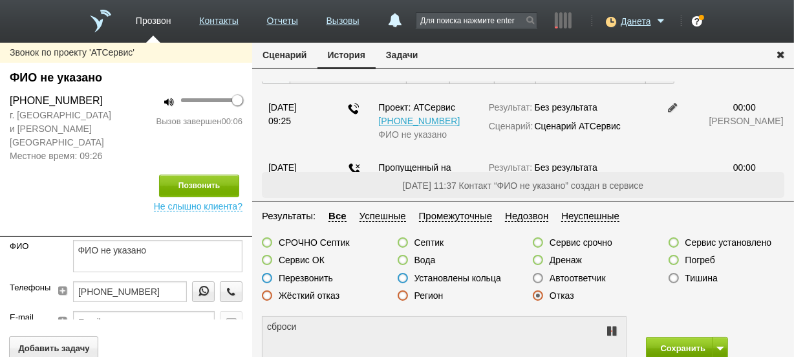
type textarea "сбросил"
click at [685, 341] on button "Сохранить" at bounding box center [680, 348] width 68 height 23
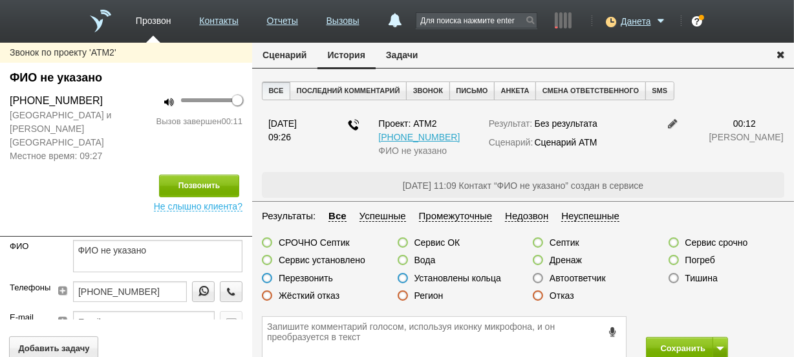
click at [535, 299] on label at bounding box center [538, 295] width 10 height 10
click at [0, 0] on input "Отказ" at bounding box center [0, 0] width 0 height 0
click at [608, 336] on icon at bounding box center [612, 332] width 14 height 10
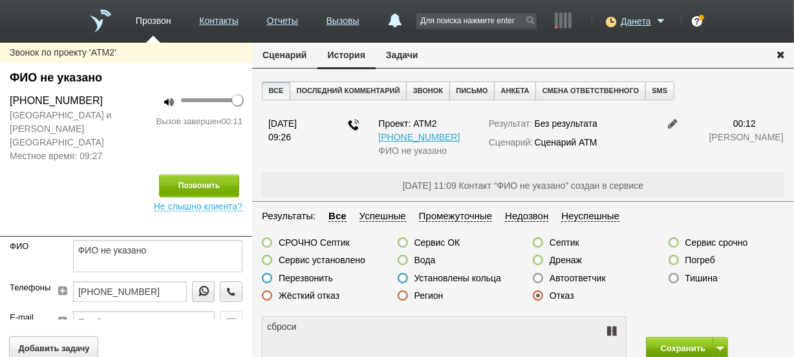
type textarea "сбросила"
click at [660, 348] on button "Сохранить" at bounding box center [680, 348] width 68 height 23
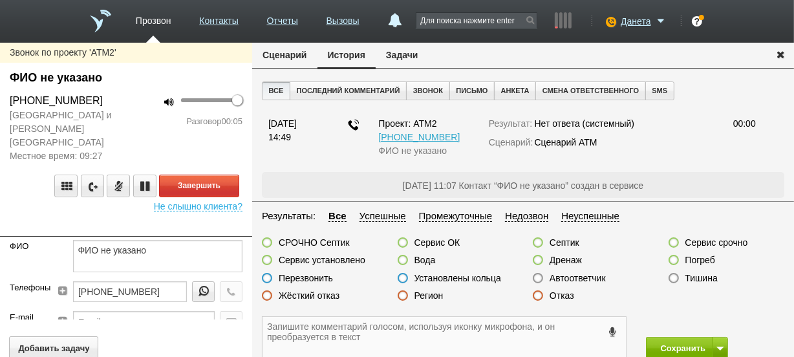
click at [554, 325] on textarea at bounding box center [444, 338] width 363 height 42
click at [539, 296] on label at bounding box center [538, 295] width 10 height 10
click at [0, 0] on input "Отказ" at bounding box center [0, 0] width 0 height 0
click at [543, 329] on textarea at bounding box center [444, 338] width 363 height 42
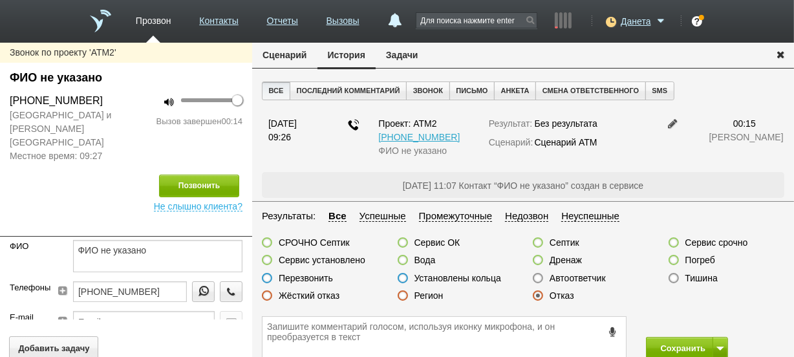
click at [607, 326] on span at bounding box center [612, 331] width 14 height 16
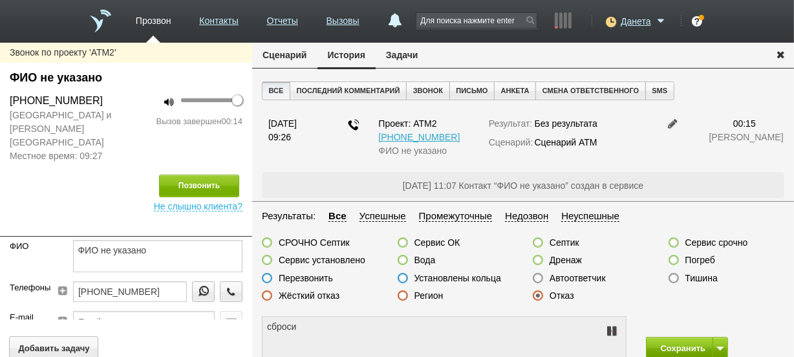
type textarea "сбросила"
click at [665, 349] on button "Сохранить" at bounding box center [680, 348] width 68 height 23
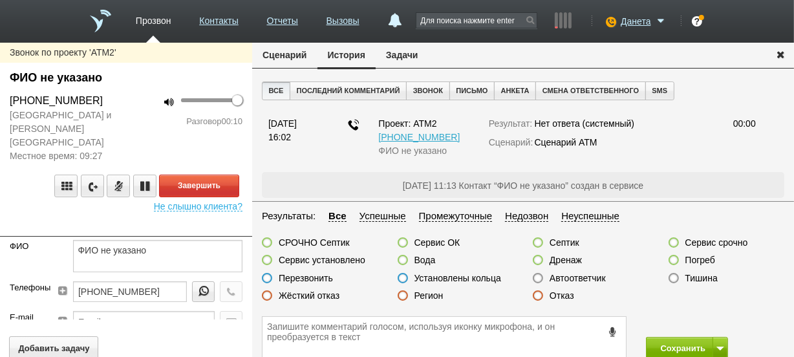
click at [535, 297] on label at bounding box center [538, 295] width 10 height 10
click at [0, 0] on input "Отказ" at bounding box center [0, 0] width 0 height 0
click at [531, 329] on textarea at bounding box center [444, 338] width 363 height 42
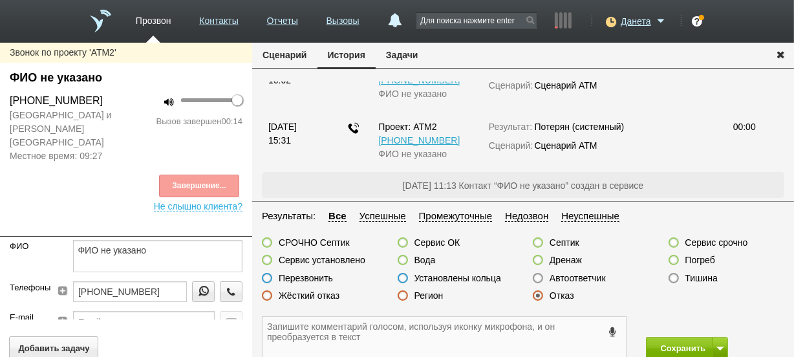
scroll to position [178, 0]
click at [615, 332] on icon at bounding box center [612, 332] width 14 height 10
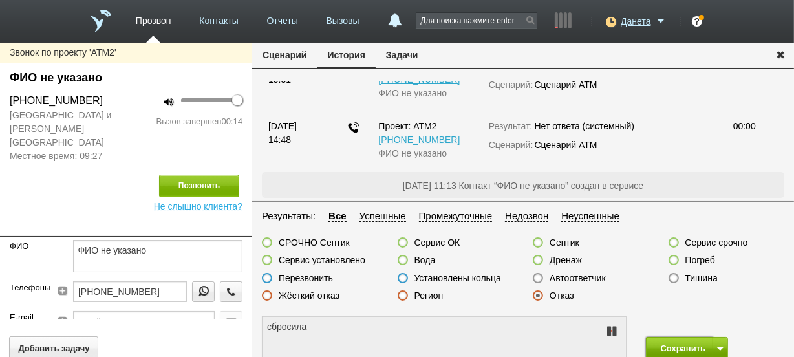
click at [660, 348] on button "Сохранить" at bounding box center [680, 348] width 68 height 23
type textarea "сбросила"
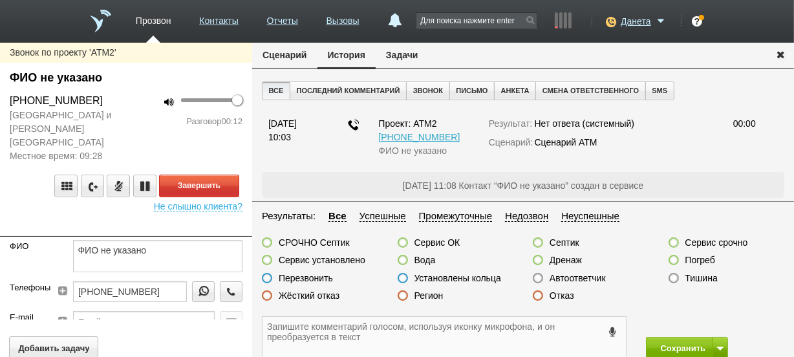
click at [373, 339] on textarea at bounding box center [444, 338] width 363 height 42
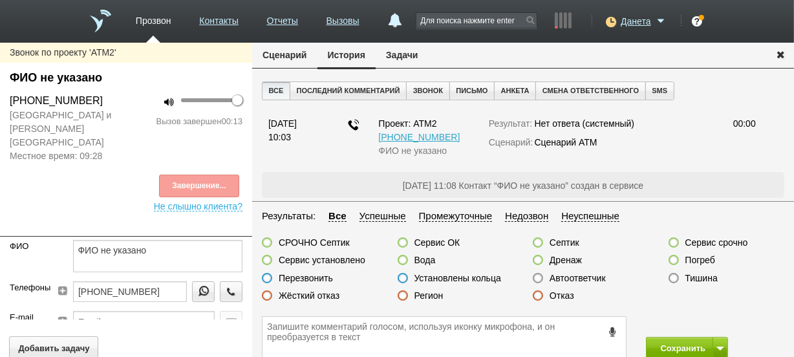
click at [538, 296] on label at bounding box center [538, 295] width 10 height 10
click at [0, 0] on input "Отказ" at bounding box center [0, 0] width 0 height 0
drag, startPoint x: 543, startPoint y: 334, endPoint x: 530, endPoint y: 329, distance: 13.7
click at [541, 334] on textarea at bounding box center [444, 338] width 363 height 42
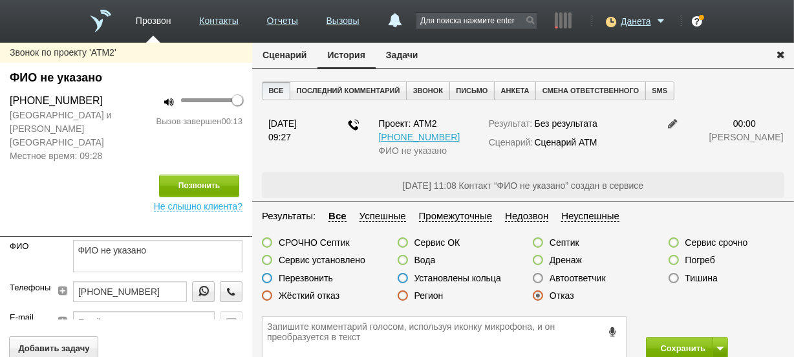
click at [273, 283] on div "Перезвонить" at bounding box center [297, 279] width 71 height 14
click at [268, 281] on label at bounding box center [267, 278] width 10 height 10
click at [0, 0] on input "Перезвонить" at bounding box center [0, 0] width 0 height 0
click at [296, 329] on textarea at bounding box center [444, 338] width 363 height 42
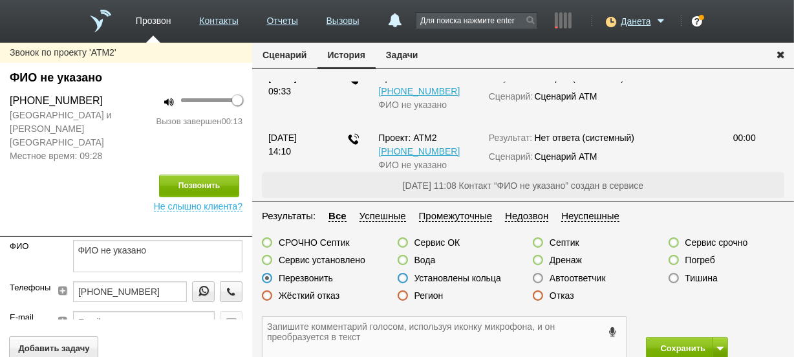
scroll to position [178, 0]
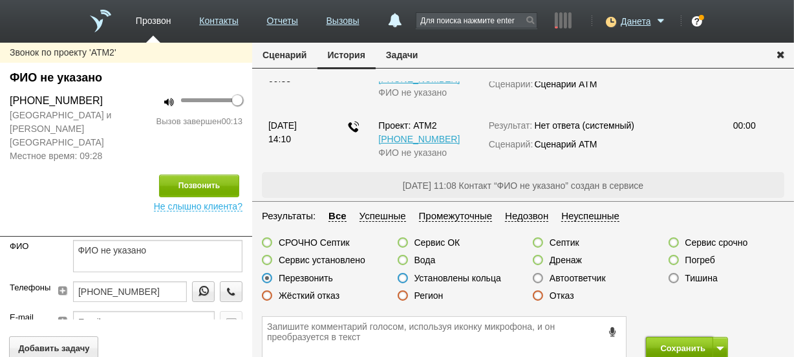
click at [652, 343] on button "Сохранить" at bounding box center [680, 348] width 68 height 23
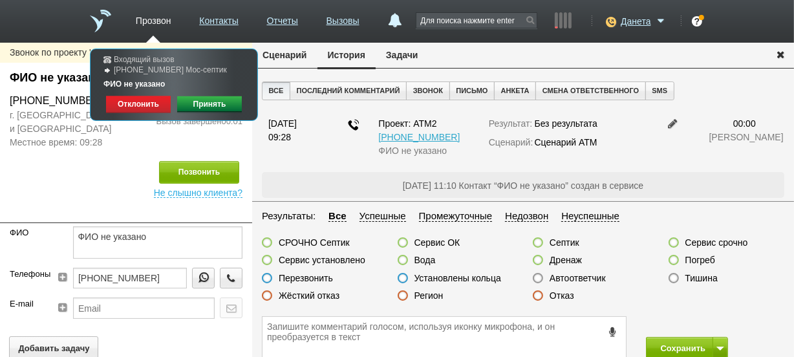
click at [402, 297] on label at bounding box center [403, 295] width 10 height 10
click at [0, 0] on input "Регион" at bounding box center [0, 0] width 0 height 0
click at [674, 353] on button "Сохранить" at bounding box center [680, 348] width 68 height 23
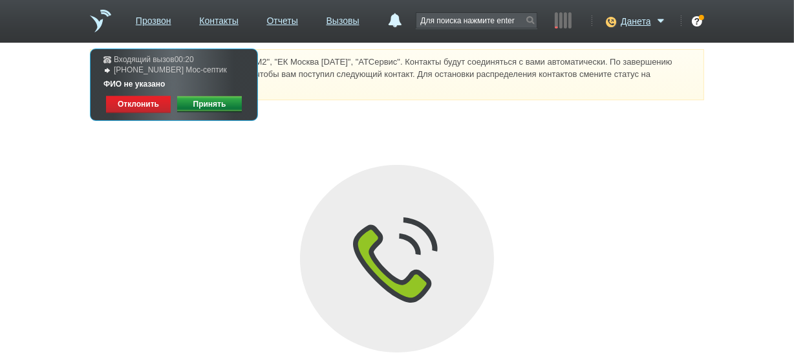
click at [212, 110] on link "Принять" at bounding box center [209, 104] width 65 height 17
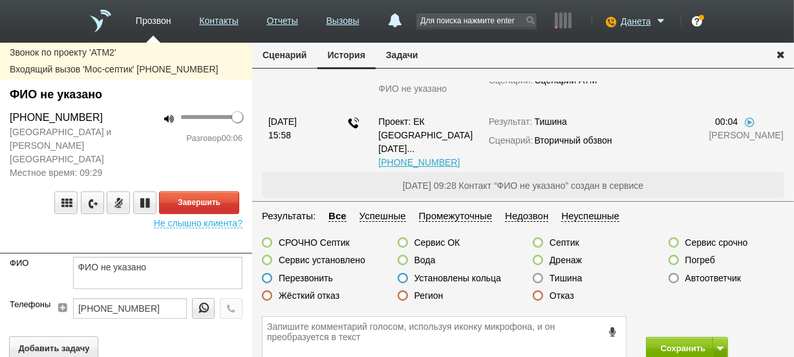
scroll to position [193, 0]
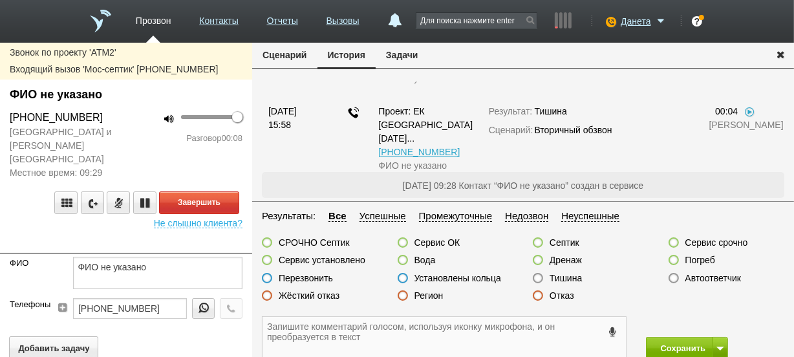
click at [426, 328] on textarea at bounding box center [444, 338] width 363 height 42
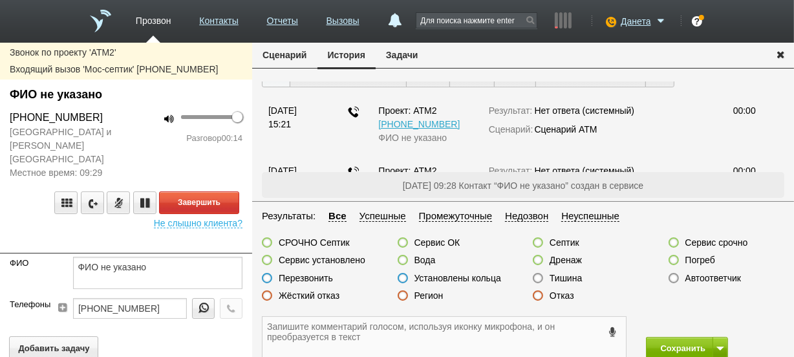
scroll to position [0, 0]
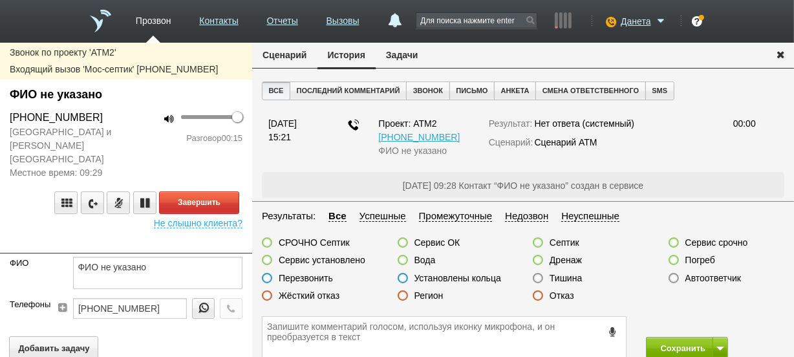
click at [539, 296] on label at bounding box center [538, 295] width 10 height 10
click at [0, 0] on input "Отказ" at bounding box center [0, 0] width 0 height 0
click at [544, 327] on textarea at bounding box center [444, 338] width 363 height 42
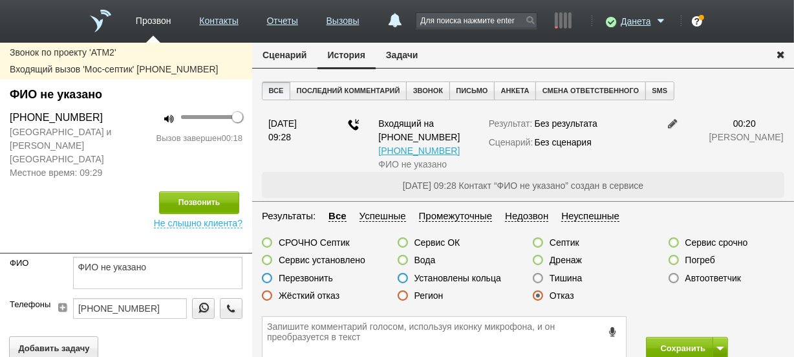
click at [607, 328] on icon at bounding box center [612, 332] width 14 height 10
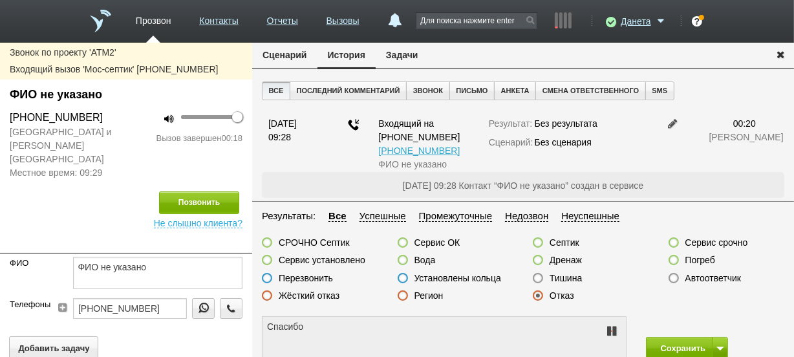
type textarea "Спасибо"
click at [668, 345] on button "Сохранить" at bounding box center [680, 348] width 68 height 23
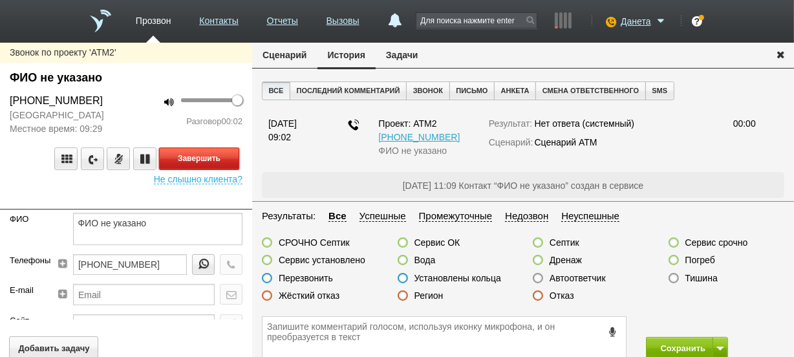
click at [175, 161] on button "Завершить" at bounding box center [199, 158] width 80 height 23
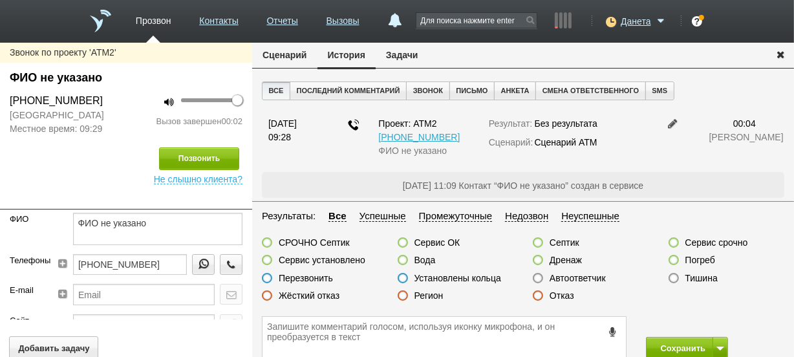
click at [401, 297] on label at bounding box center [403, 295] width 10 height 10
click at [0, 0] on input "Регион" at bounding box center [0, 0] width 0 height 0
click at [648, 339] on button "Сохранить" at bounding box center [680, 348] width 68 height 23
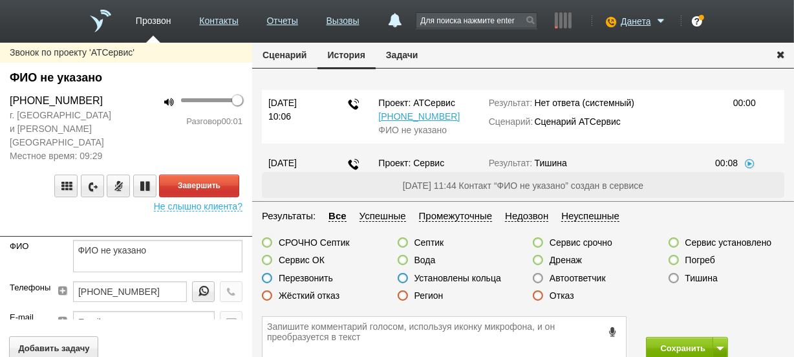
scroll to position [58, 0]
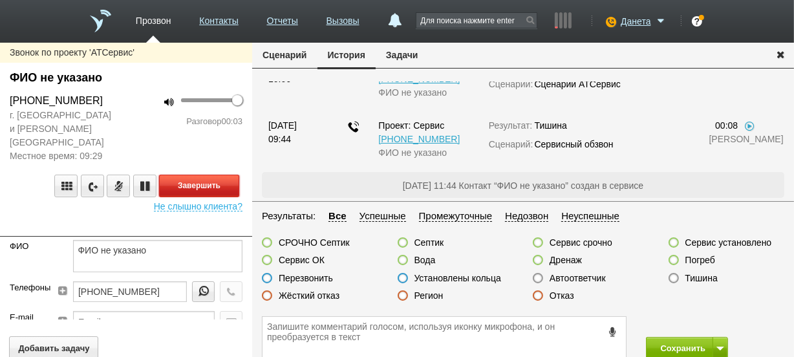
click at [230, 175] on button "Завершить" at bounding box center [199, 186] width 80 height 23
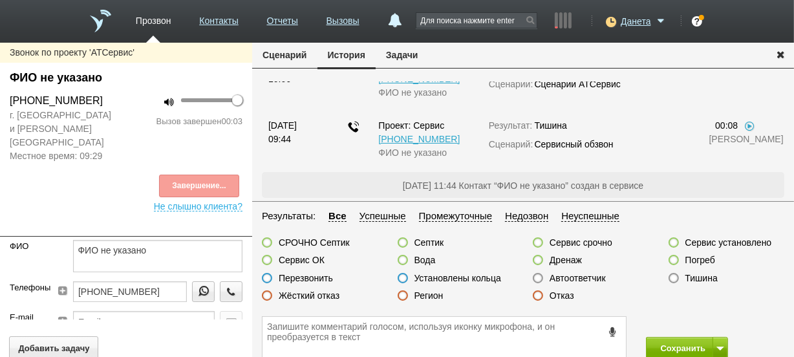
scroll to position [118, 0]
click at [534, 277] on label at bounding box center [538, 278] width 10 height 10
click at [0, 0] on input "Автоответчик" at bounding box center [0, 0] width 0 height 0
click at [669, 338] on button "Сохранить" at bounding box center [680, 348] width 68 height 23
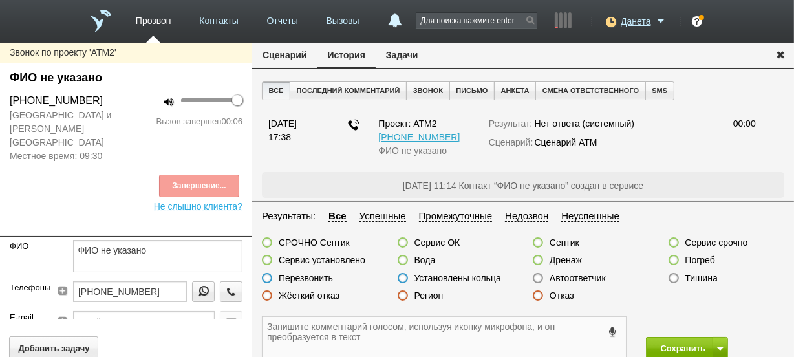
click at [274, 325] on textarea at bounding box center [444, 338] width 363 height 42
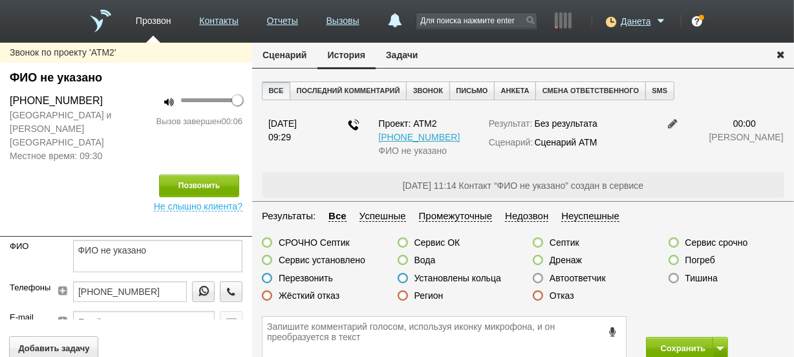
click at [540, 294] on label at bounding box center [538, 295] width 10 height 10
click at [0, 0] on input "Отказ" at bounding box center [0, 0] width 0 height 0
click at [618, 334] on icon at bounding box center [612, 332] width 14 height 10
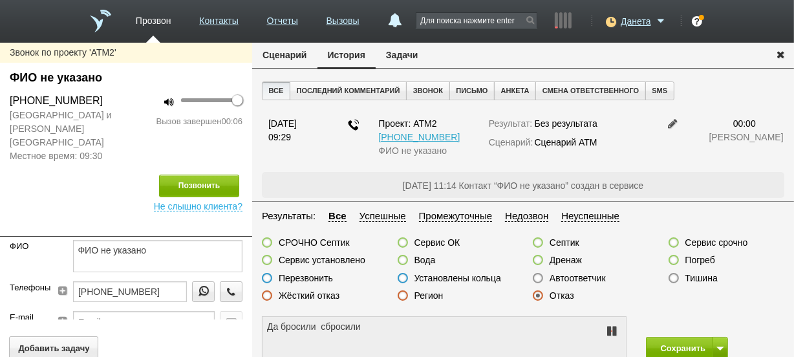
click at [614, 332] on icon at bounding box center [612, 331] width 16 height 10
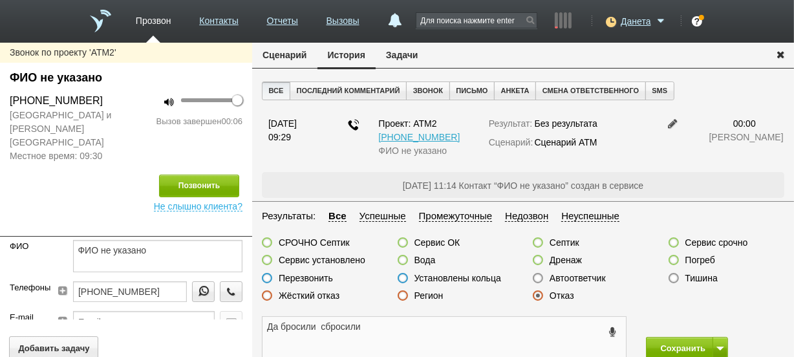
drag, startPoint x: 321, startPoint y: 327, endPoint x: 34, endPoint y: 329, distance: 286.5
click at [34, 329] on div "Звонок по проекту 'АТМ2' ФИО не указано [PHONE_NUMBER] [GEOGRAPHIC_DATA] и [PER…" at bounding box center [397, 204] width 794 height 323
type textarea "сбросили"
click at [660, 344] on button "Сохранить" at bounding box center [680, 348] width 68 height 23
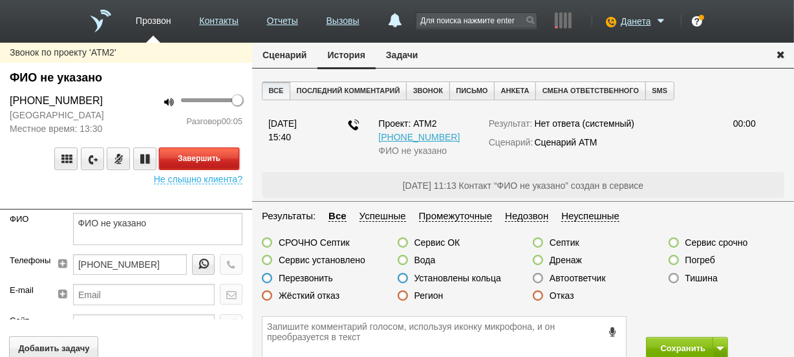
click at [230, 161] on button "Завершить" at bounding box center [199, 158] width 80 height 23
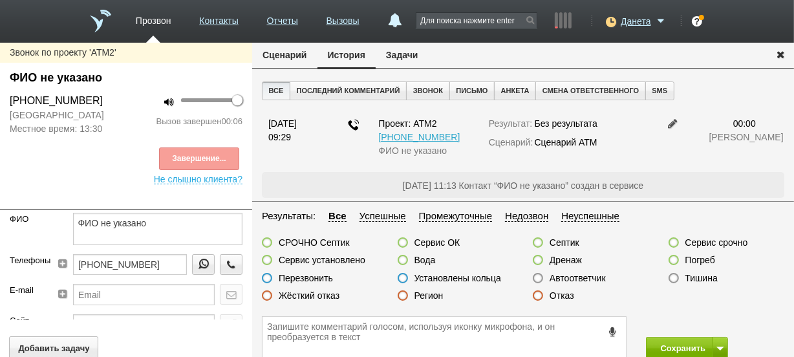
click at [401, 292] on label at bounding box center [403, 295] width 10 height 10
click at [0, 0] on input "Регион" at bounding box center [0, 0] width 0 height 0
click at [662, 349] on button "Сохранить" at bounding box center [680, 348] width 68 height 23
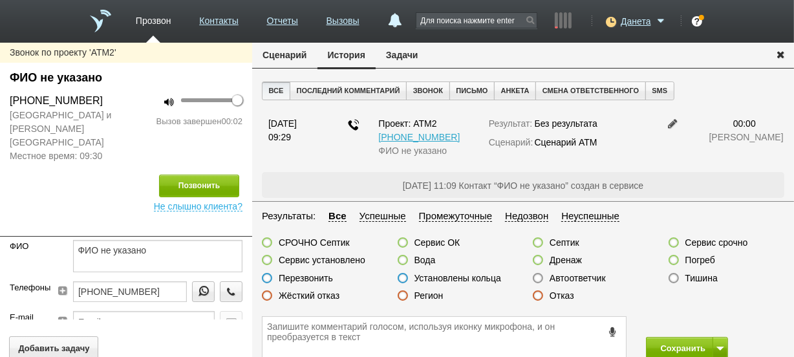
click at [537, 298] on label at bounding box center [538, 295] width 10 height 10
click at [0, 0] on input "Отказ" at bounding box center [0, 0] width 0 height 0
click at [612, 334] on icon at bounding box center [612, 332] width 14 height 10
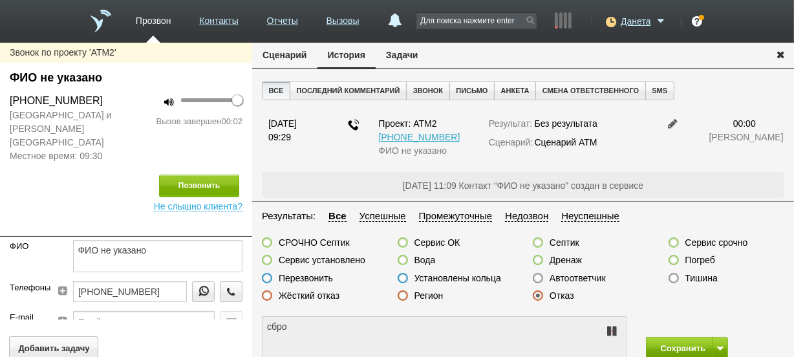
type textarea "сброс"
click at [658, 343] on button "Сохранить" at bounding box center [680, 348] width 68 height 23
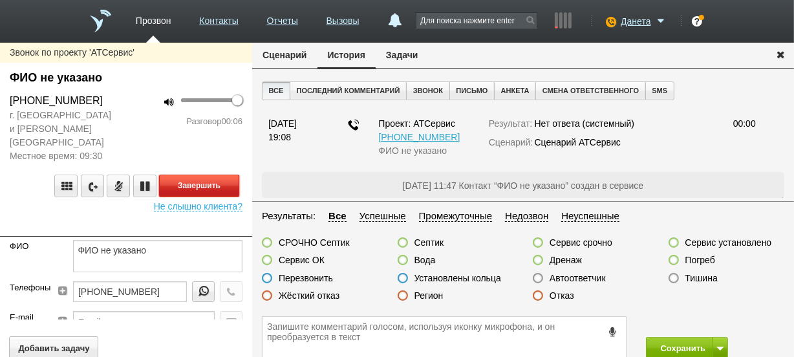
click at [234, 175] on button "Завершить" at bounding box center [199, 186] width 80 height 23
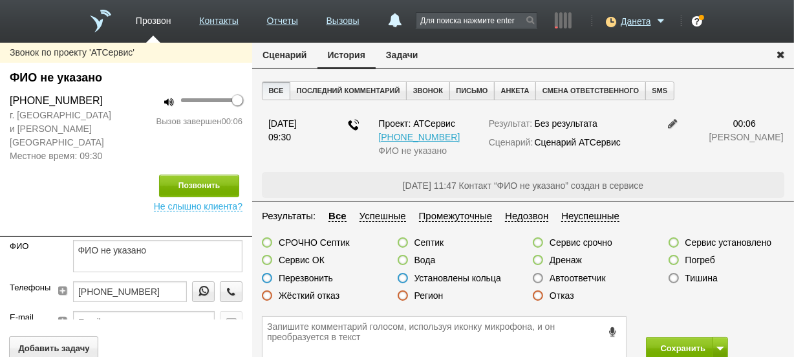
click at [538, 276] on label at bounding box center [538, 278] width 10 height 10
click at [0, 0] on input "Автоответчик" at bounding box center [0, 0] width 0 height 0
click at [652, 340] on button "Сохранить" at bounding box center [680, 348] width 68 height 23
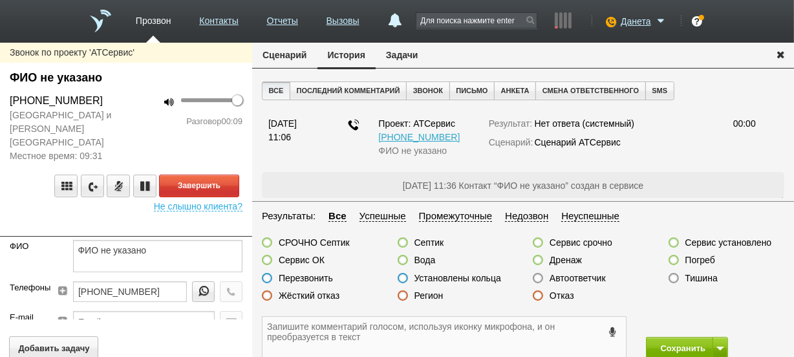
click at [482, 349] on textarea at bounding box center [444, 338] width 363 height 42
click at [537, 294] on label at bounding box center [538, 295] width 10 height 10
click at [0, 0] on input "Отказ" at bounding box center [0, 0] width 0 height 0
click at [537, 329] on textarea at bounding box center [444, 338] width 363 height 42
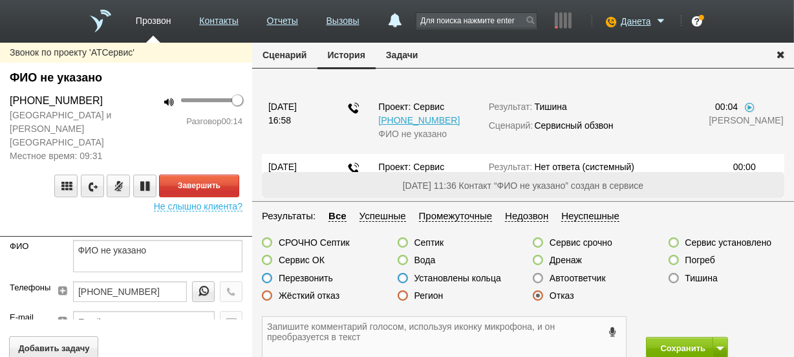
scroll to position [59, 0]
